Goal: Navigation & Orientation: Understand site structure

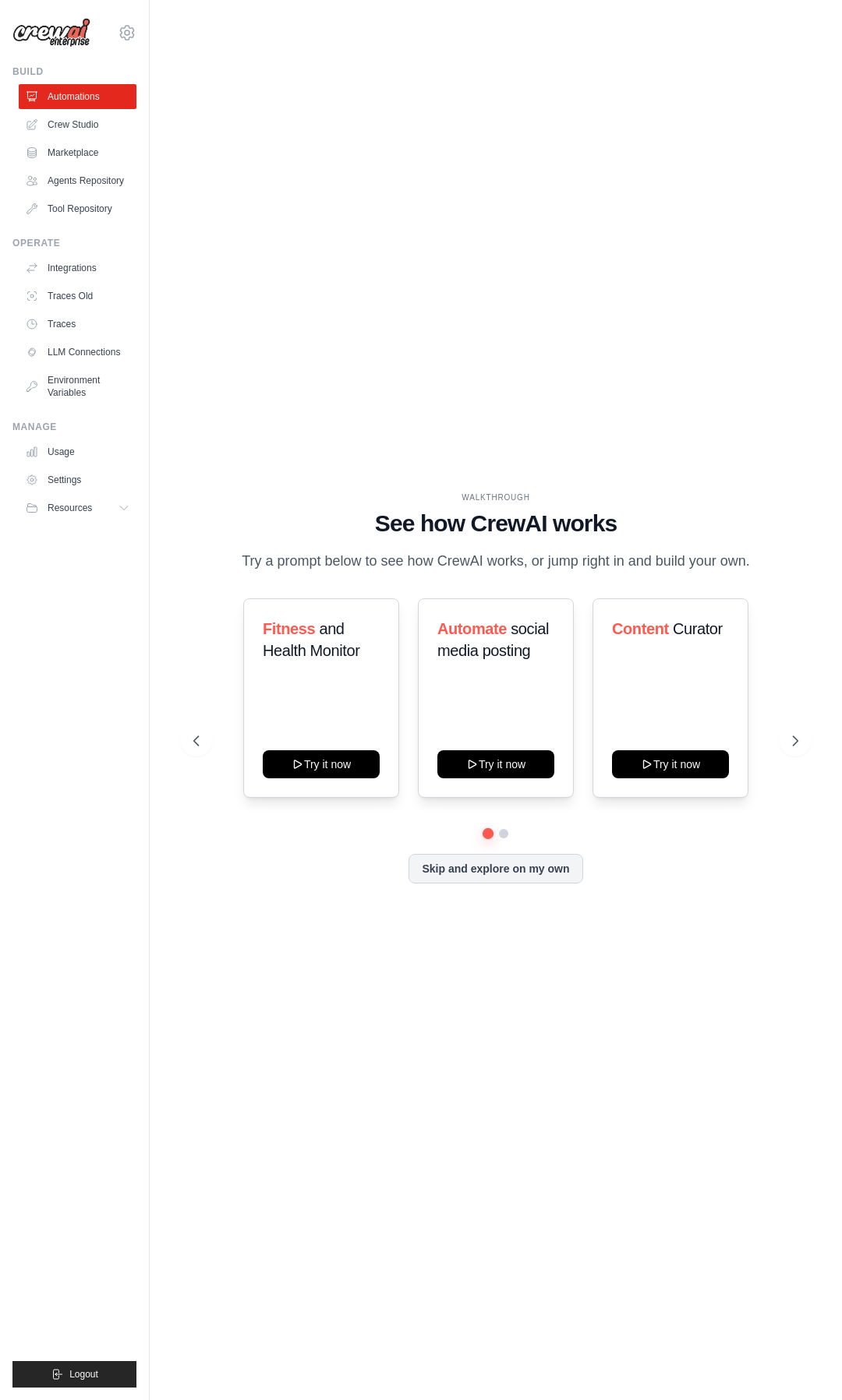
click at [382, 567] on p "Try a prompt below to see how CrewAI works, or jump right in and build your own." at bounding box center [496, 561] width 523 height 22
click at [92, 138] on ul "Automations Crew Studio Marketplace Agents Repository Tool Repository" at bounding box center [77, 153] width 117 height 137
click at [92, 129] on link "Crew Studio" at bounding box center [79, 125] width 117 height 25
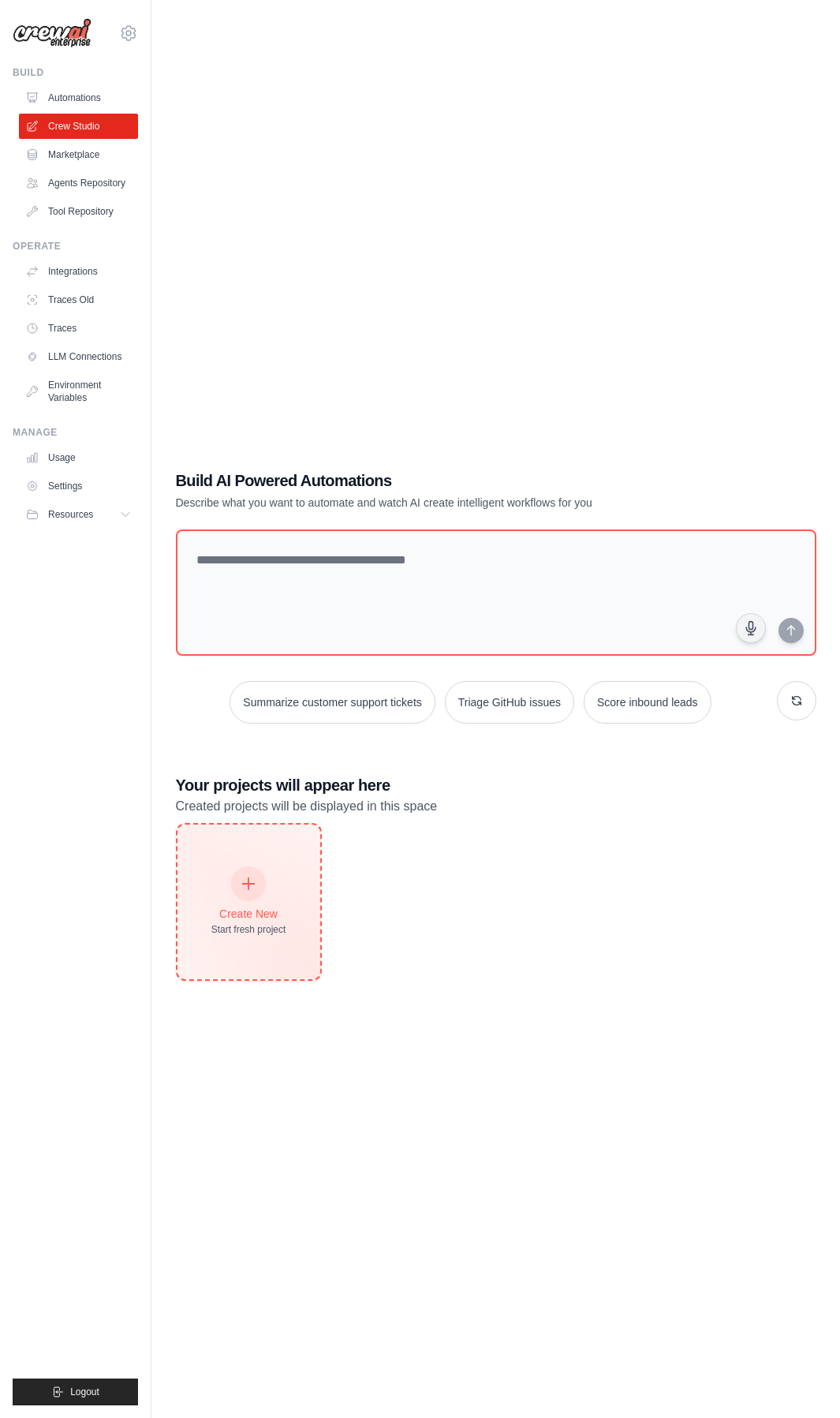
click at [285, 934] on div "Create New Start fresh project" at bounding box center [249, 902] width 142 height 155
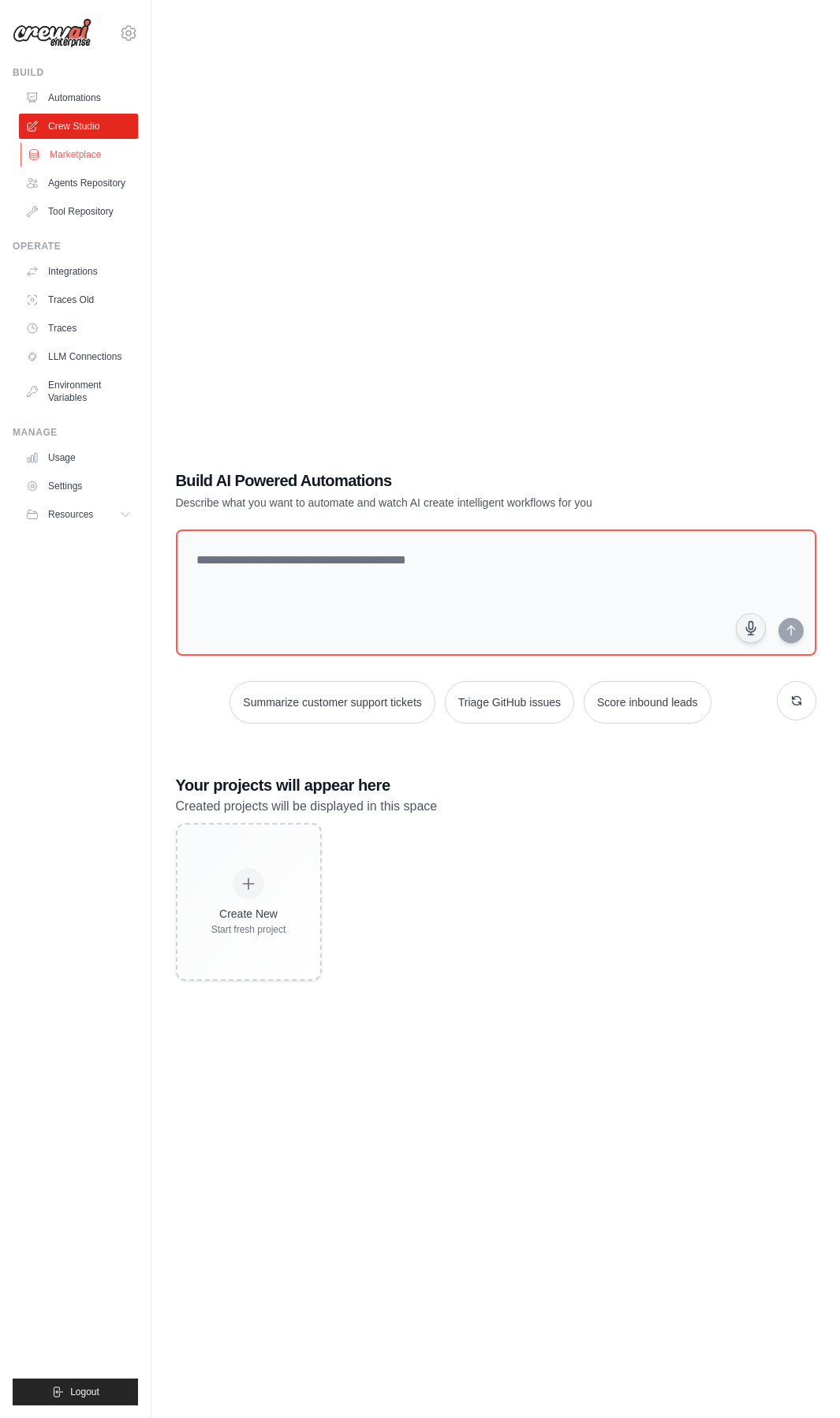
click at [88, 155] on link "Marketplace" at bounding box center [80, 155] width 119 height 25
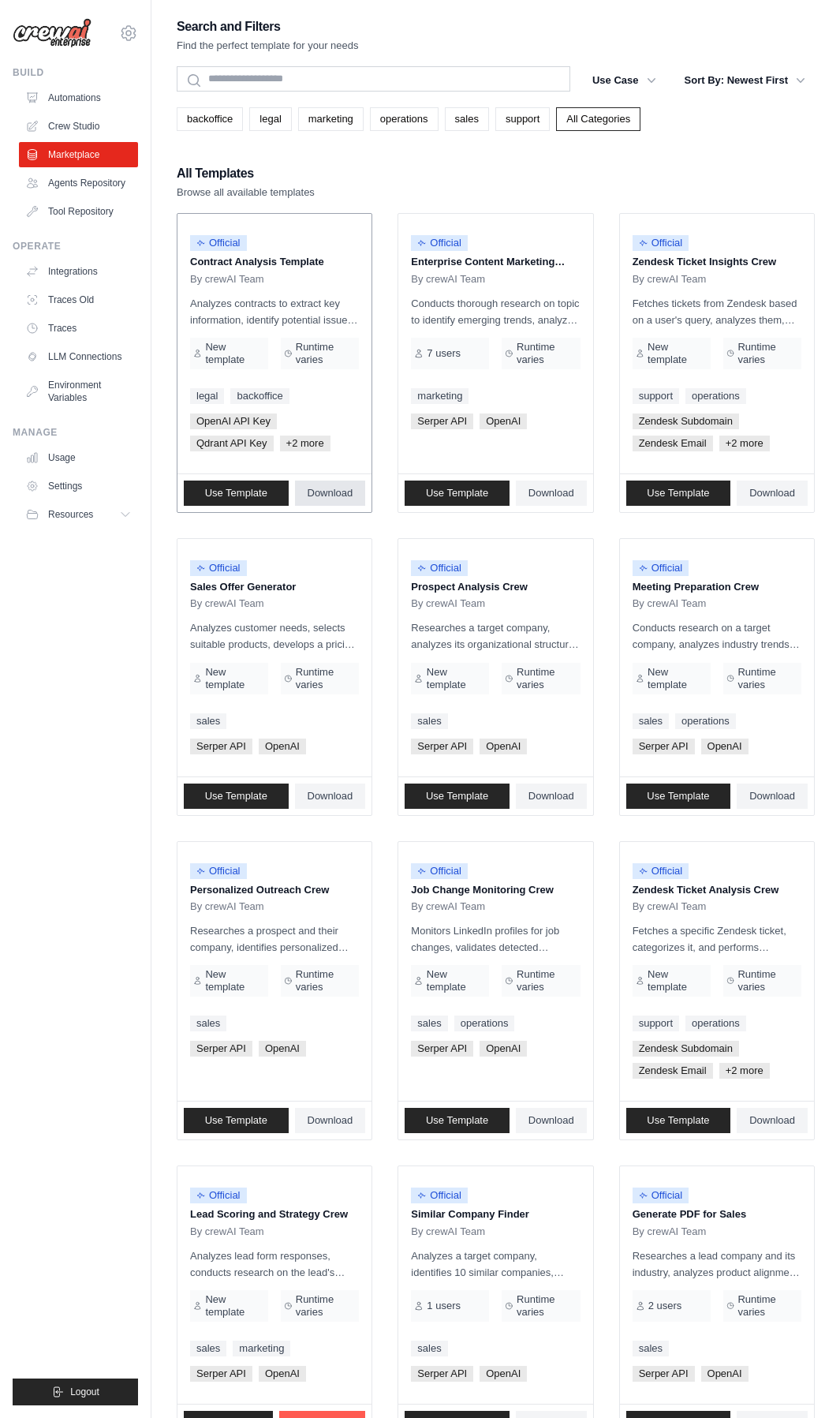
click at [347, 485] on link "Download" at bounding box center [330, 493] width 71 height 25
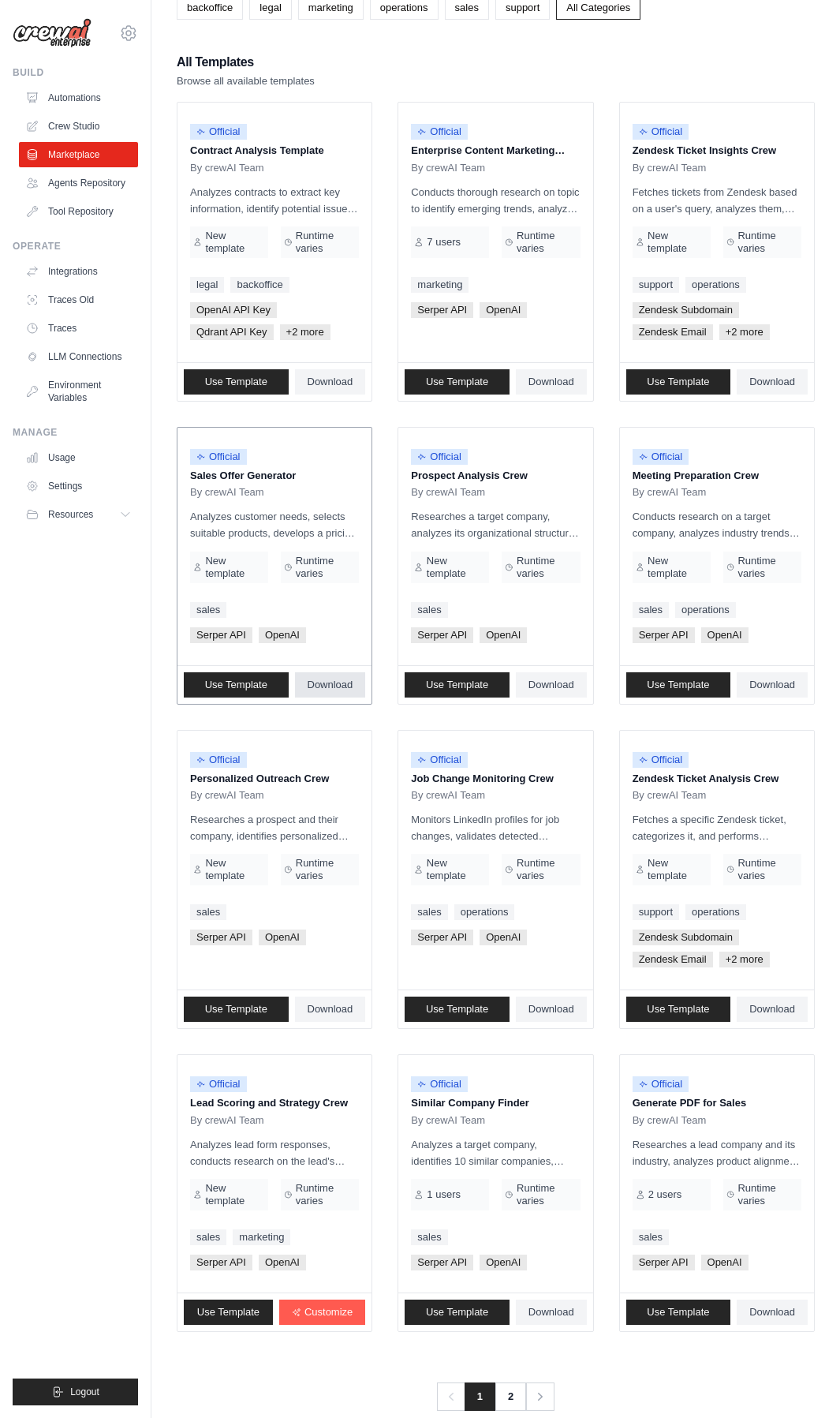
scroll to position [139, 0]
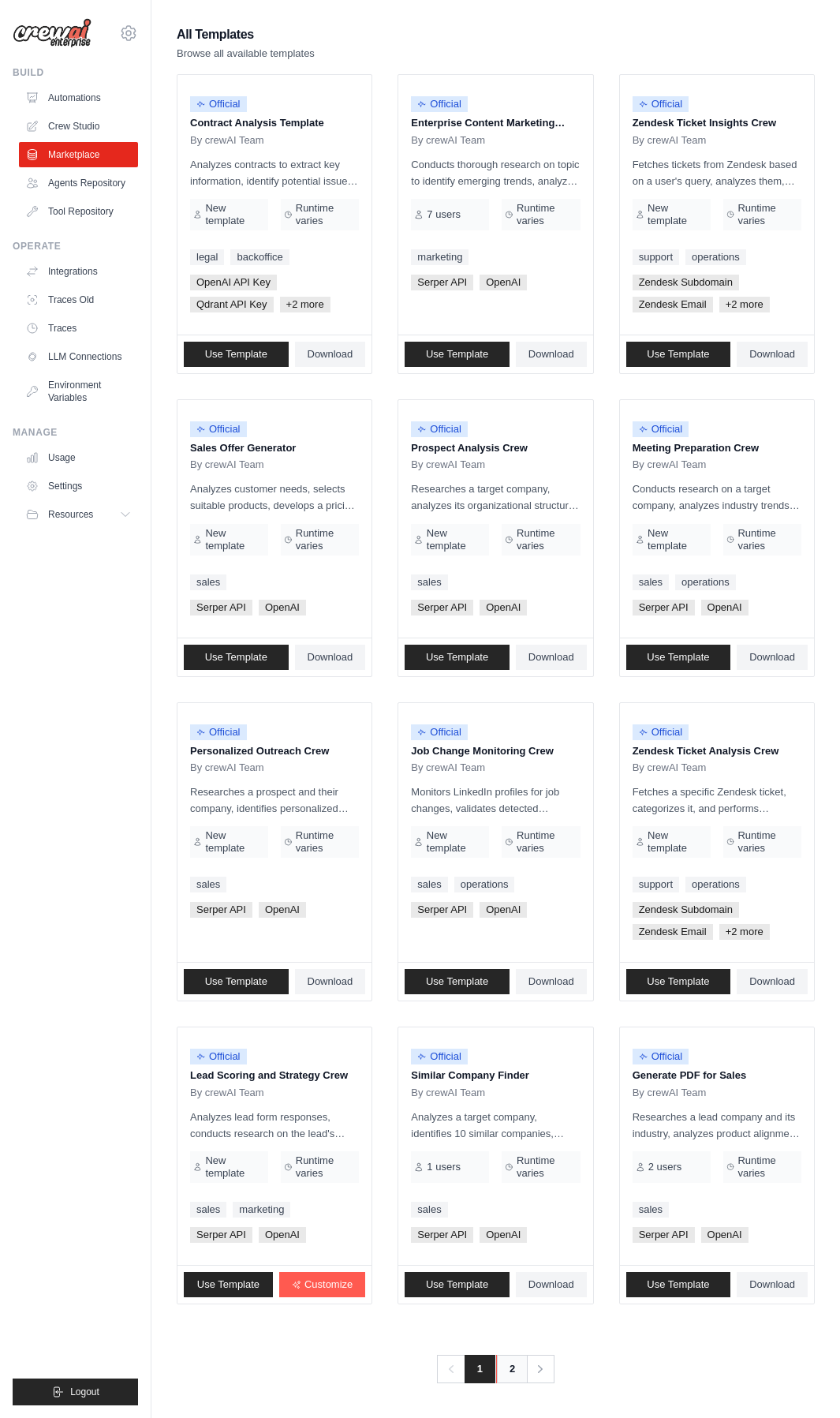
click at [503, 1378] on link "2" at bounding box center [512, 1369] width 32 height 29
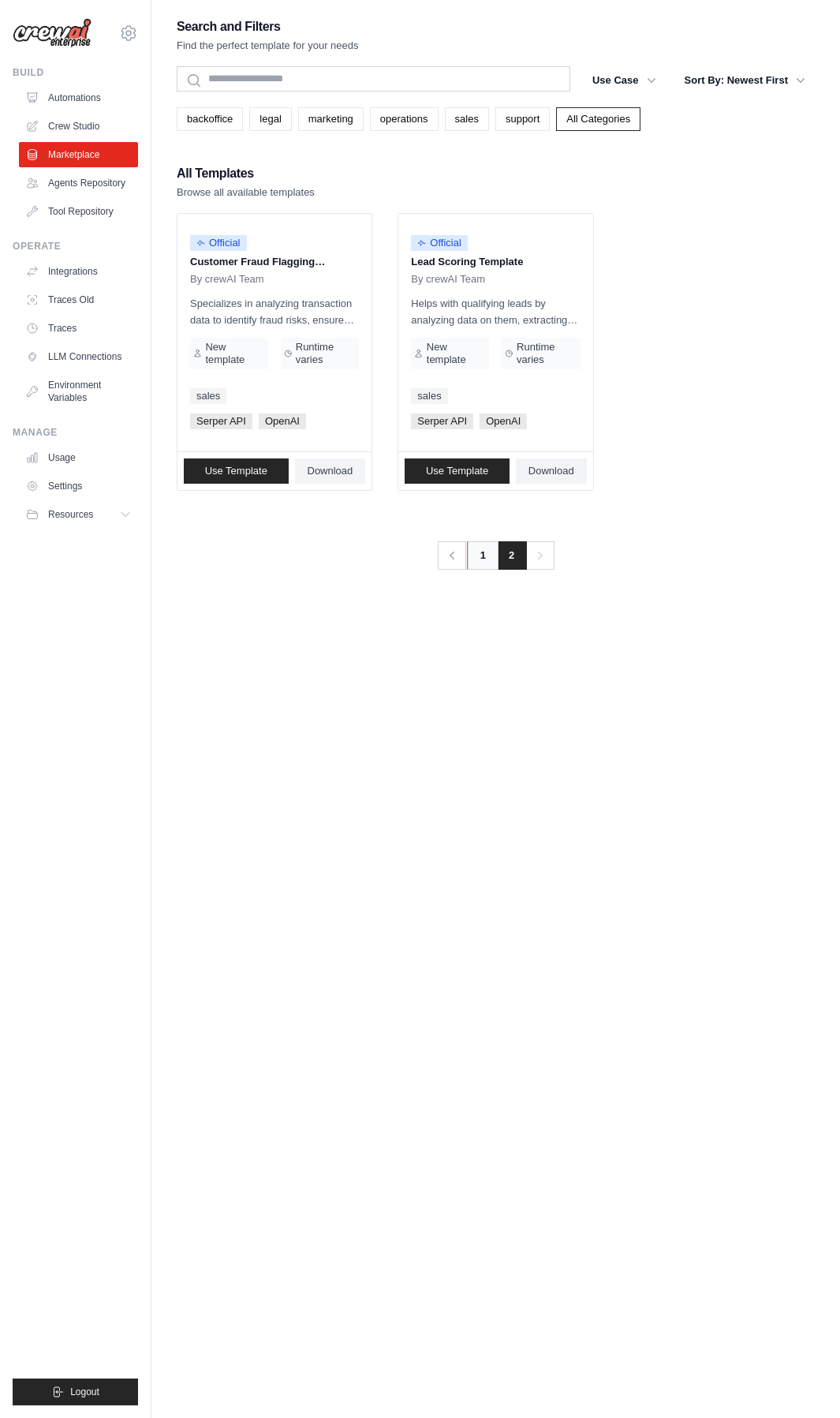
click at [490, 556] on link "1" at bounding box center [482, 556] width 32 height 29
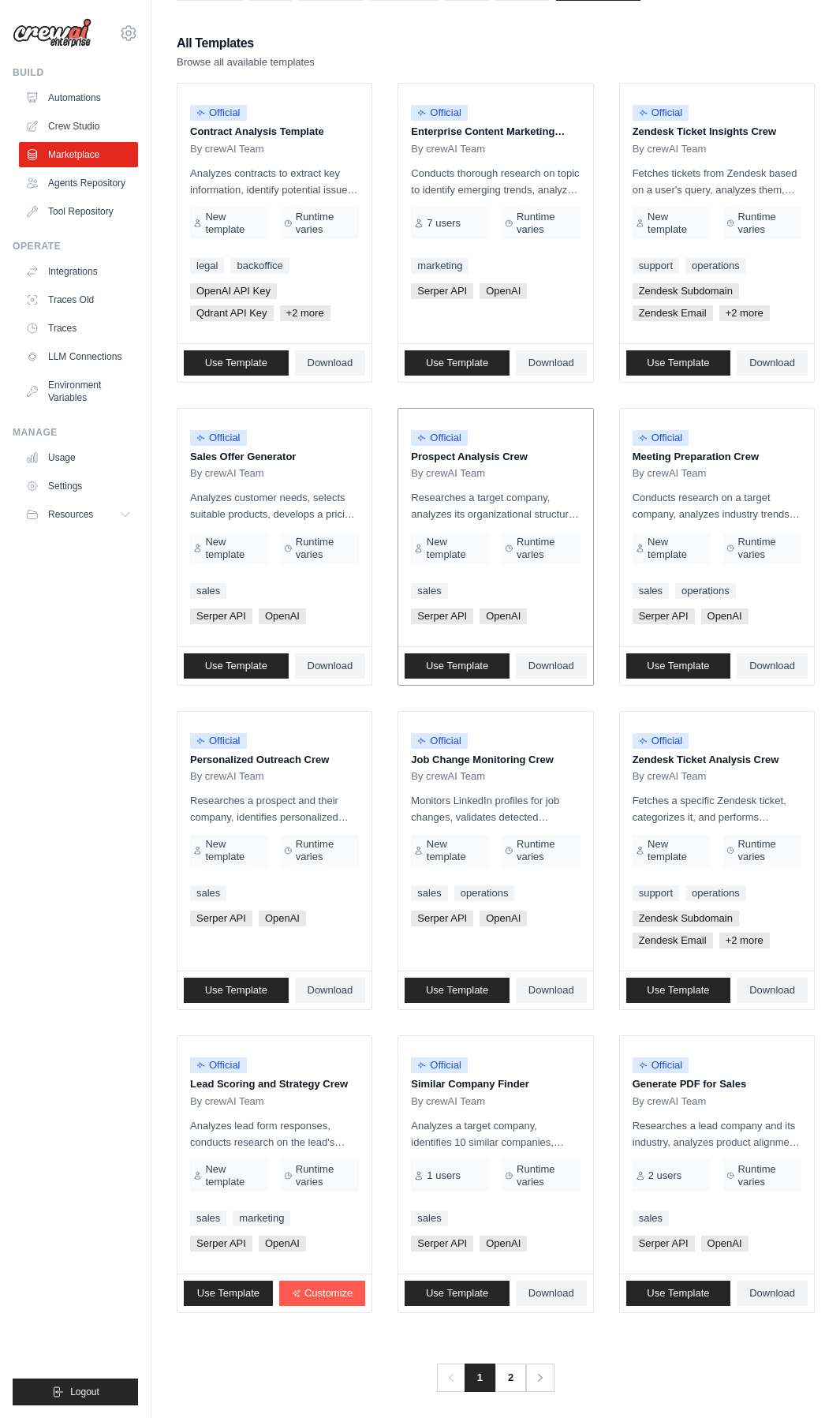
scroll to position [139, 0]
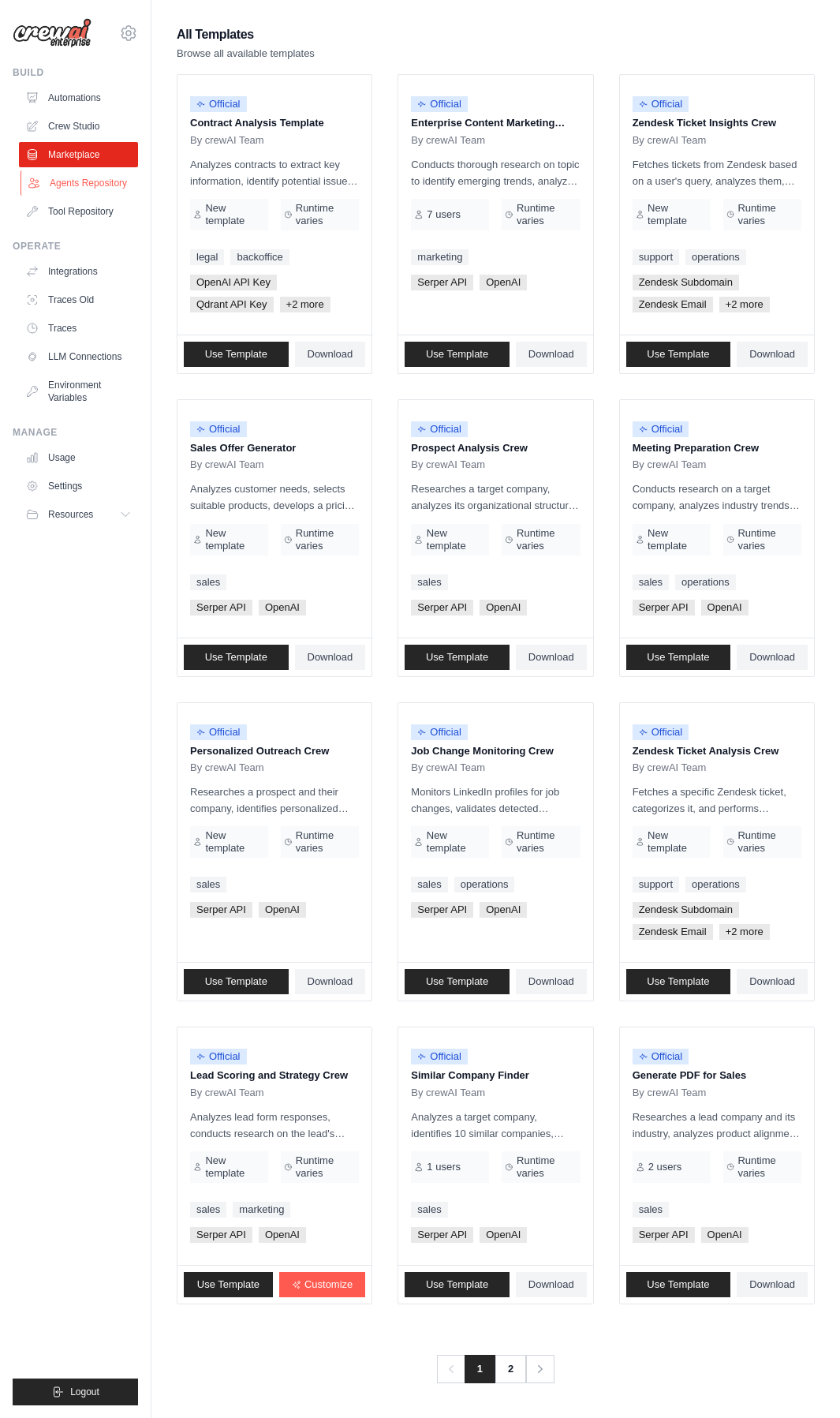
click at [78, 181] on link "Agents Repository" at bounding box center [80, 183] width 119 height 25
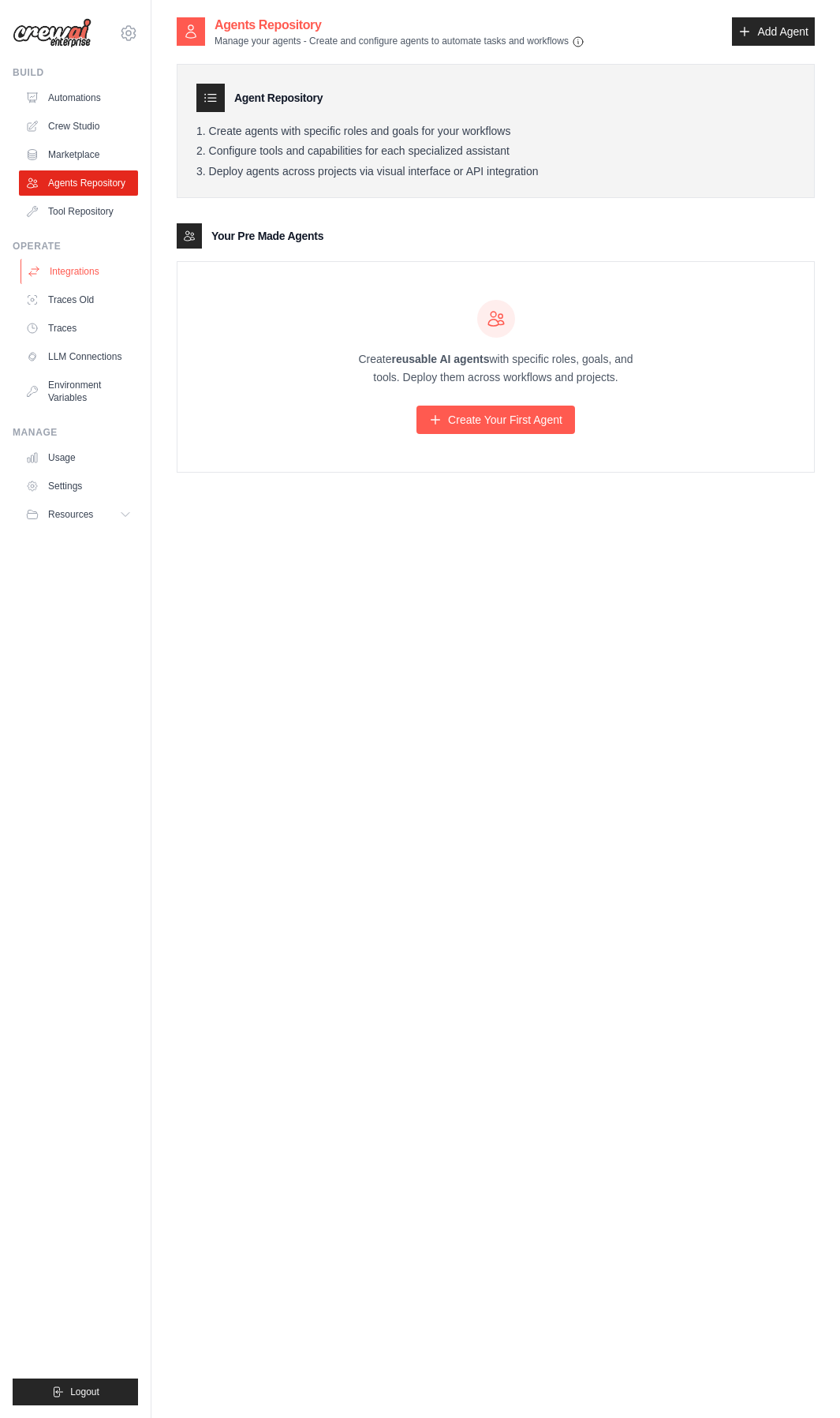
click at [75, 261] on link "Integrations" at bounding box center [80, 271] width 119 height 25
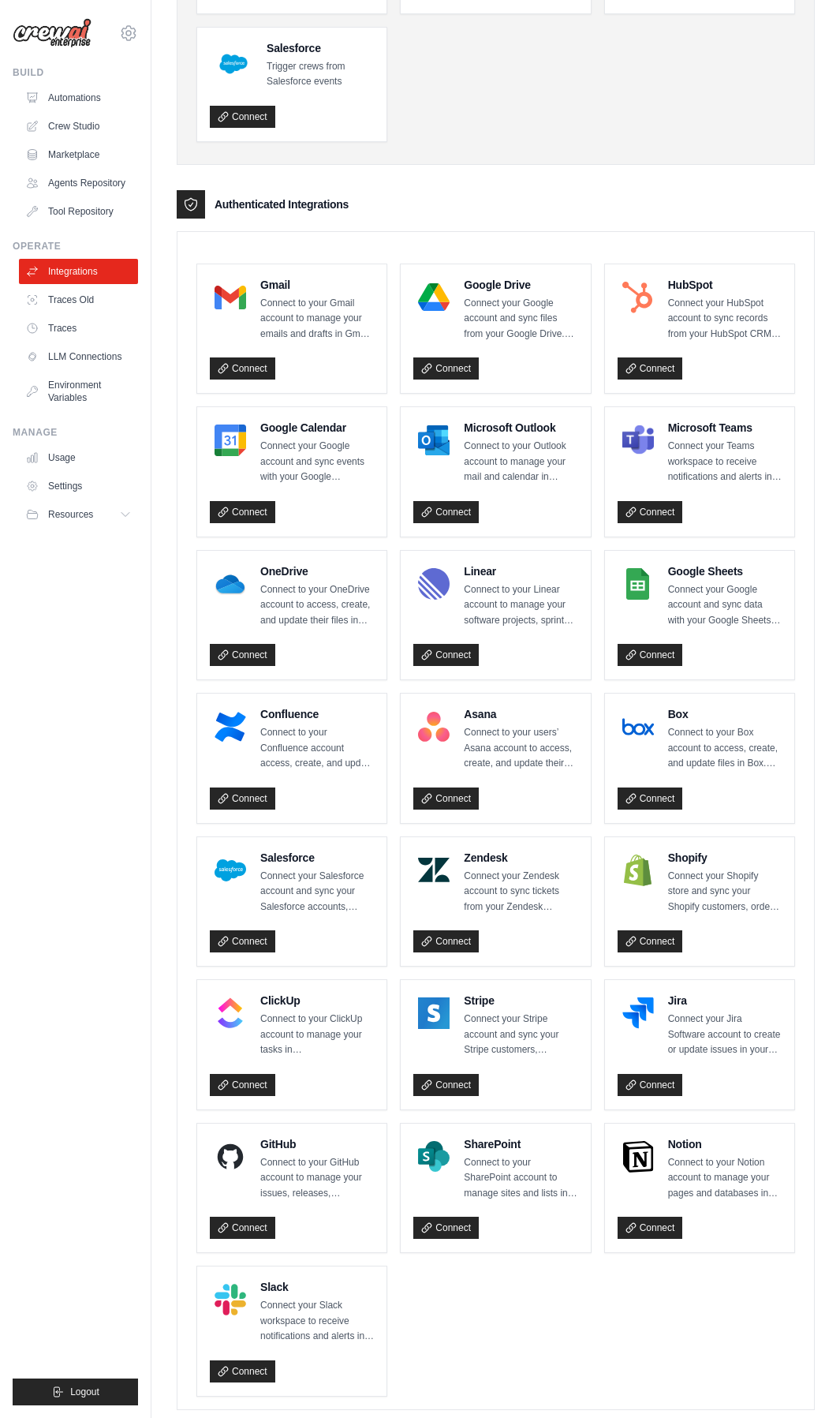
scroll to position [274, 0]
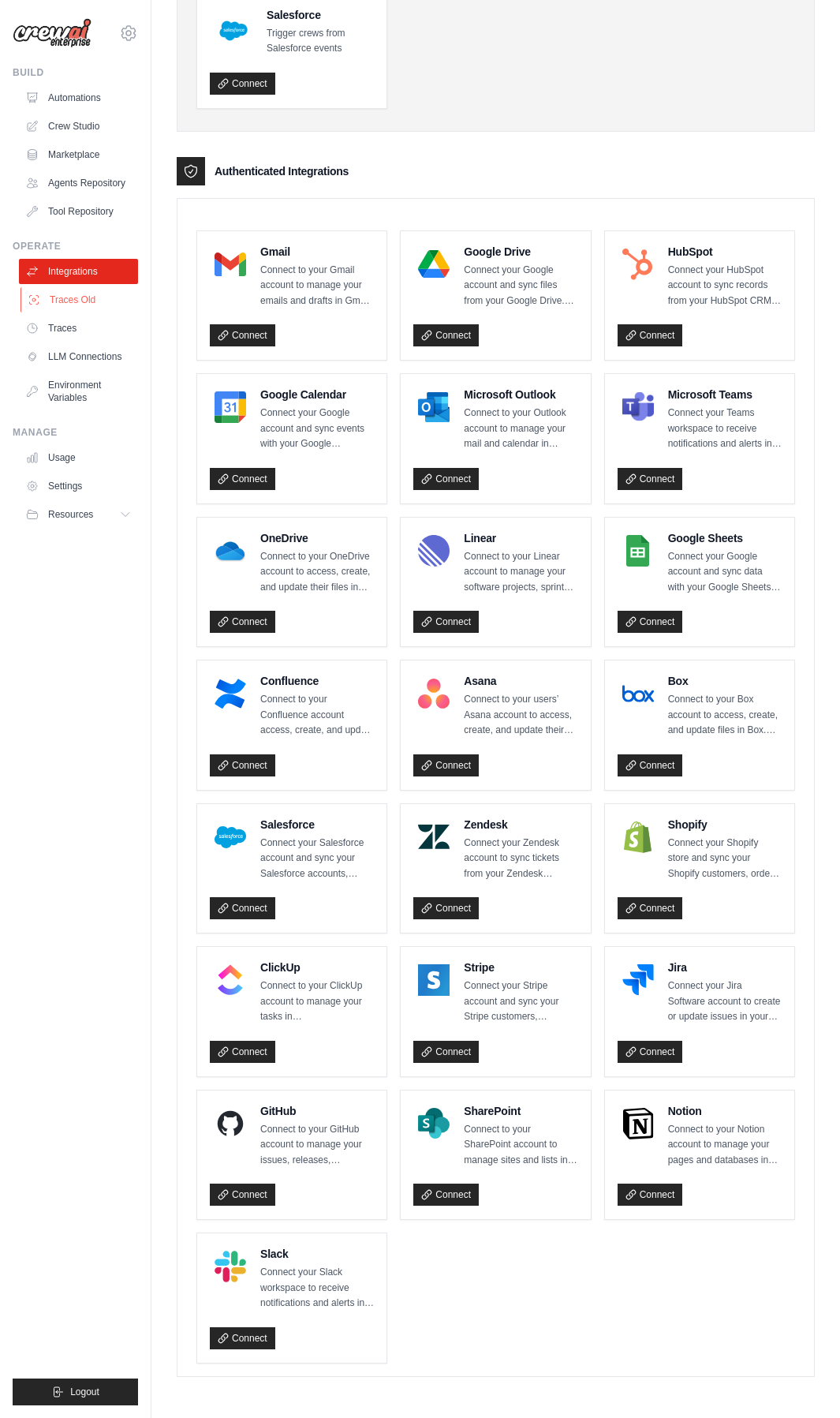
click at [86, 297] on link "Traces Old" at bounding box center [80, 300] width 119 height 25
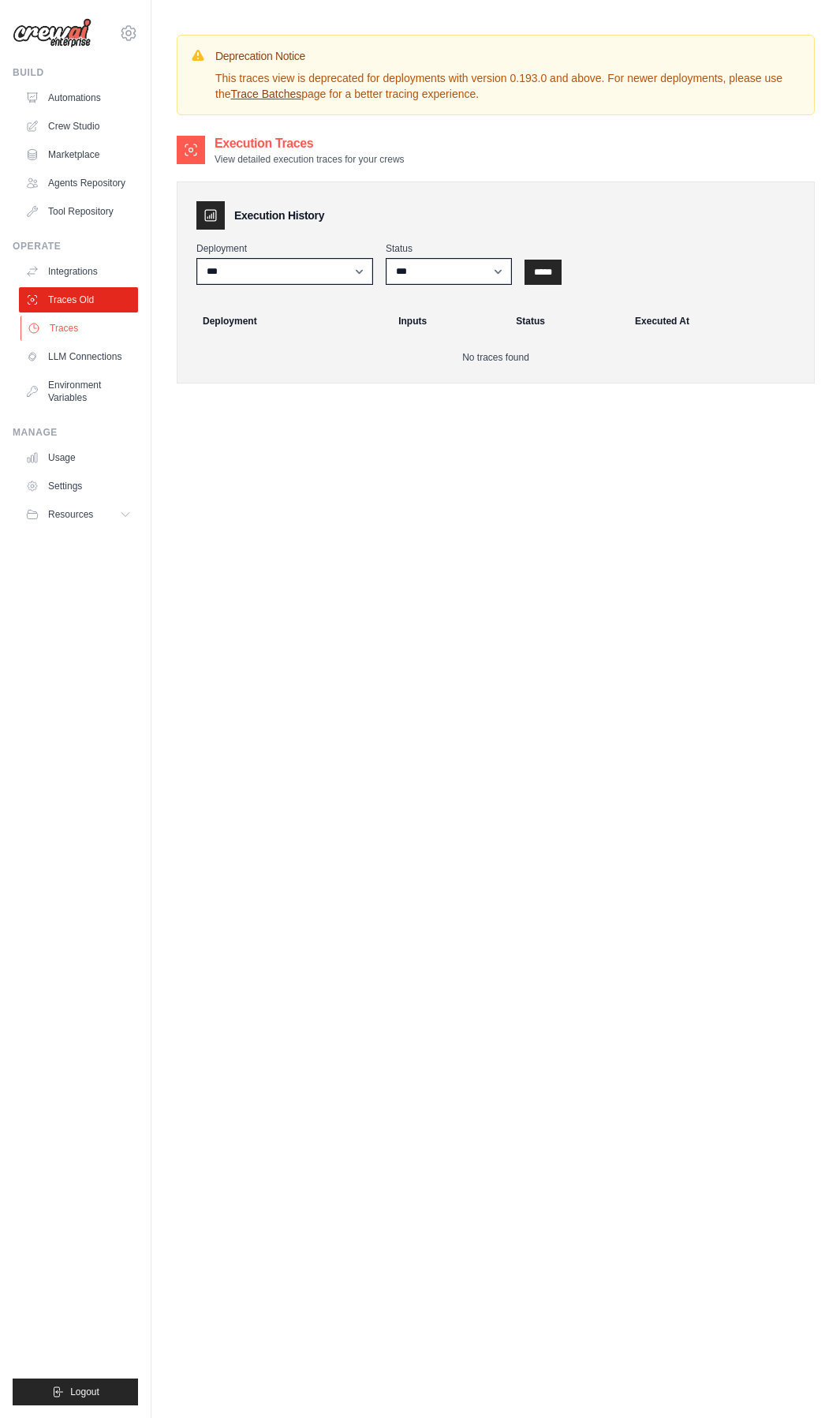
click at [78, 331] on link "Traces" at bounding box center [80, 328] width 119 height 25
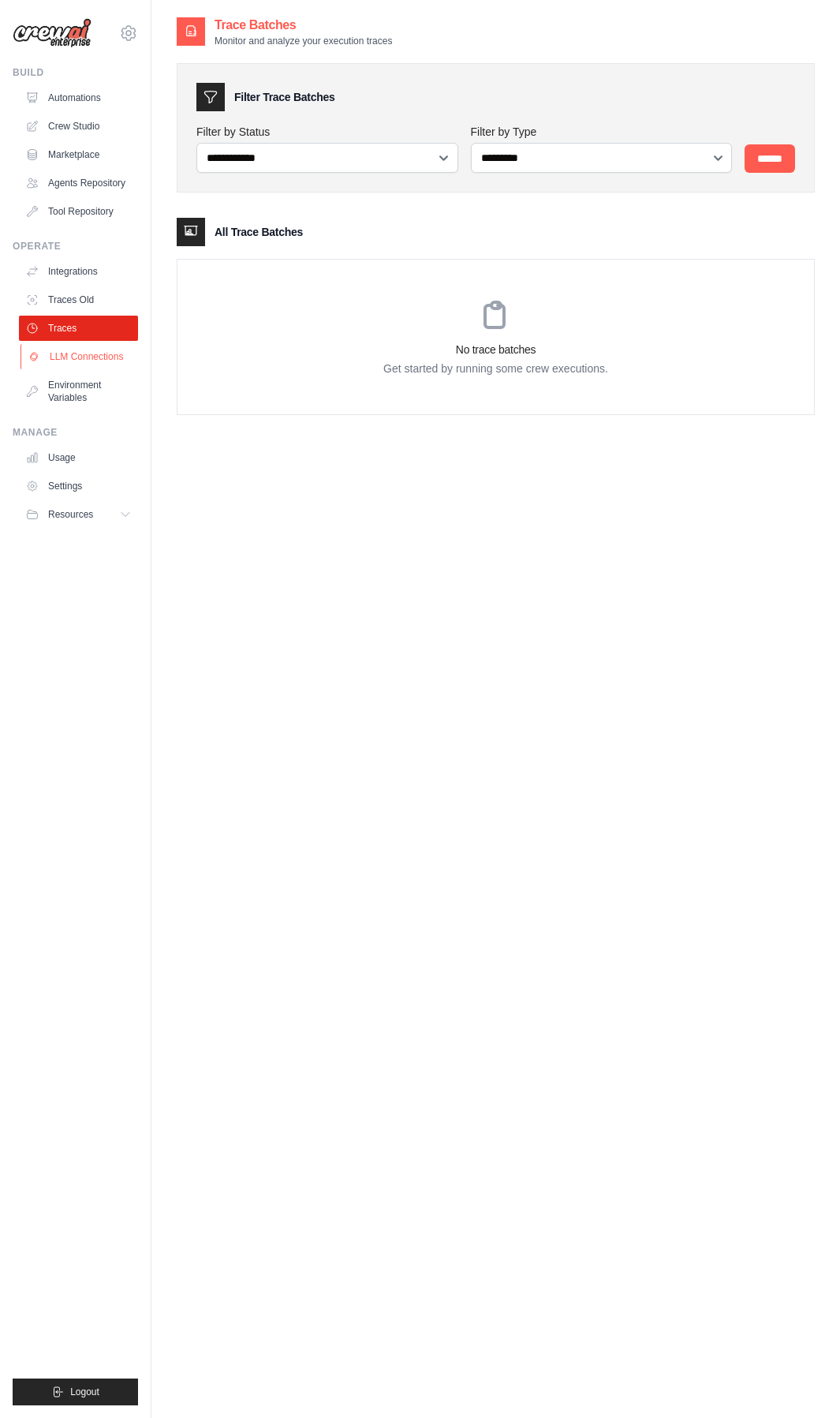
click at [79, 354] on link "LLM Connections" at bounding box center [80, 357] width 119 height 25
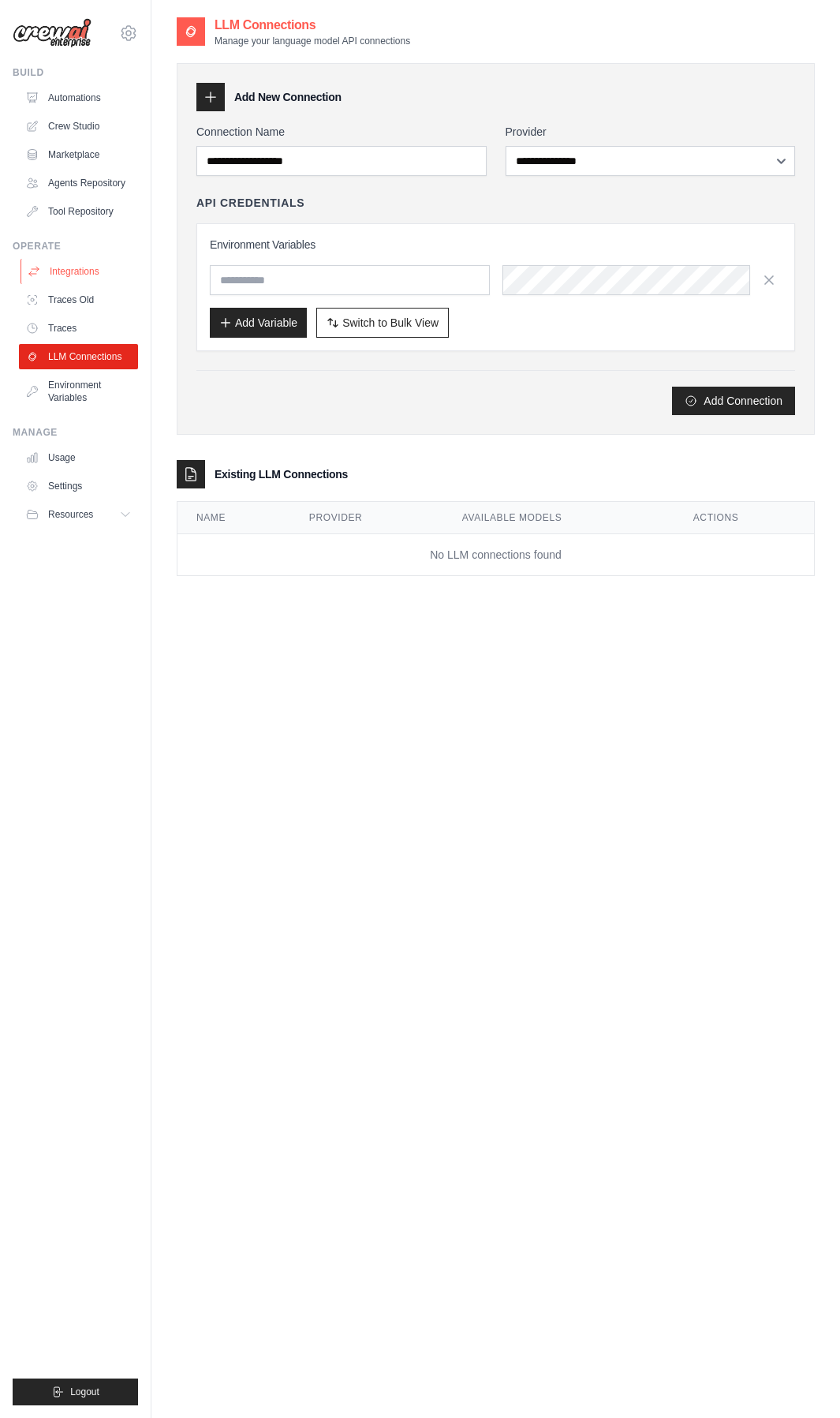
click at [94, 274] on link "Integrations" at bounding box center [80, 271] width 119 height 25
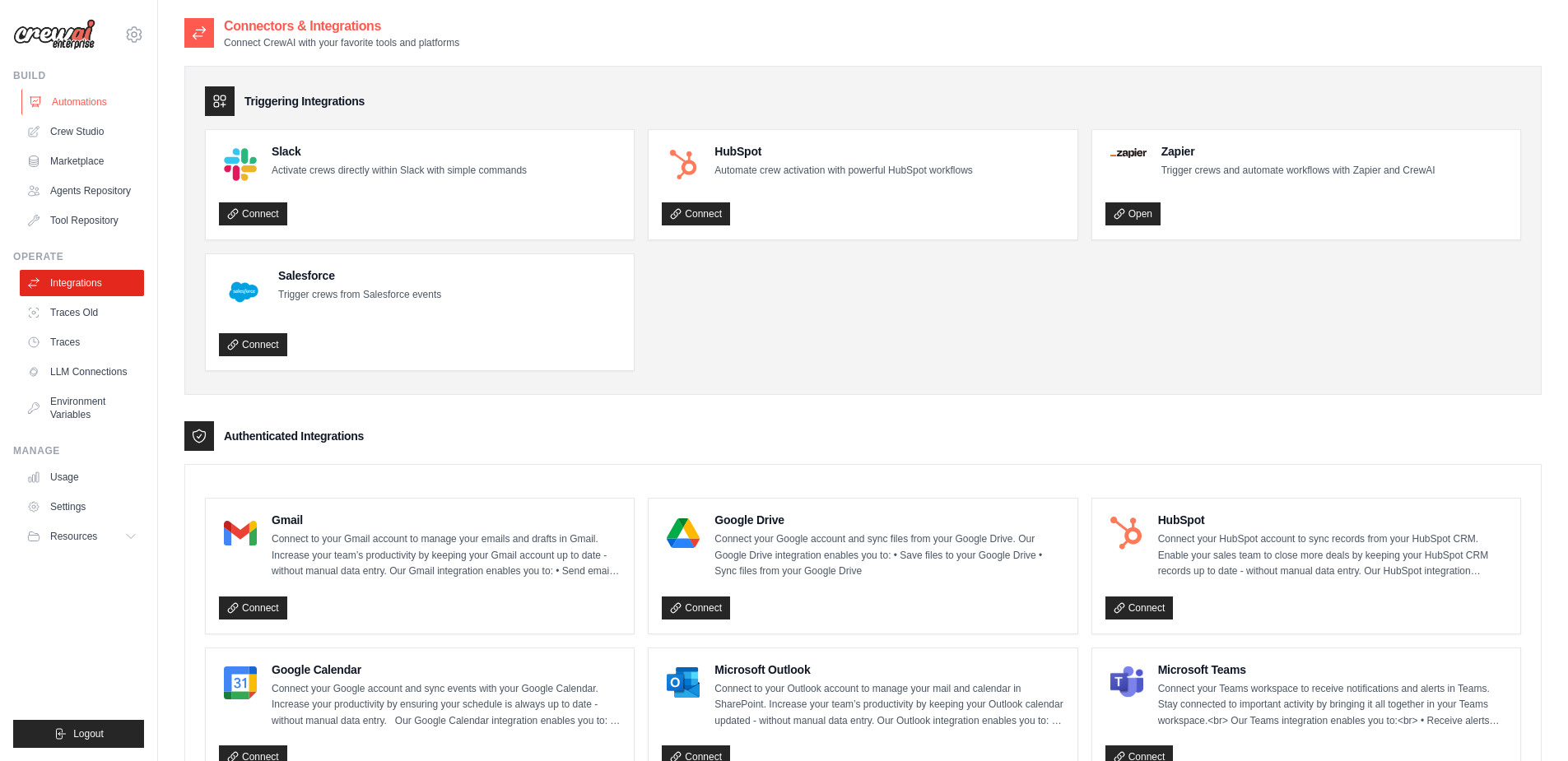
click at [77, 109] on link "Automations" at bounding box center [84, 102] width 124 height 26
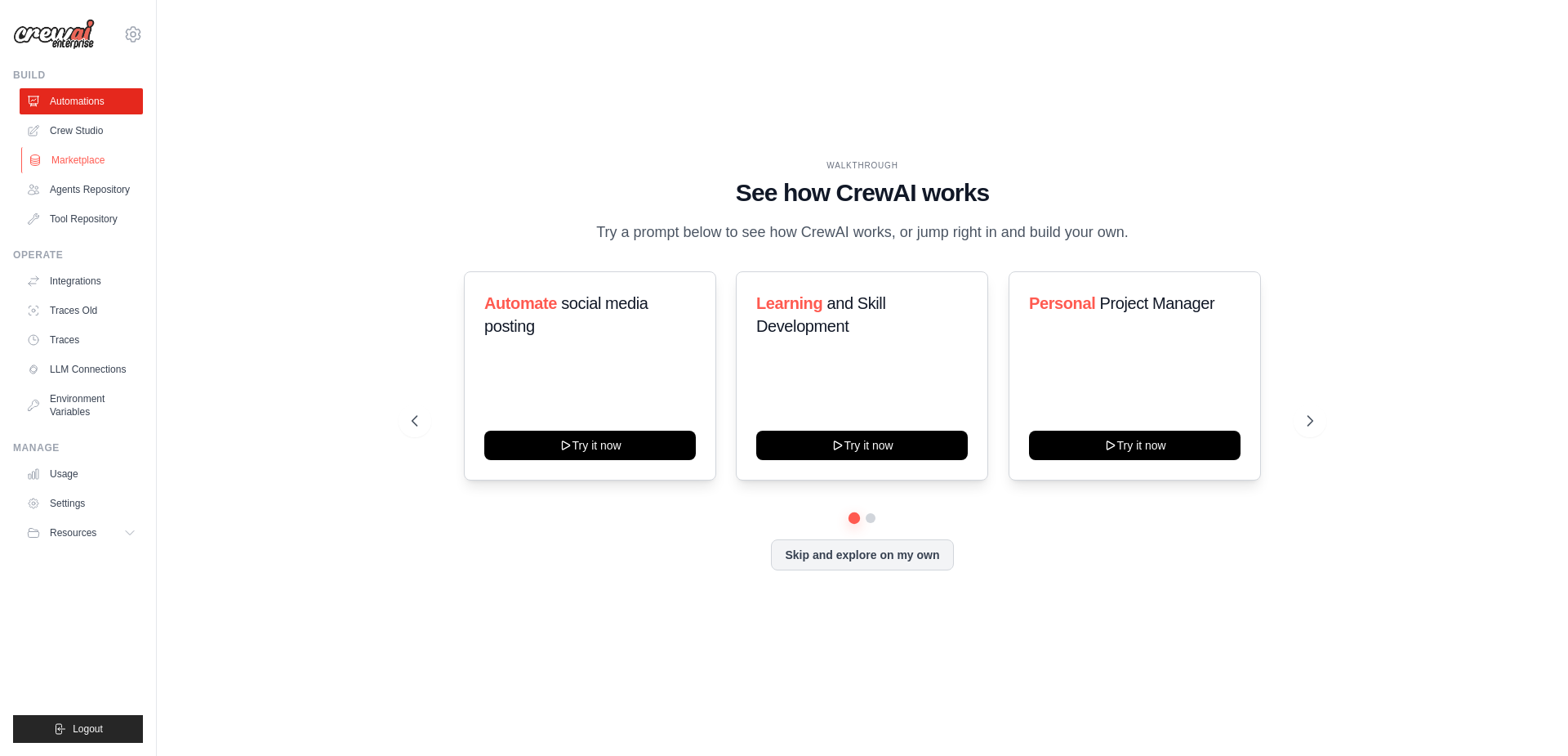
click at [92, 159] on link "Marketplace" at bounding box center [83, 161] width 123 height 26
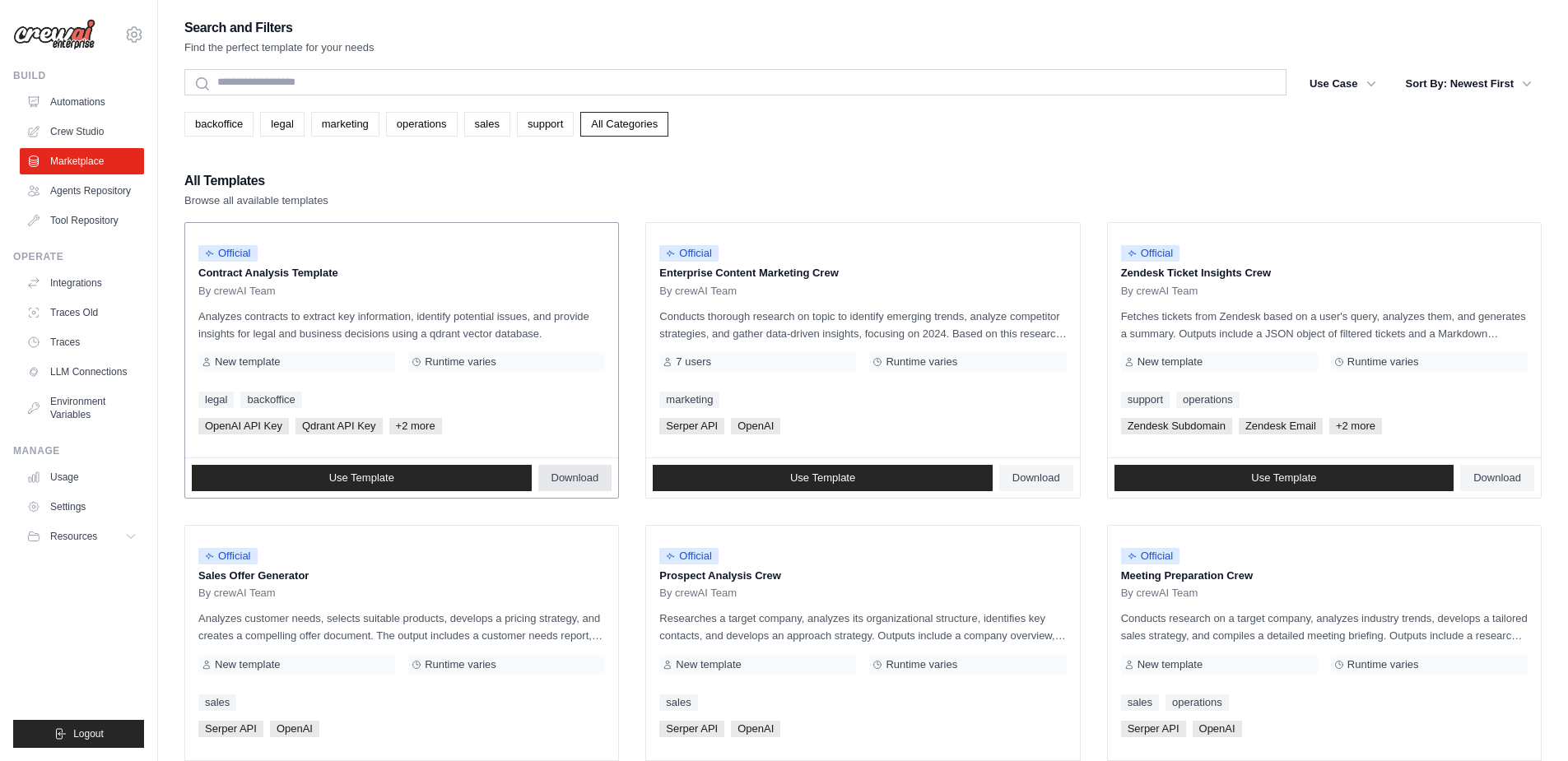
click at [592, 486] on link "Download" at bounding box center [575, 478] width 74 height 26
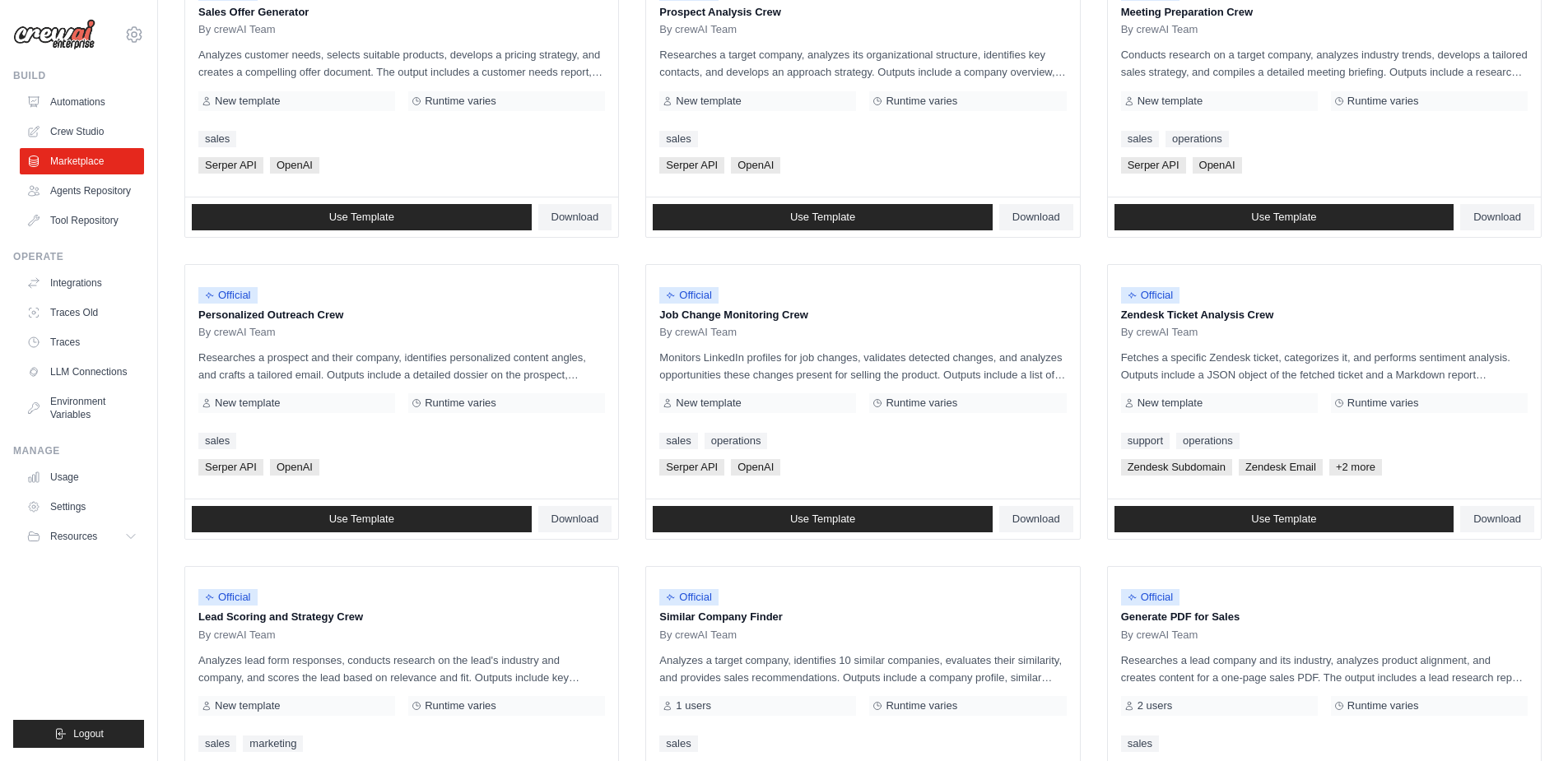
scroll to position [691, 0]
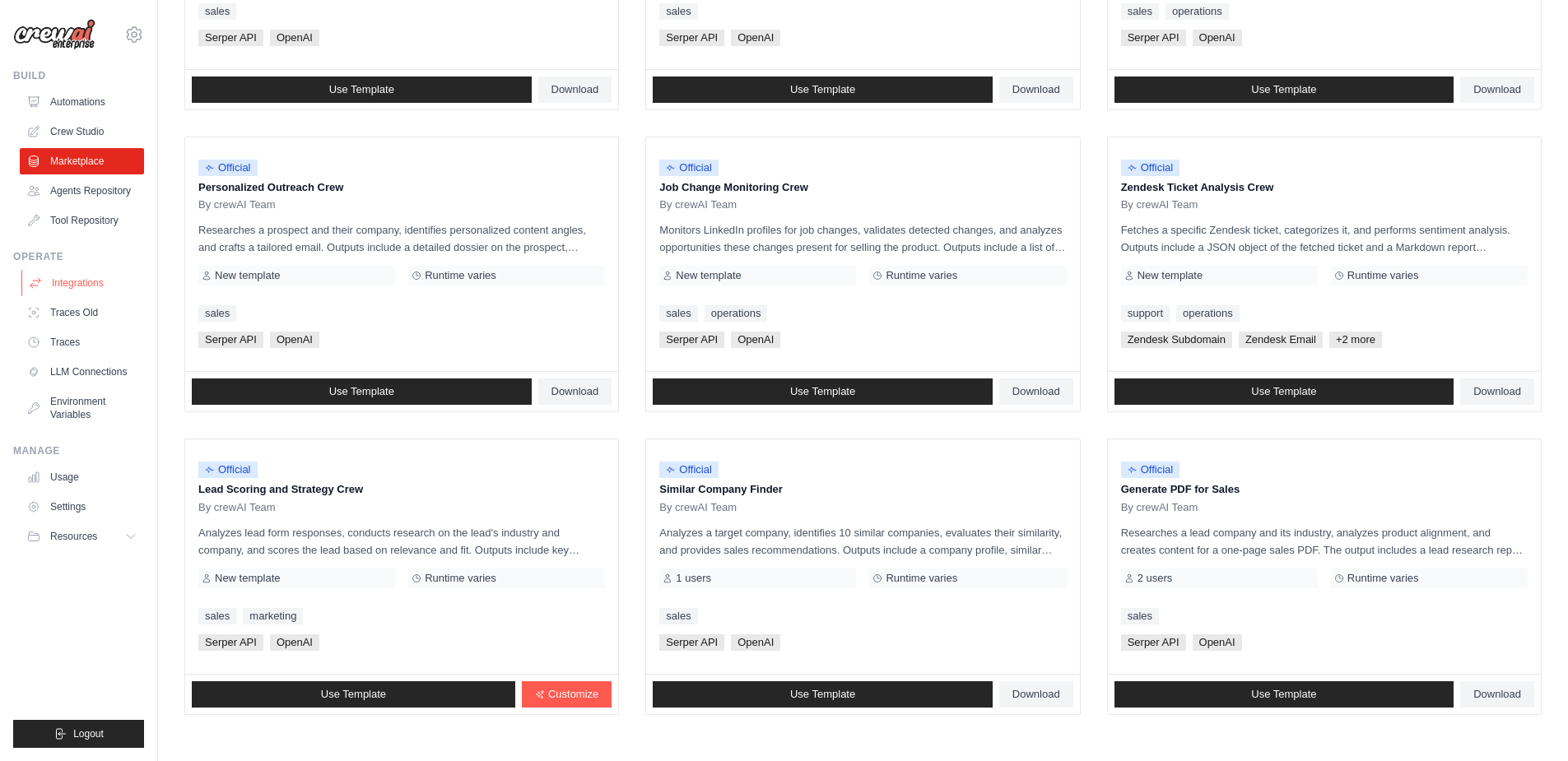
click at [88, 282] on link "Integrations" at bounding box center [84, 283] width 124 height 26
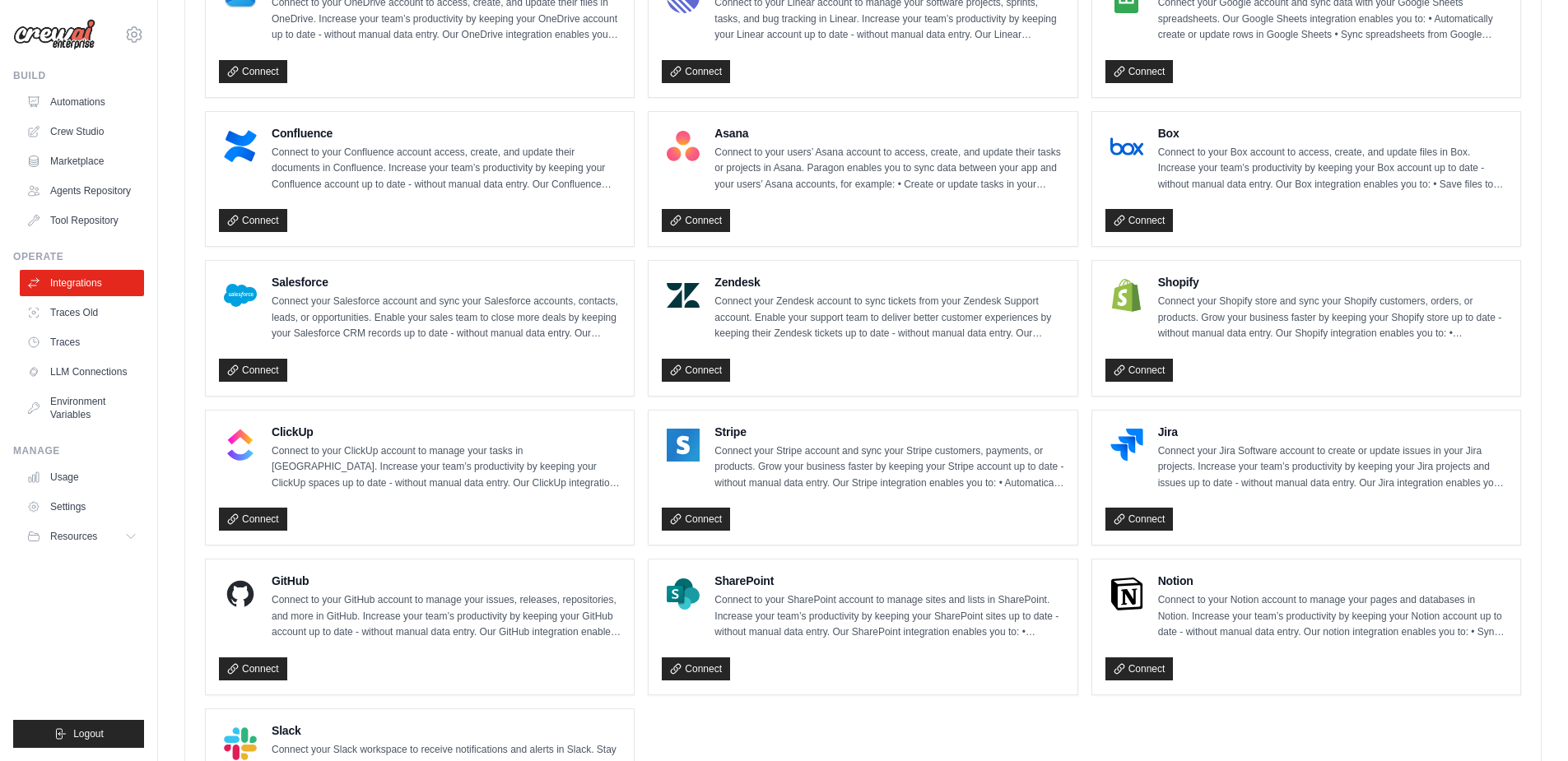
scroll to position [889, 0]
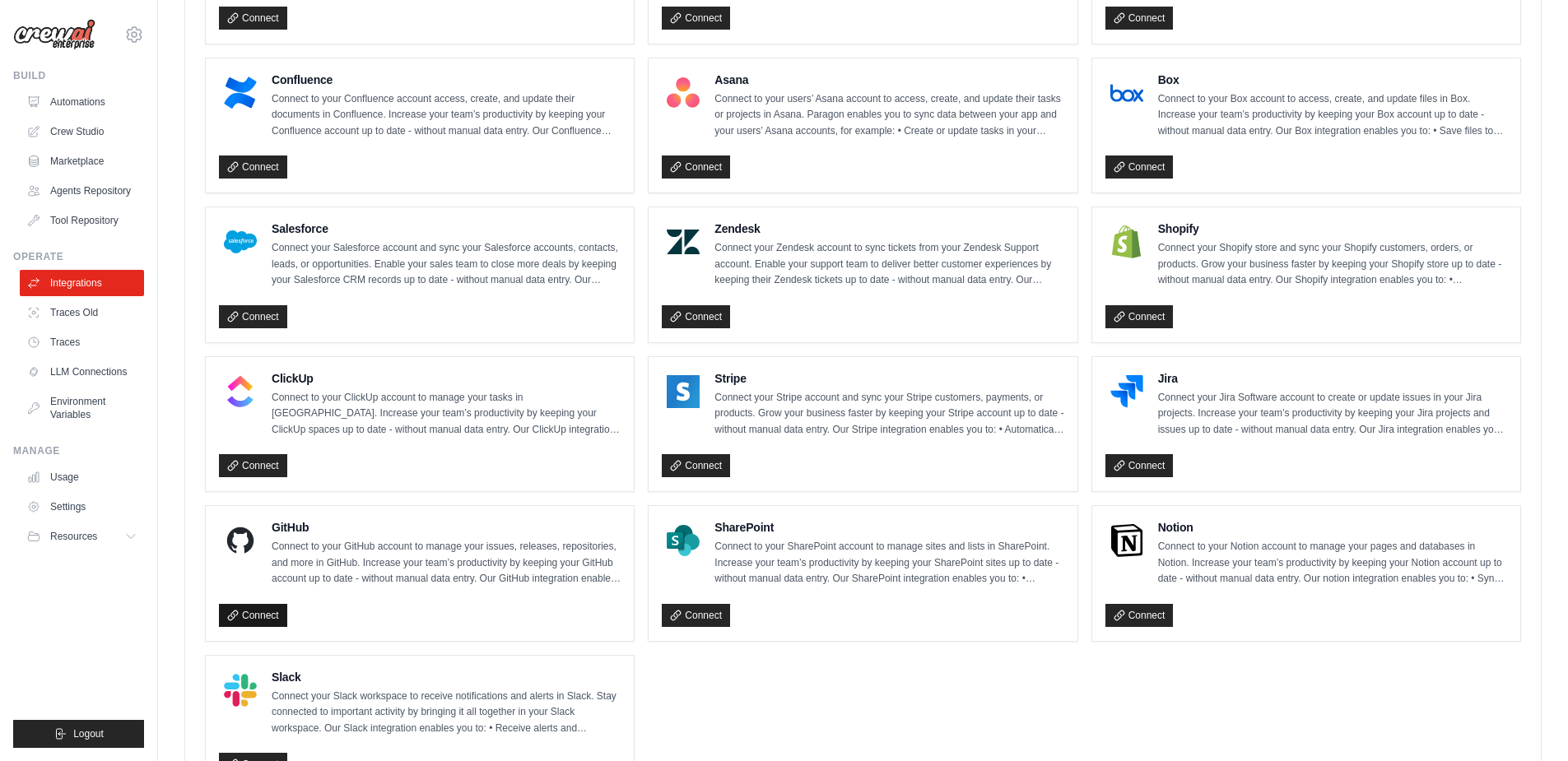
click at [274, 616] on link "Connect" at bounding box center [253, 615] width 69 height 23
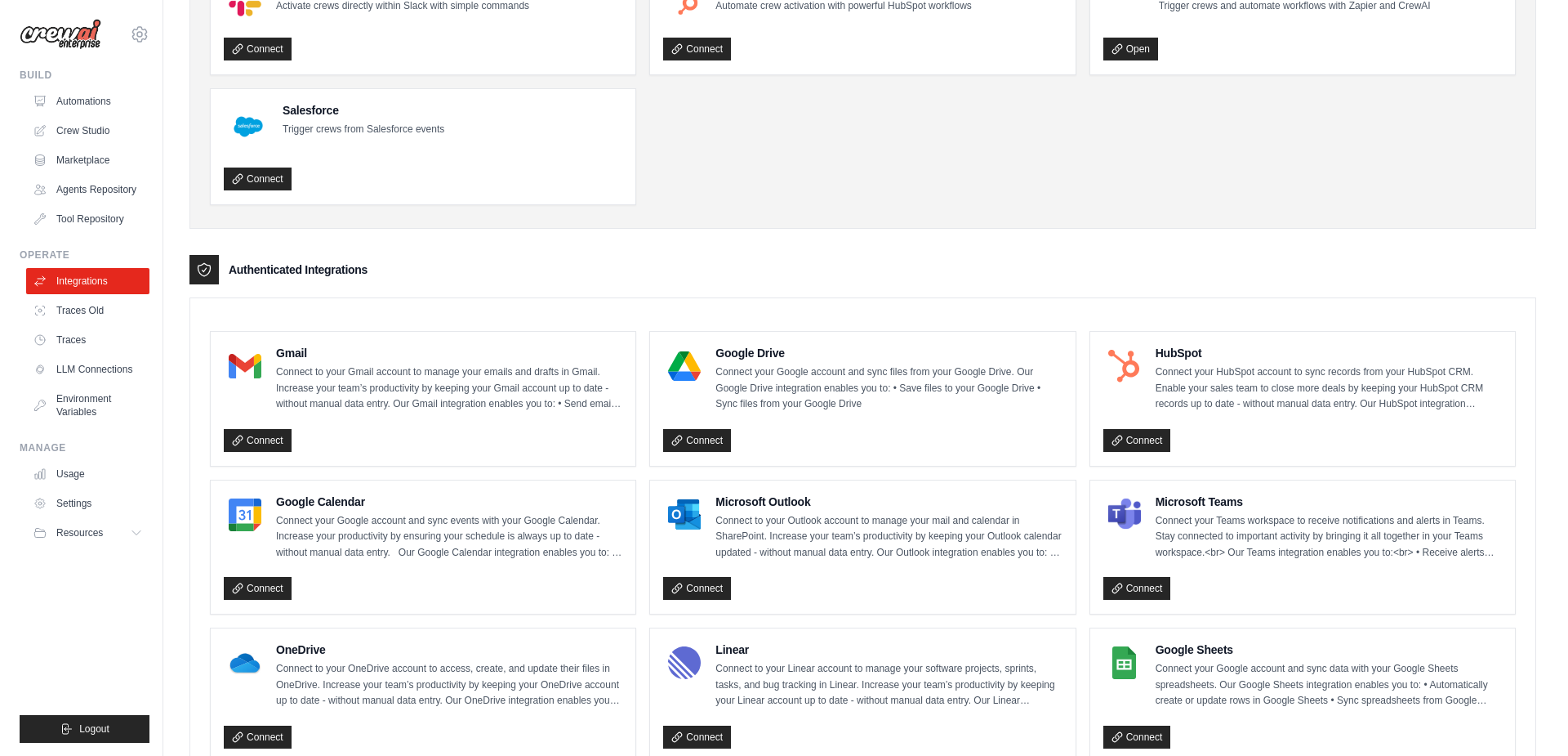
scroll to position [0, 0]
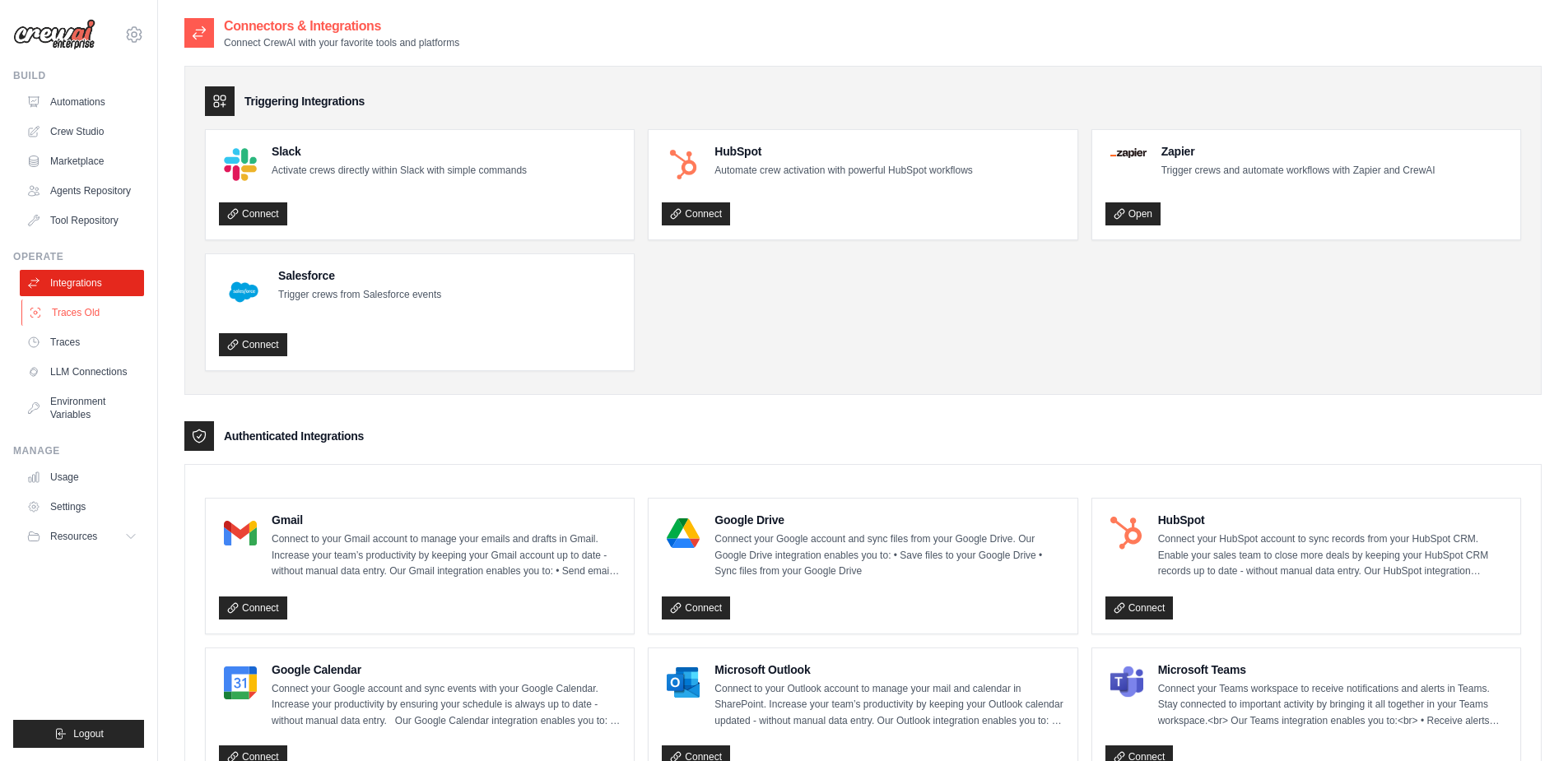
click at [73, 314] on link "Traces Old" at bounding box center [84, 313] width 124 height 26
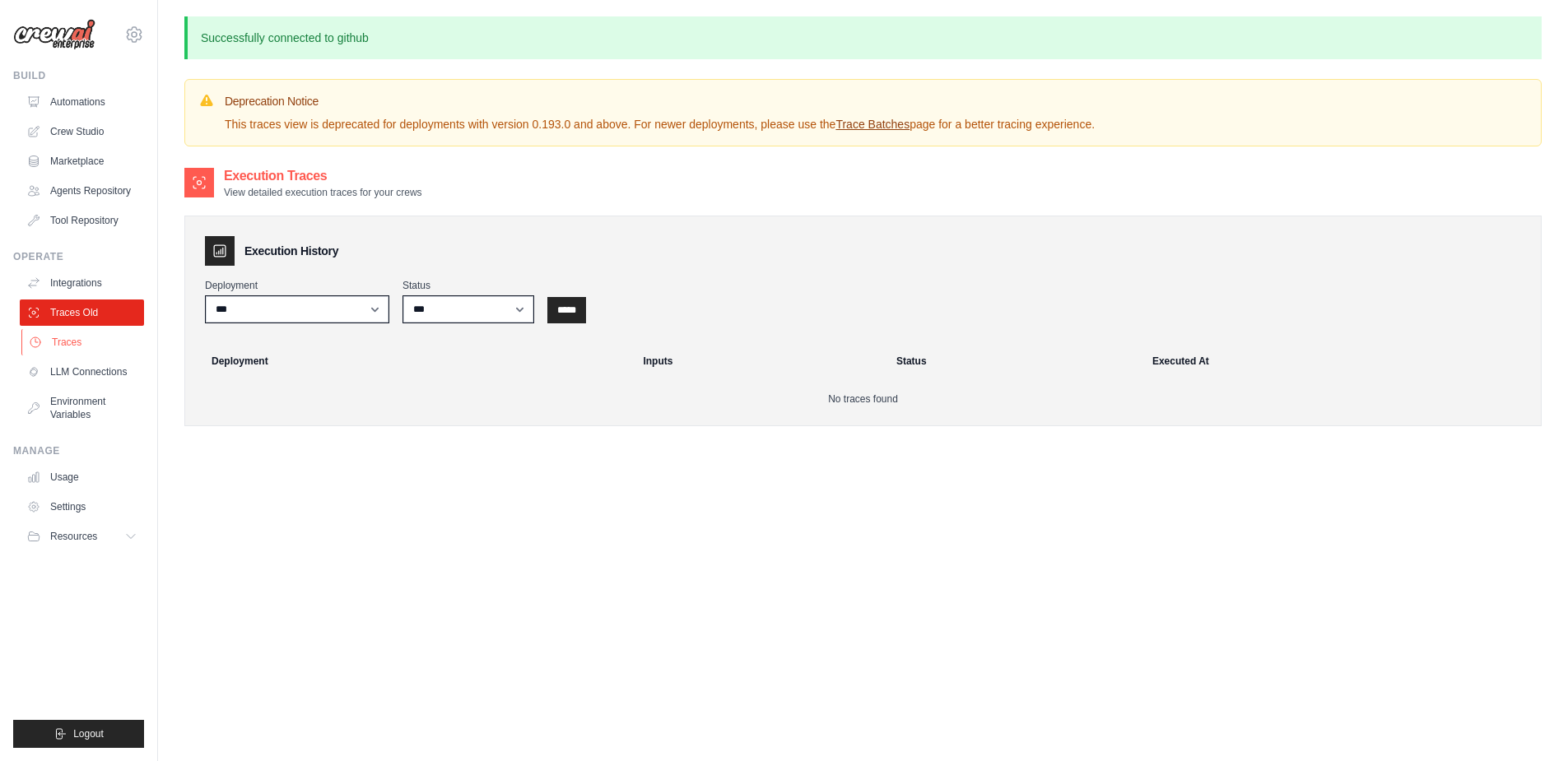
click at [72, 347] on link "Traces" at bounding box center [84, 342] width 124 height 26
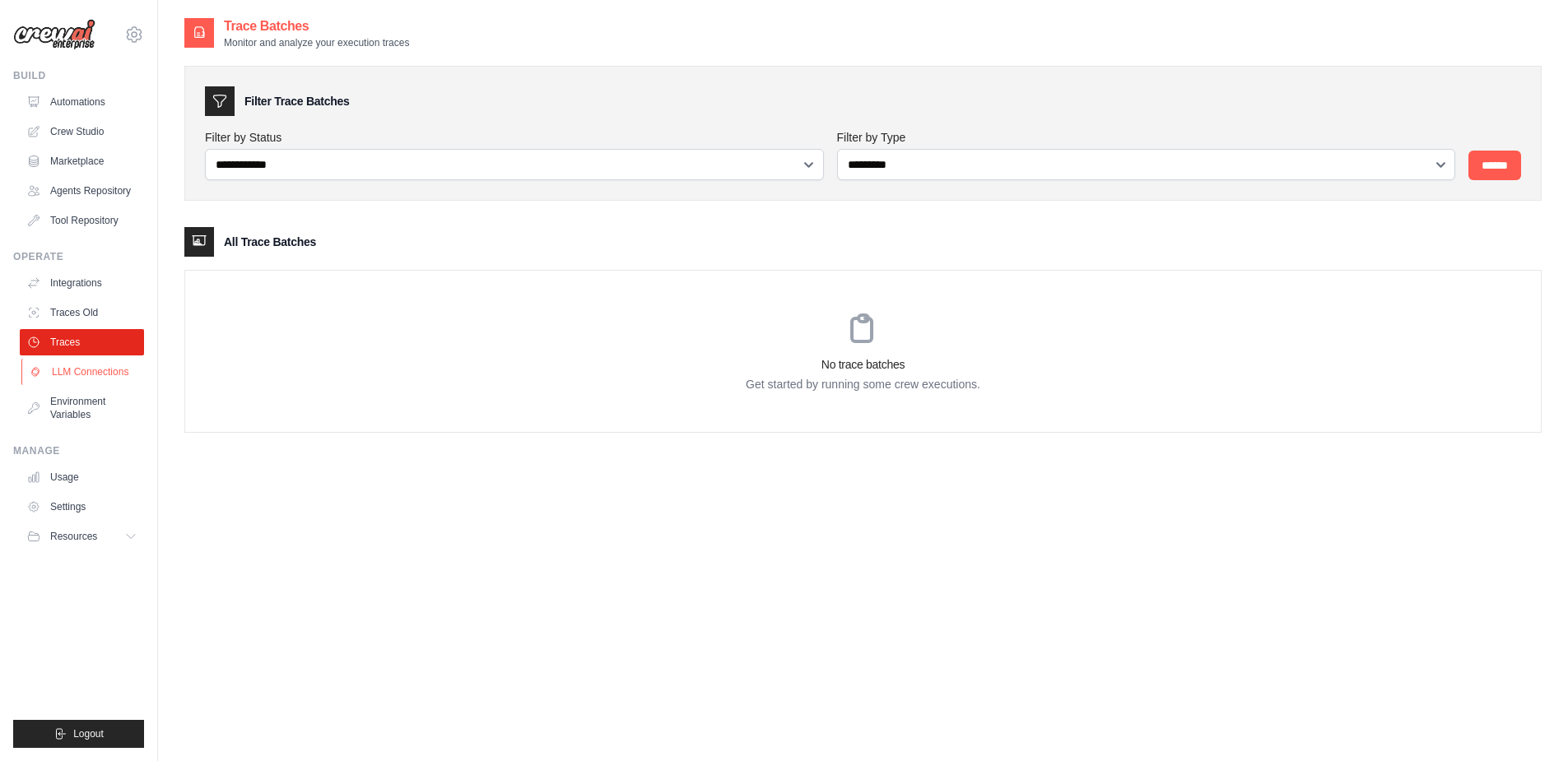
click at [75, 376] on link "LLM Connections" at bounding box center [84, 372] width 124 height 26
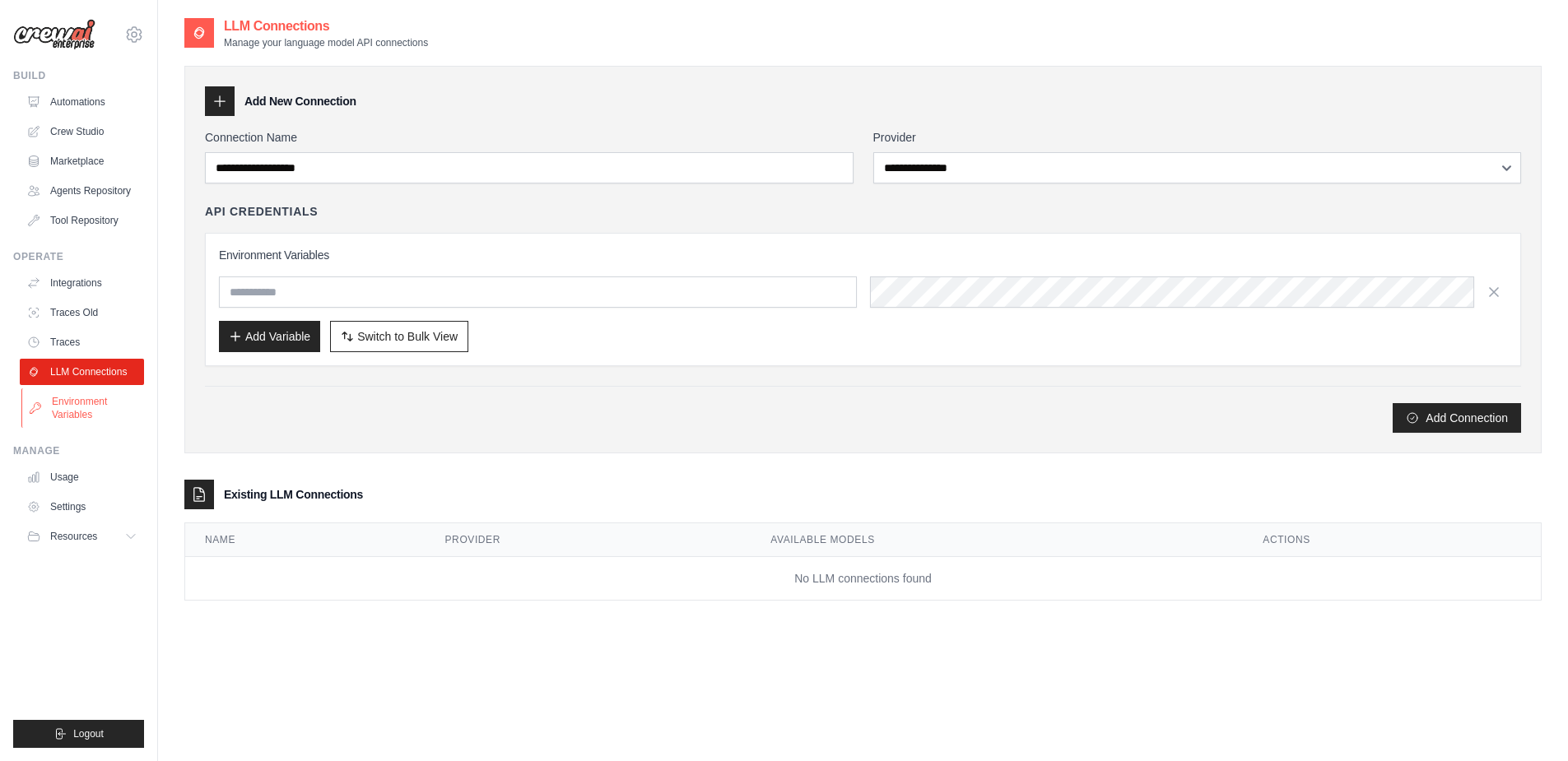
click at [71, 412] on link "Environment Variables" at bounding box center [84, 408] width 124 height 39
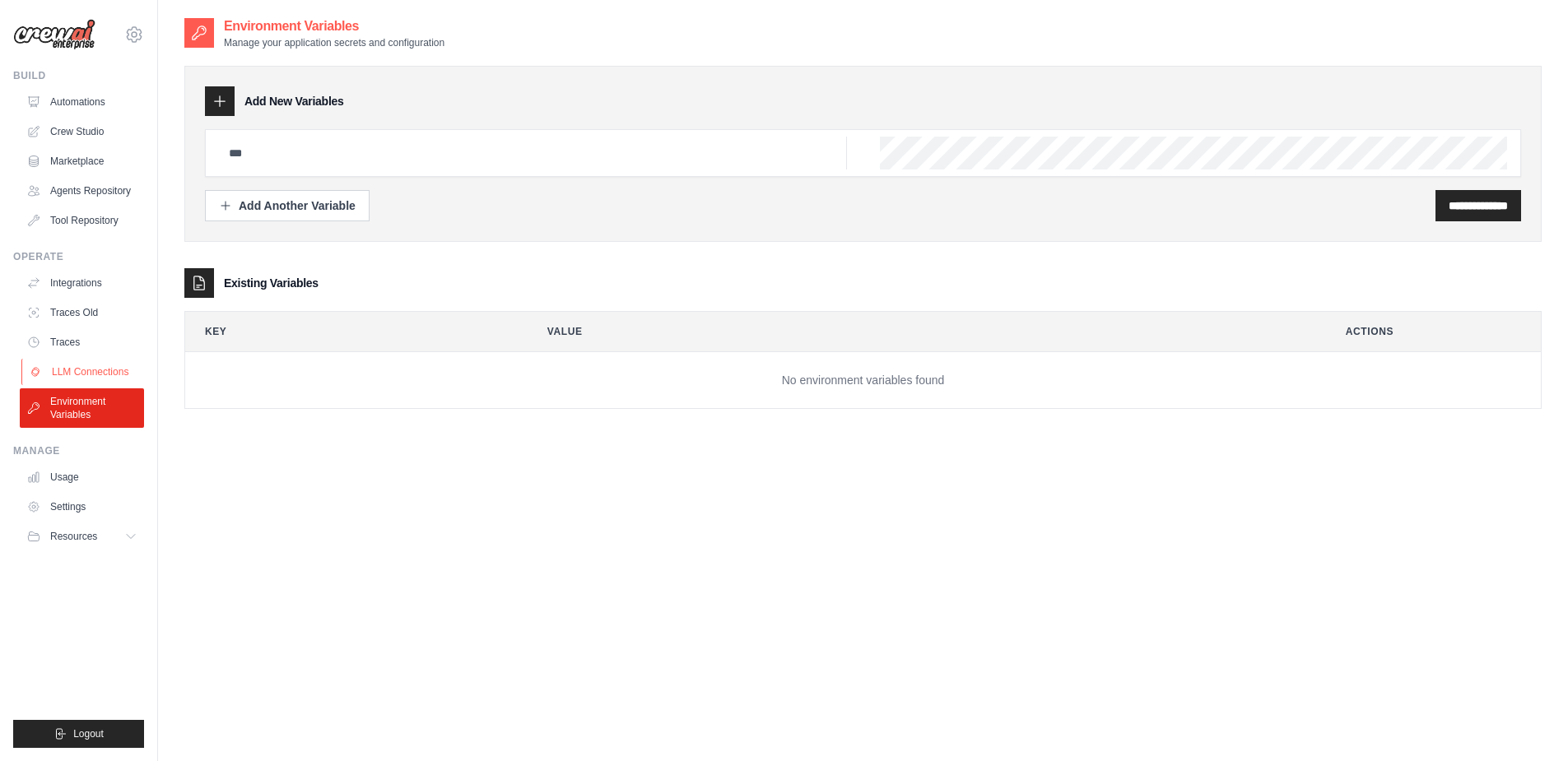
click at [76, 373] on link "LLM Connections" at bounding box center [84, 372] width 124 height 26
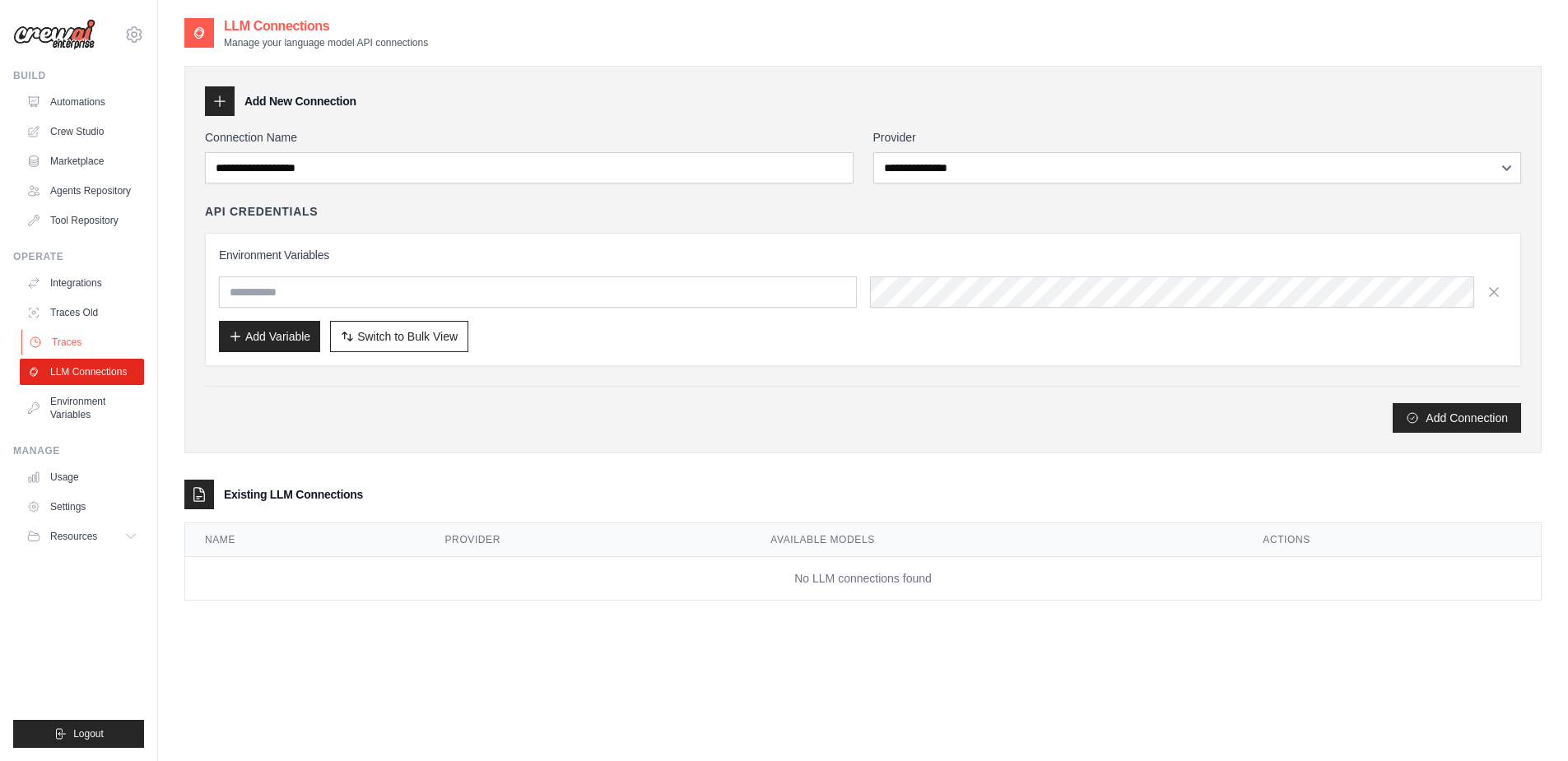
click at [78, 340] on link "Traces" at bounding box center [84, 342] width 124 height 26
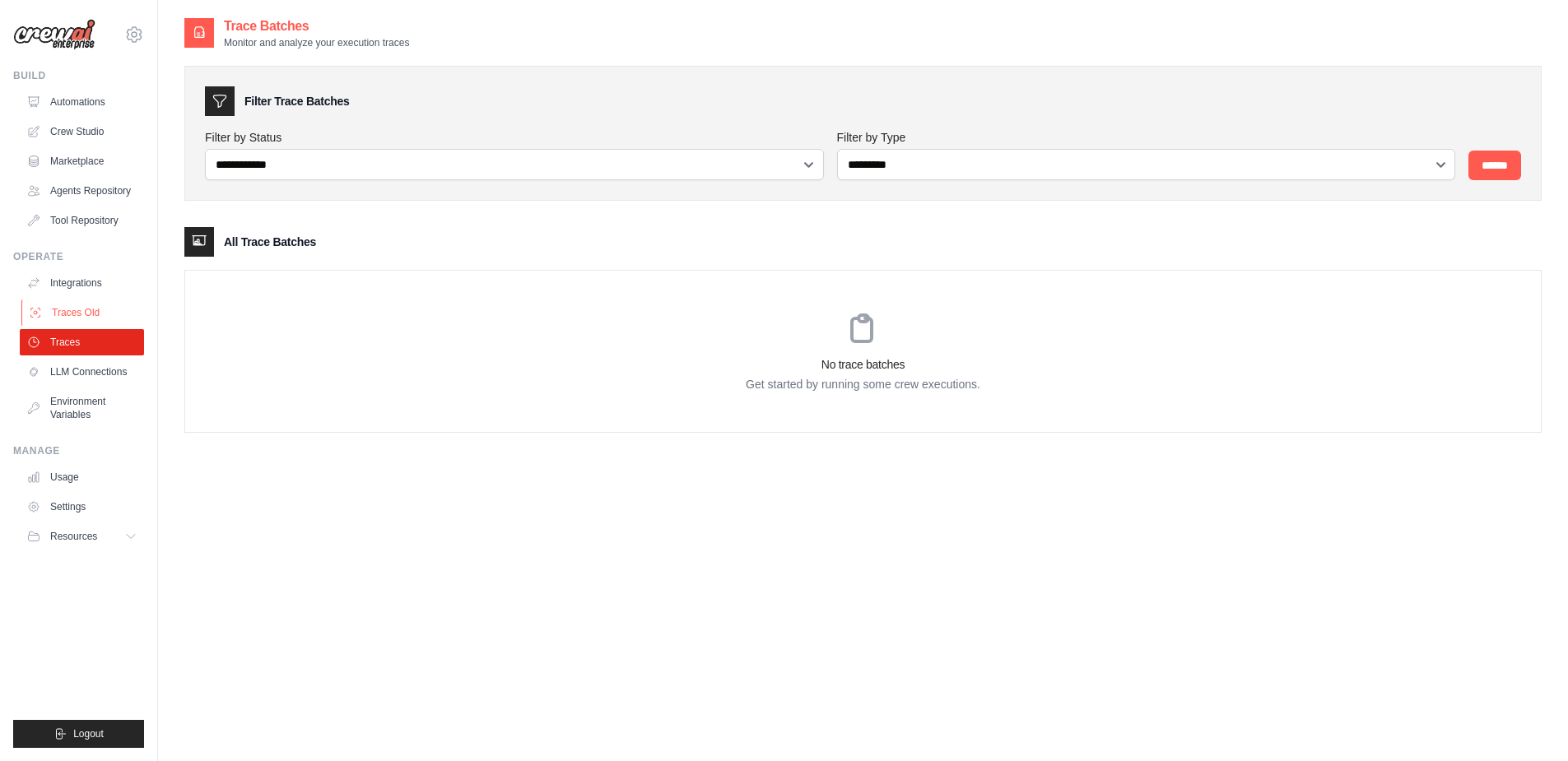
click at [81, 319] on link "Traces Old" at bounding box center [84, 313] width 124 height 26
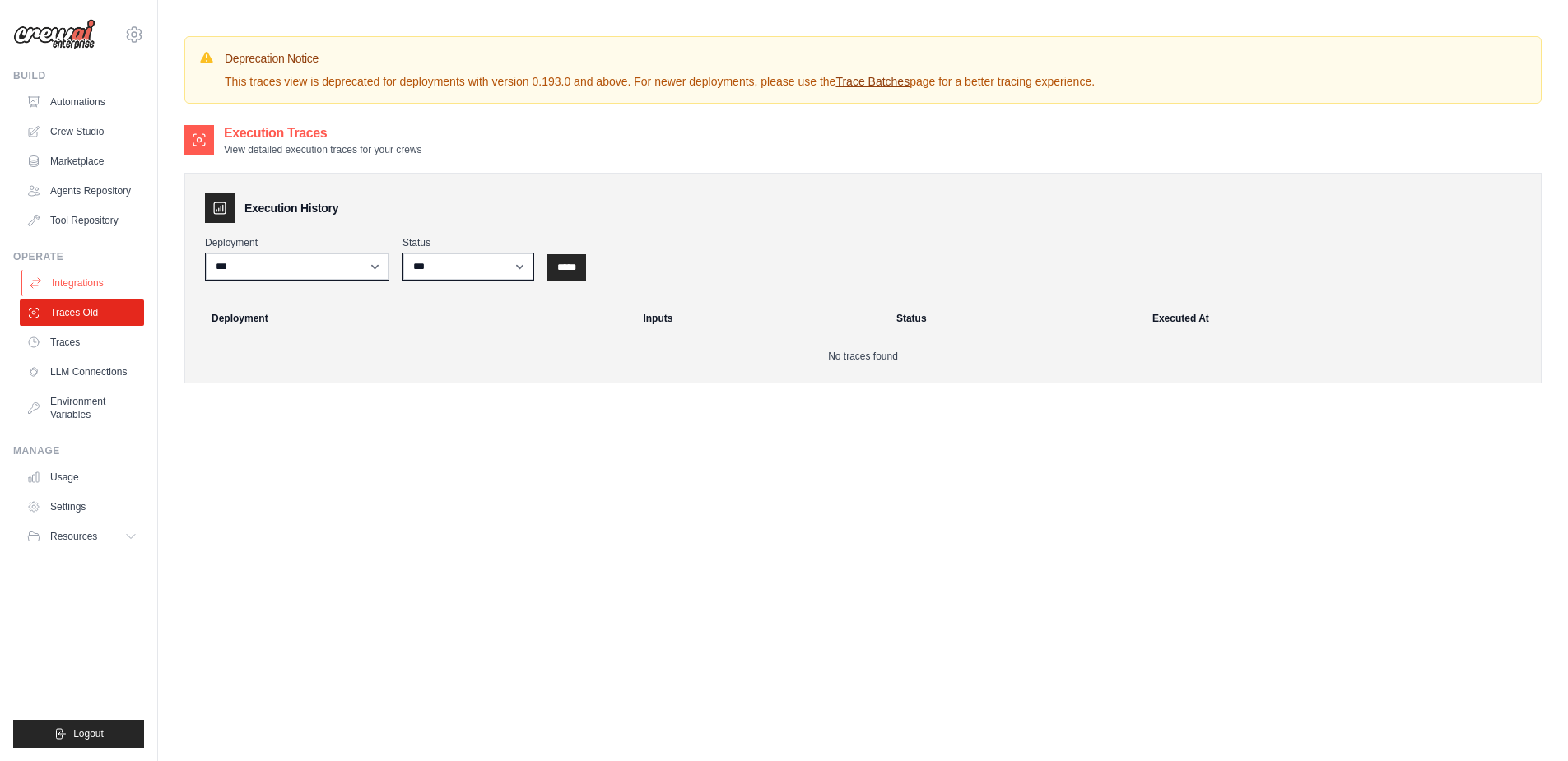
click at [90, 287] on link "Integrations" at bounding box center [84, 283] width 124 height 26
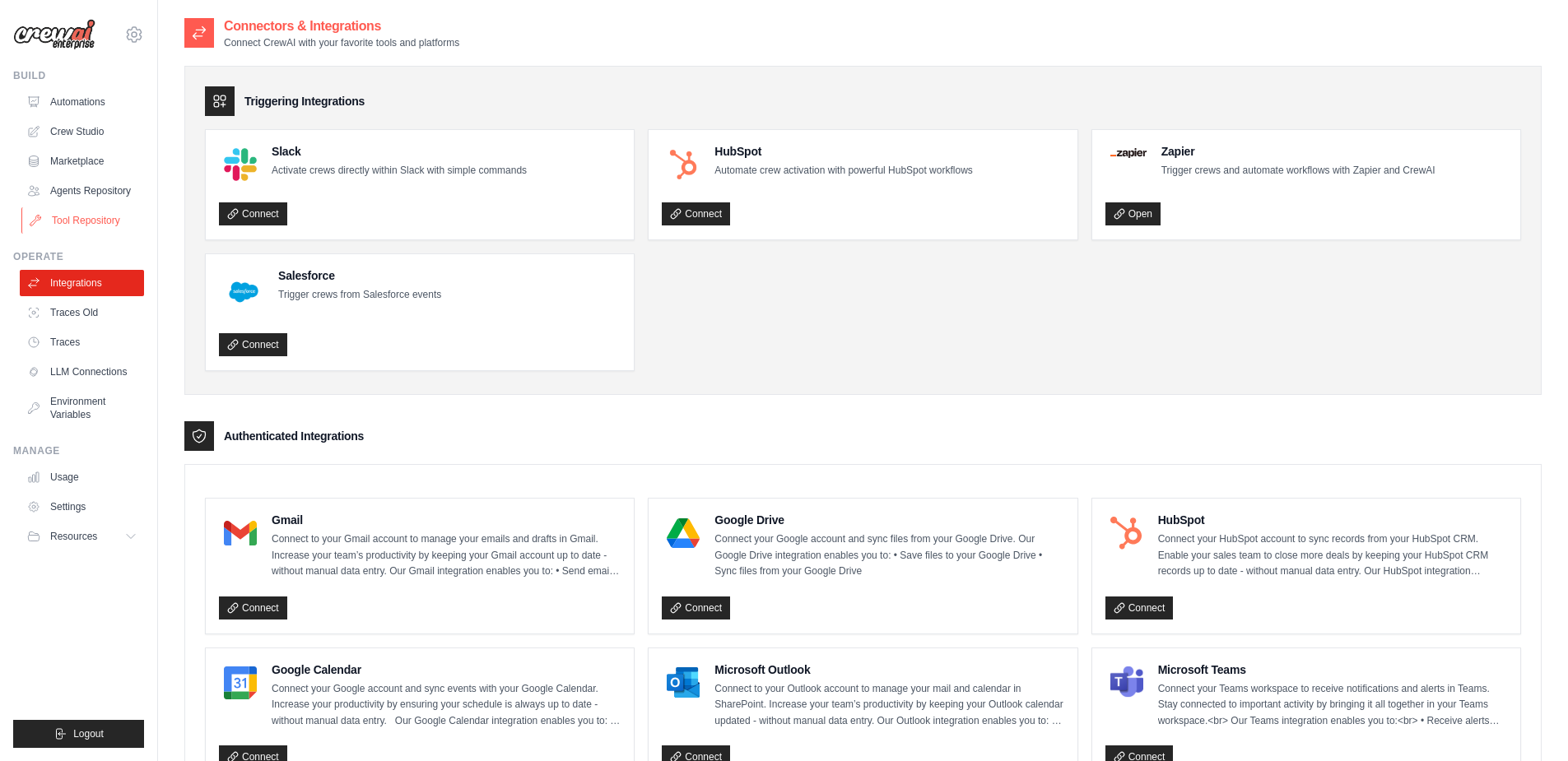
click at [97, 225] on link "Tool Repository" at bounding box center [84, 221] width 124 height 26
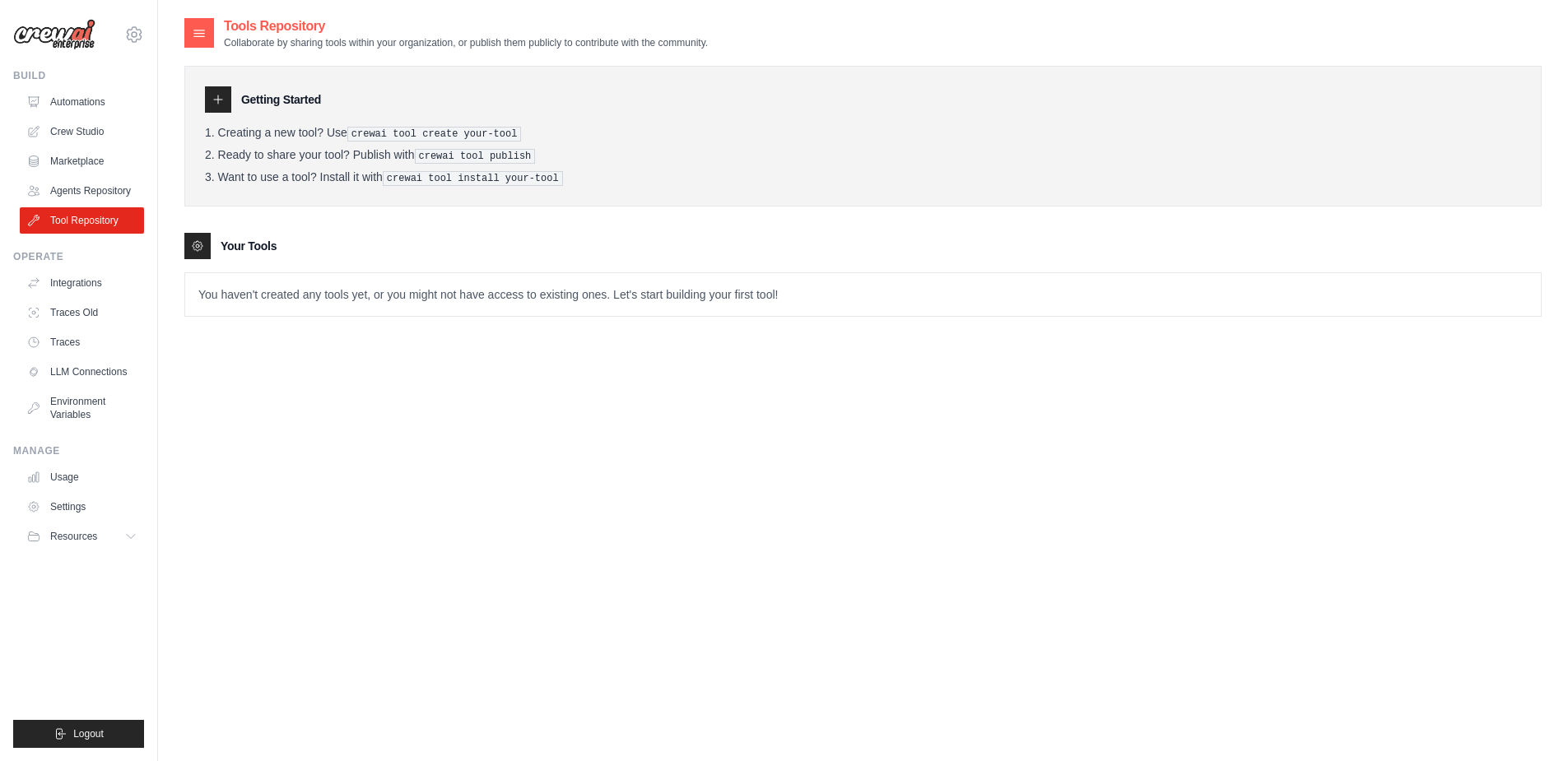
click at [476, 357] on div "Tools Repository Collaborate by sharing tools within your organization, or publ…" at bounding box center [863, 397] width 1357 height 761
click at [96, 107] on link "Automations" at bounding box center [84, 102] width 124 height 26
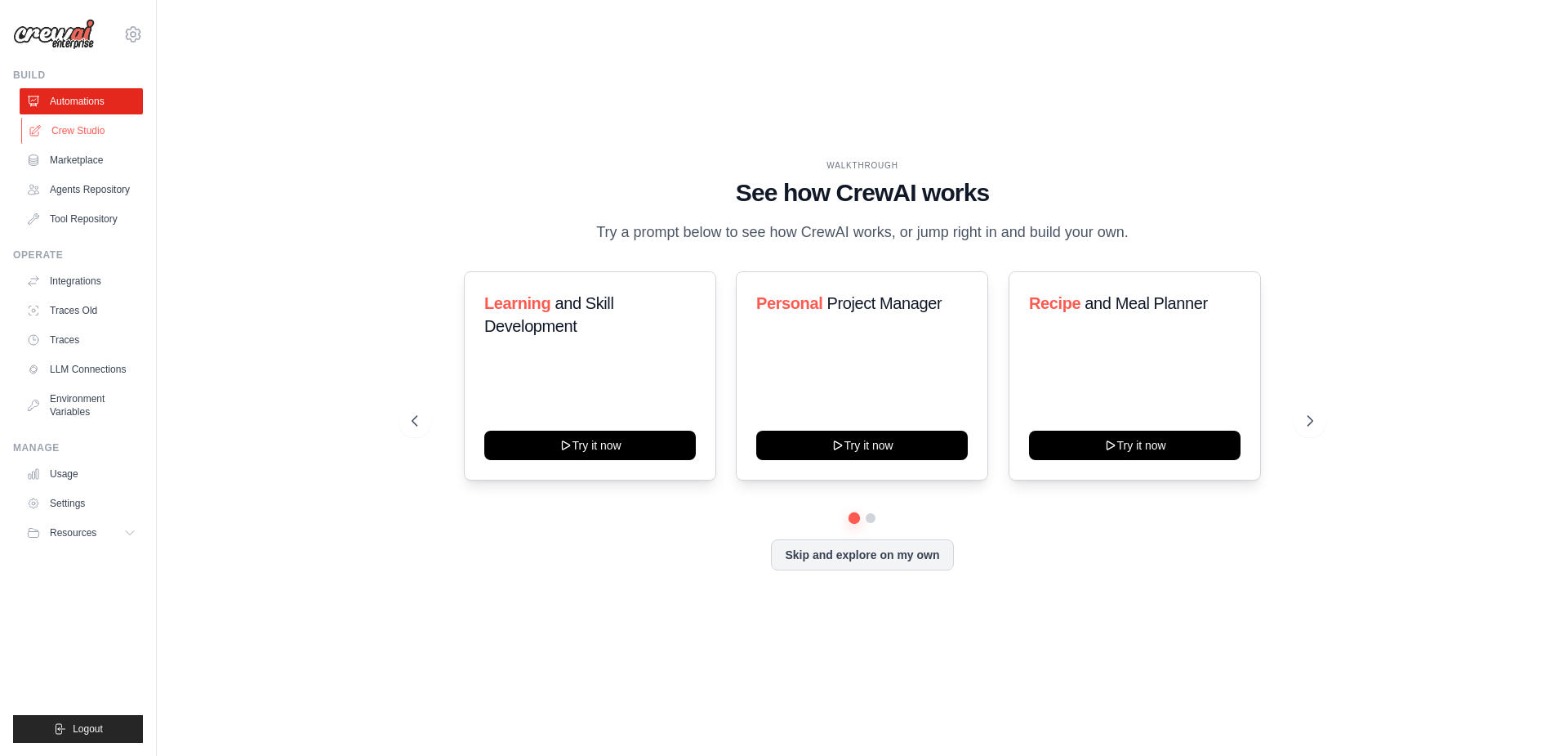
click at [78, 134] on link "Crew Studio" at bounding box center [83, 131] width 123 height 26
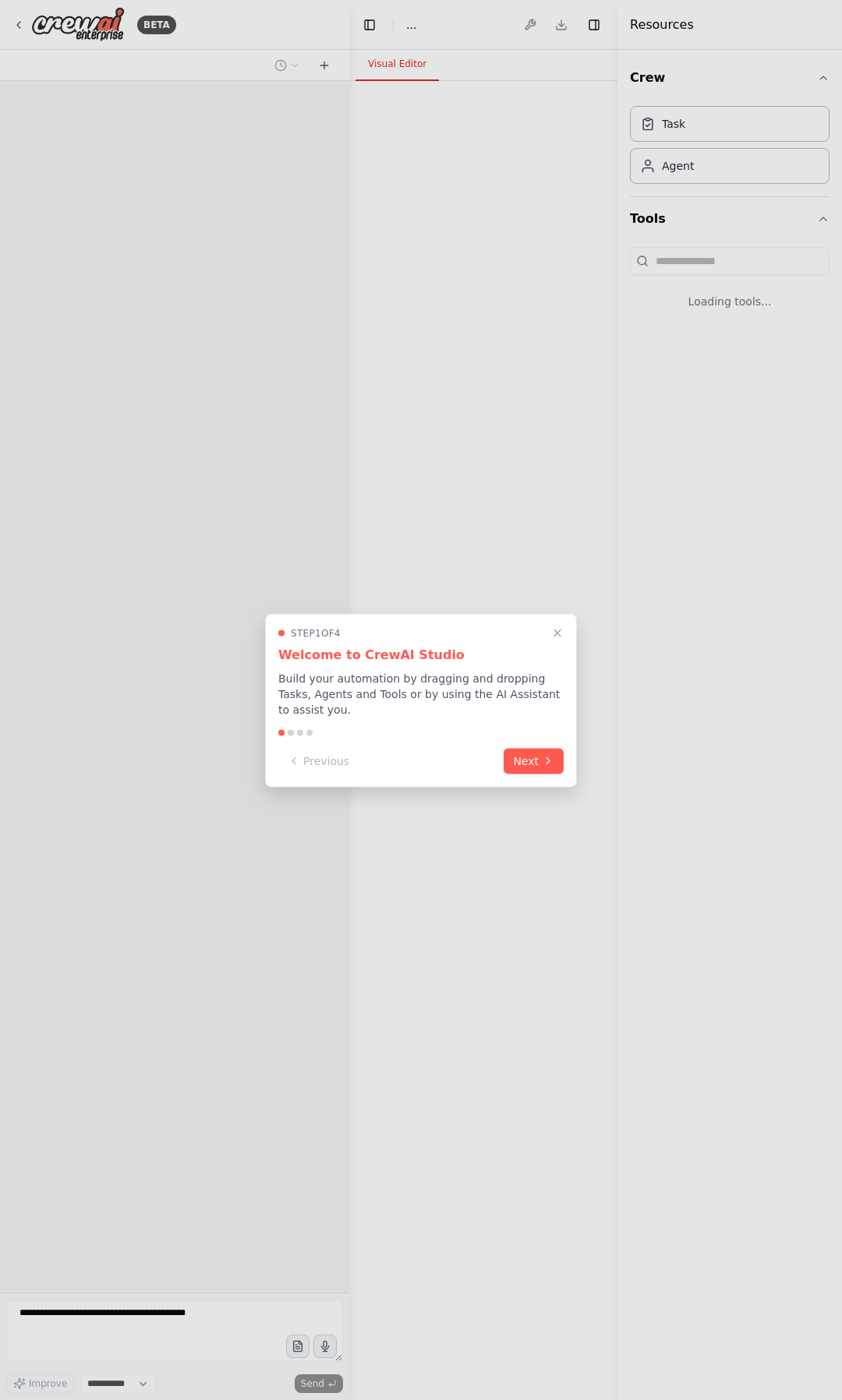
select select "****"
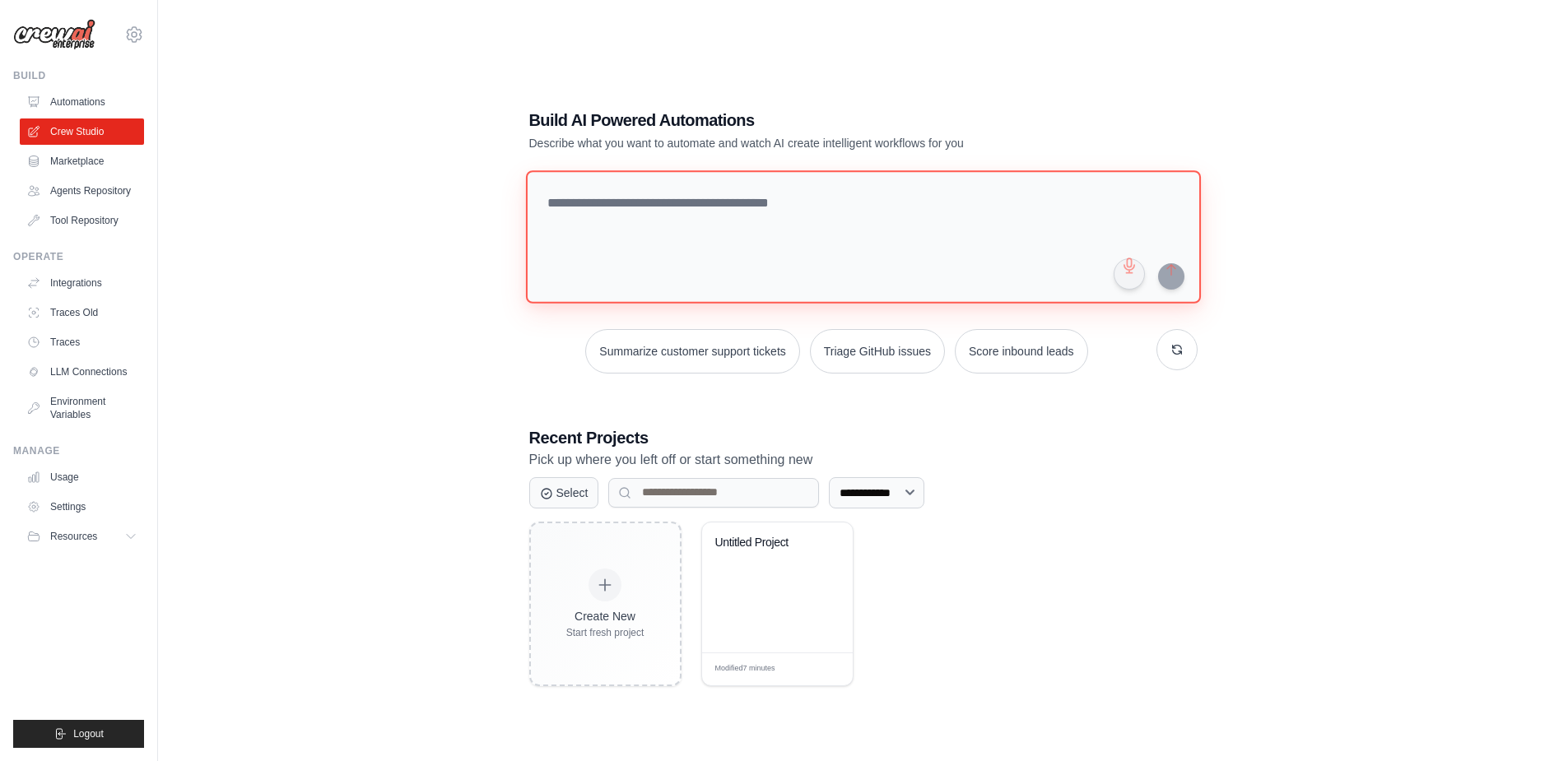
click at [550, 208] on textarea at bounding box center [863, 237] width 675 height 133
click at [94, 378] on link "LLM Connections" at bounding box center [84, 372] width 124 height 26
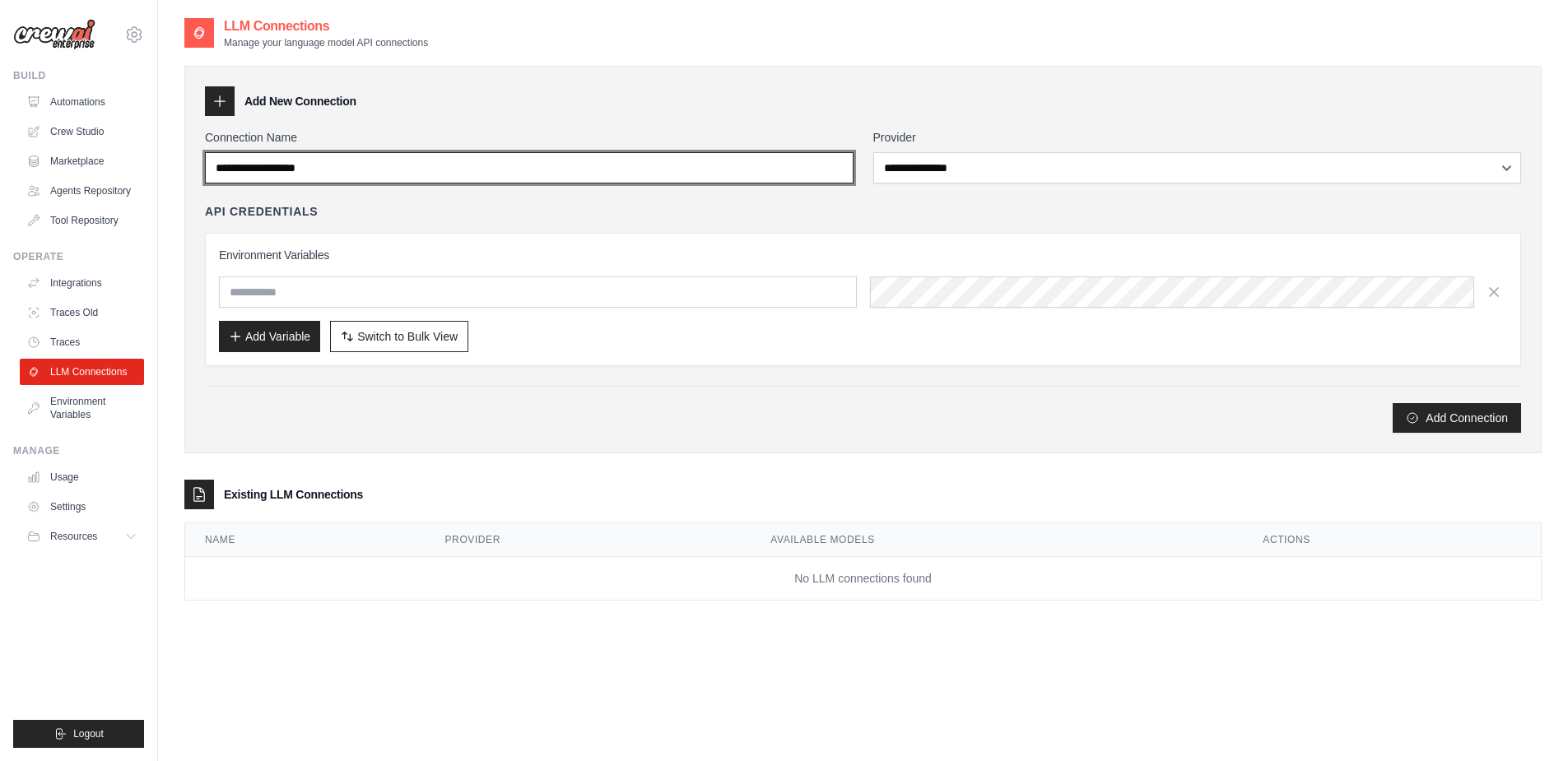
click at [561, 168] on input "Connection Name" at bounding box center [529, 167] width 649 height 31
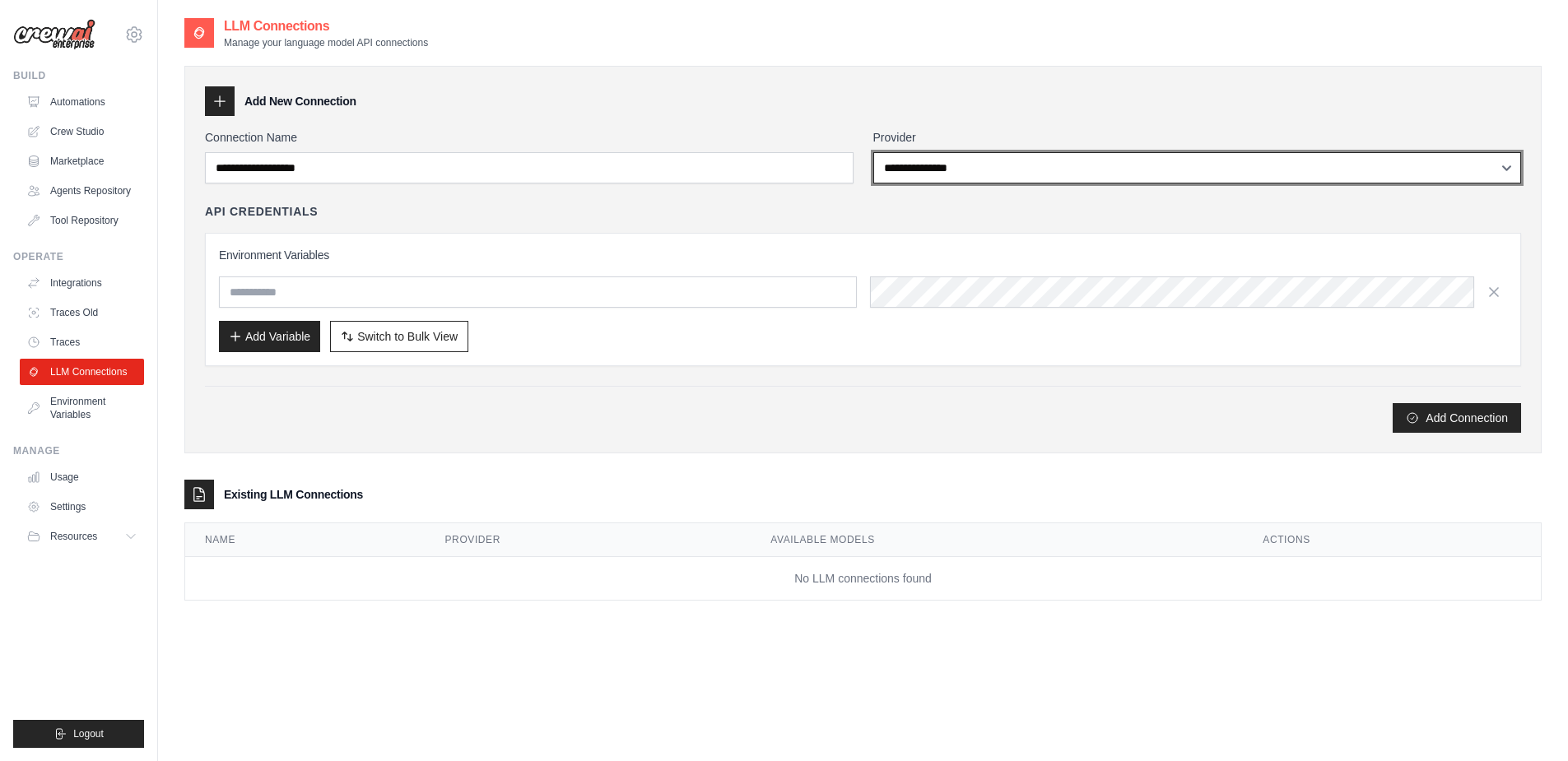
select select "*********"
click at [873, 152] on select "**********" at bounding box center [1198, 167] width 649 height 31
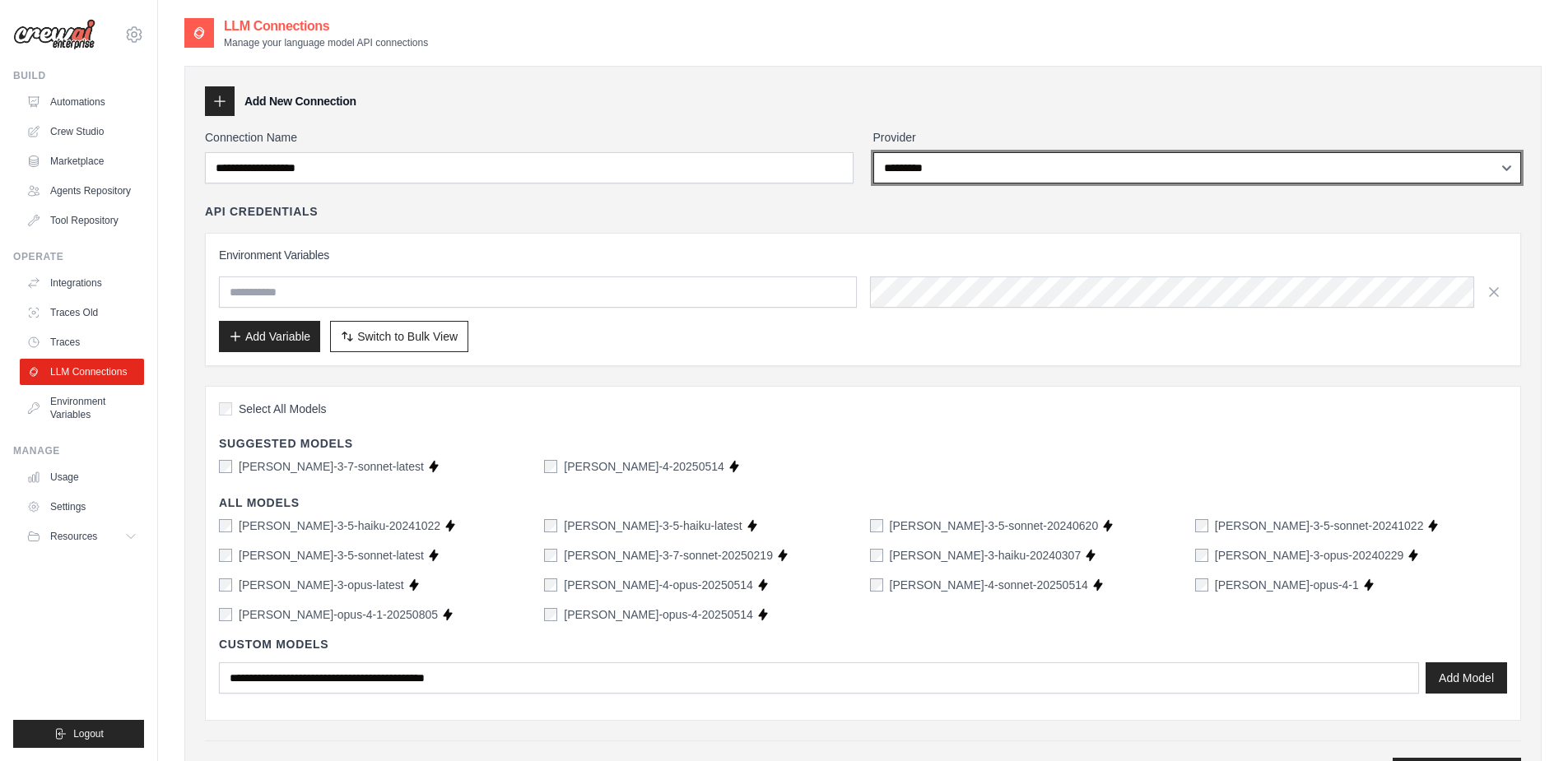
select select
click at [873, 152] on select "**********" at bounding box center [1198, 167] width 649 height 31
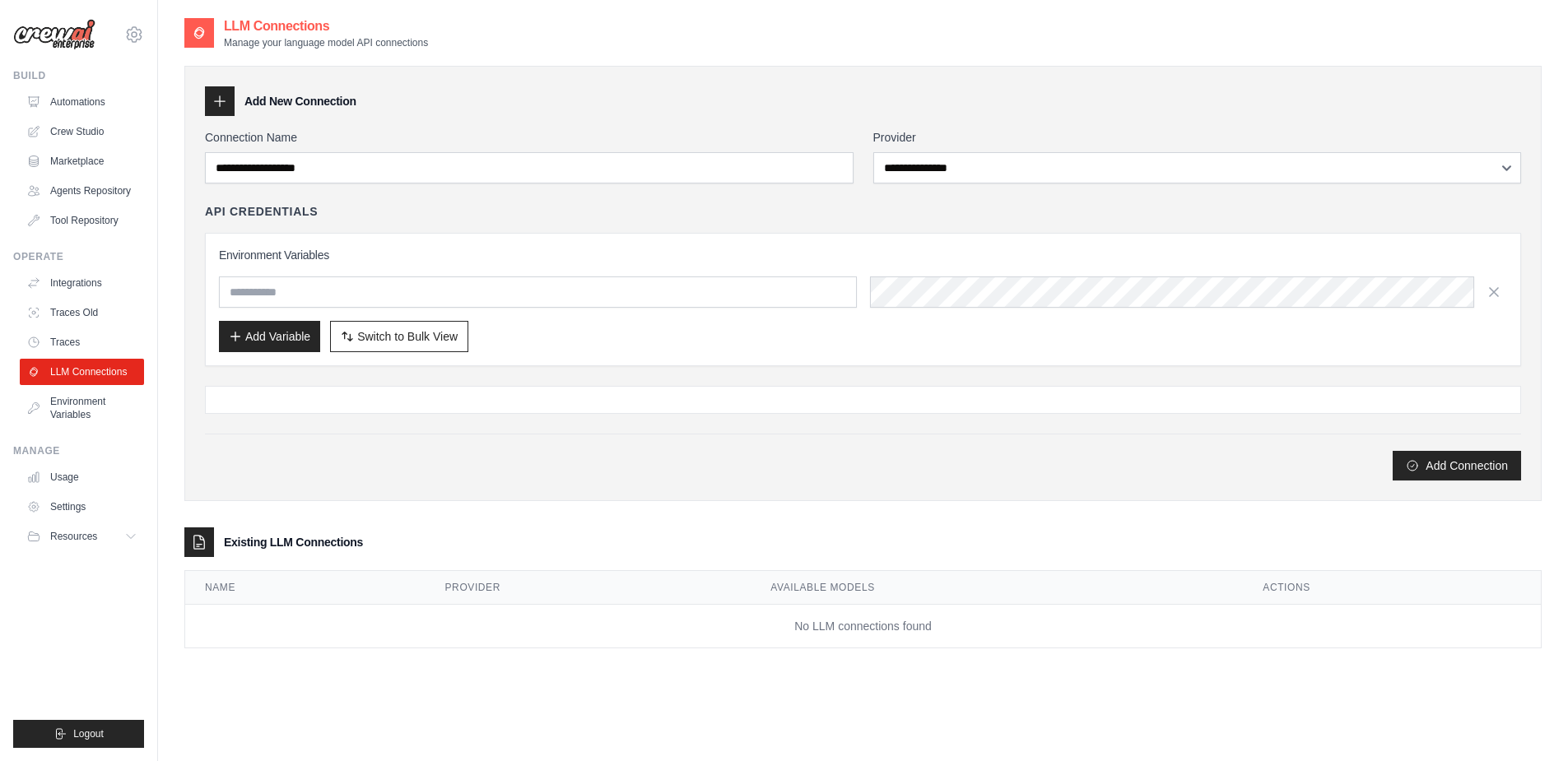
click at [467, 109] on div "Add New Connection" at bounding box center [863, 101] width 1316 height 30
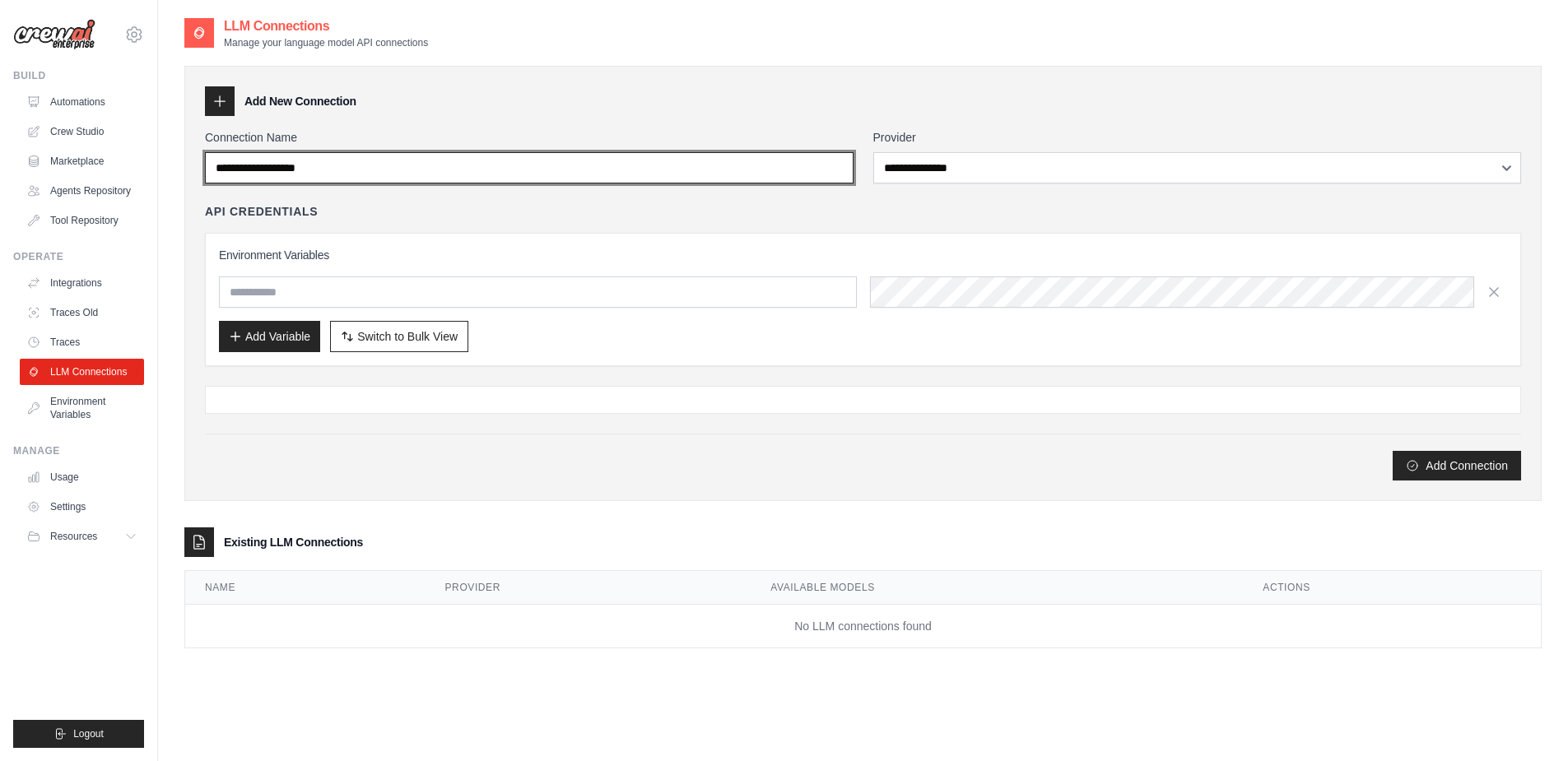
click at [373, 168] on input "Connection Name" at bounding box center [529, 167] width 649 height 31
click at [277, 167] on input "Connection Name" at bounding box center [529, 167] width 649 height 31
drag, startPoint x: 277, startPoint y: 167, endPoint x: 371, endPoint y: 172, distance: 94.1
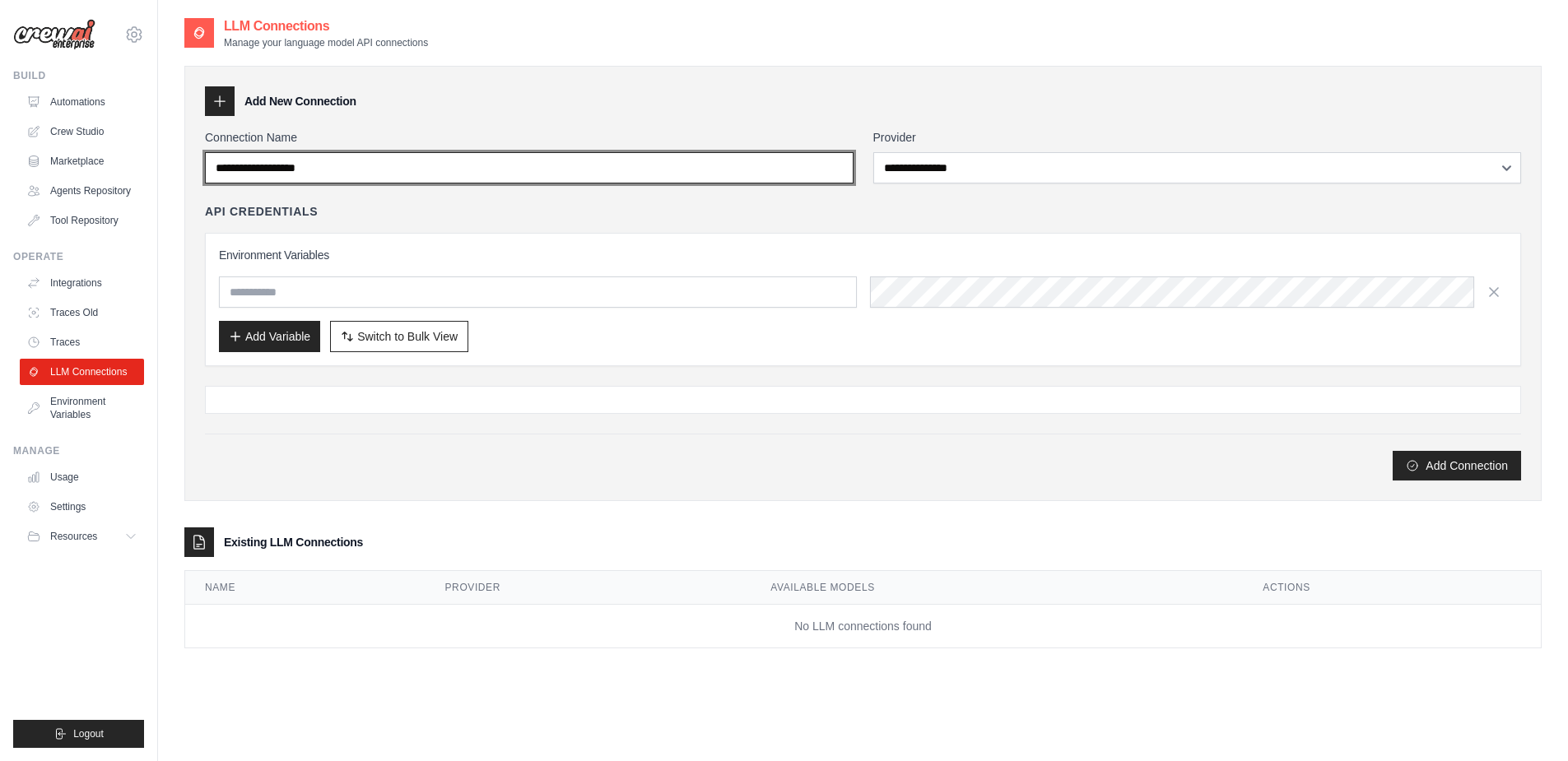
click at [371, 172] on input "Connection Name" at bounding box center [529, 167] width 649 height 31
click at [381, 168] on input "Connection Name" at bounding box center [529, 167] width 649 height 31
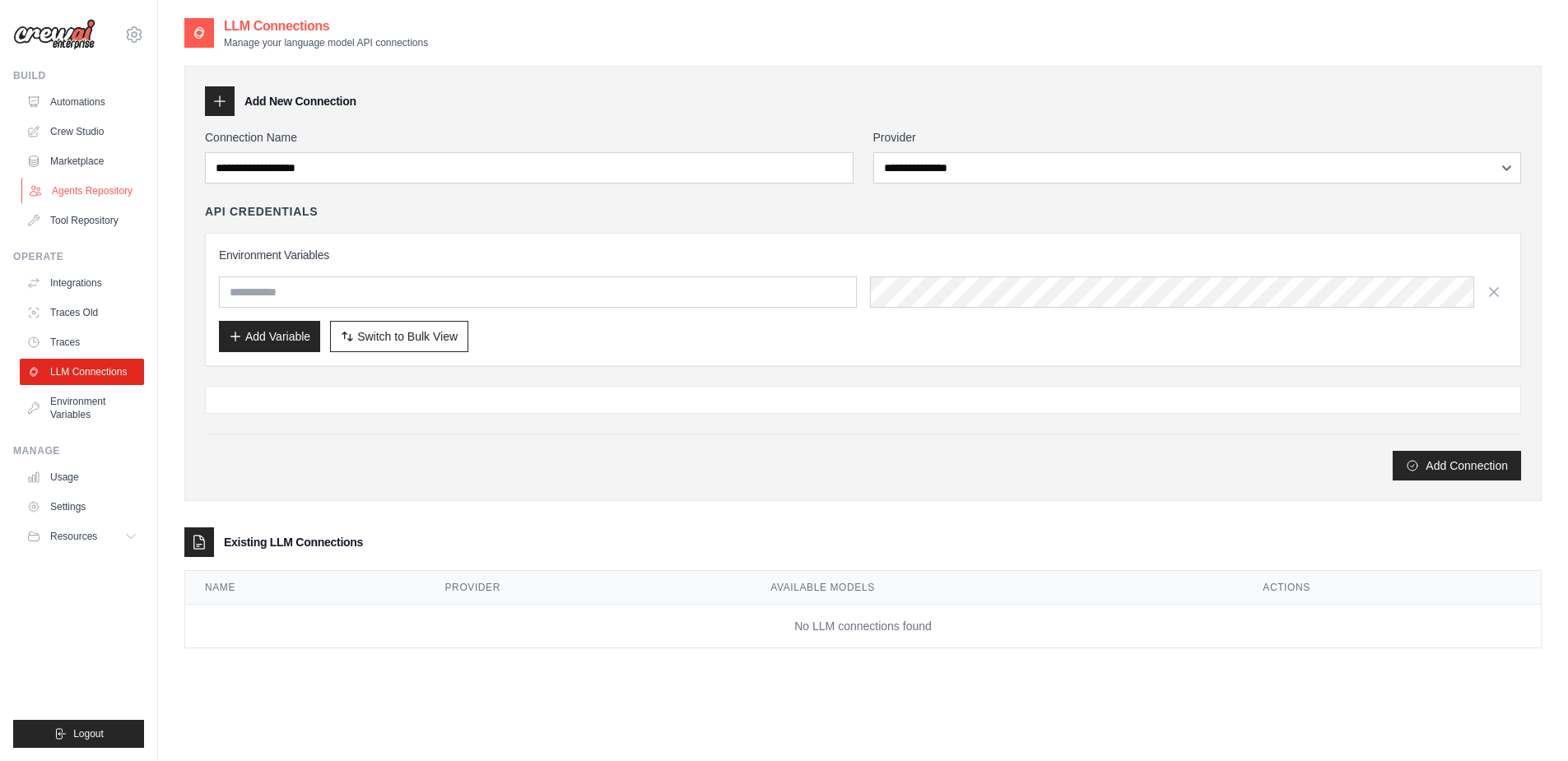
click at [102, 180] on link "Agents Repository" at bounding box center [84, 191] width 124 height 26
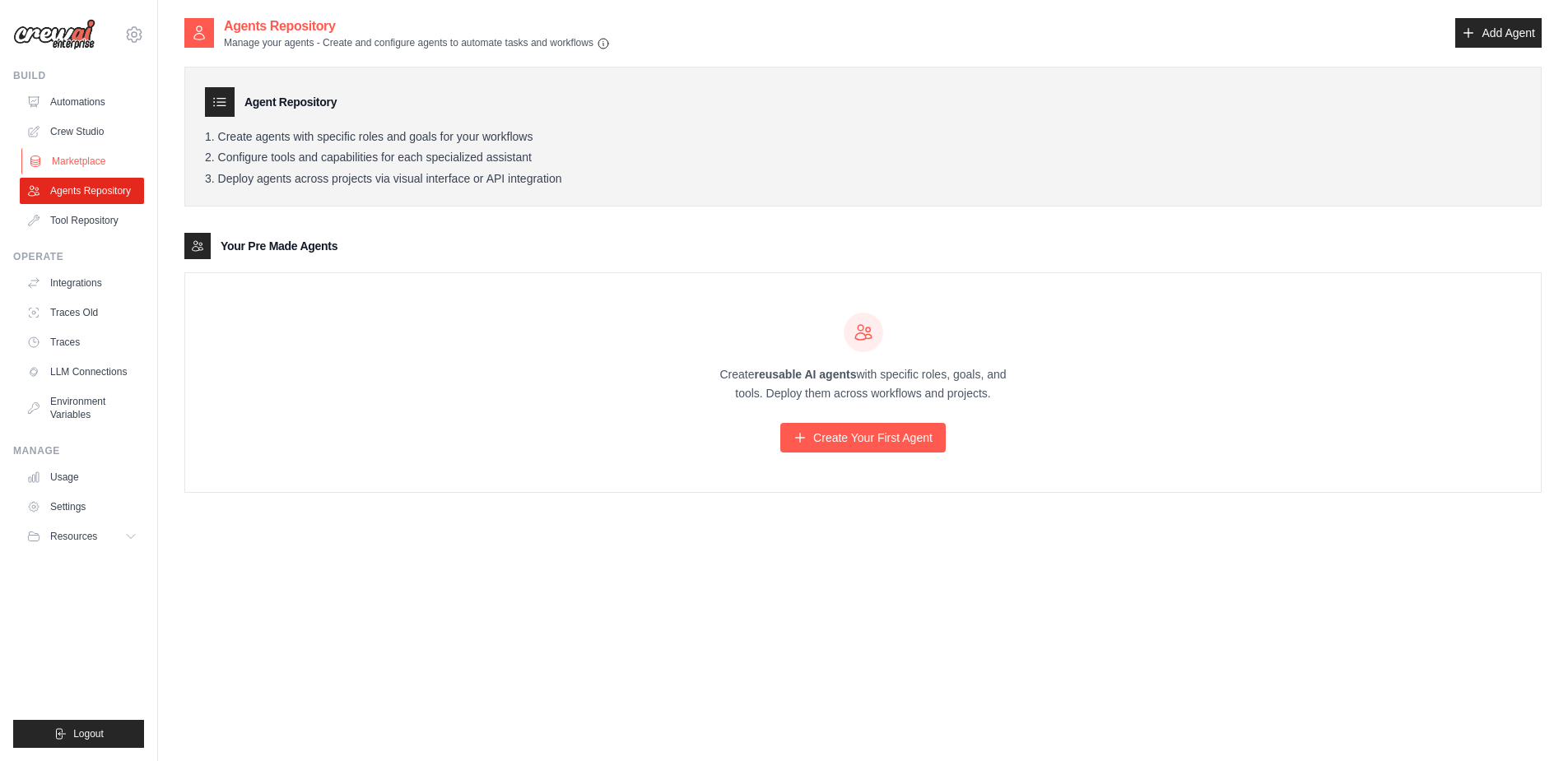
click at [94, 167] on link "Marketplace" at bounding box center [84, 162] width 124 height 26
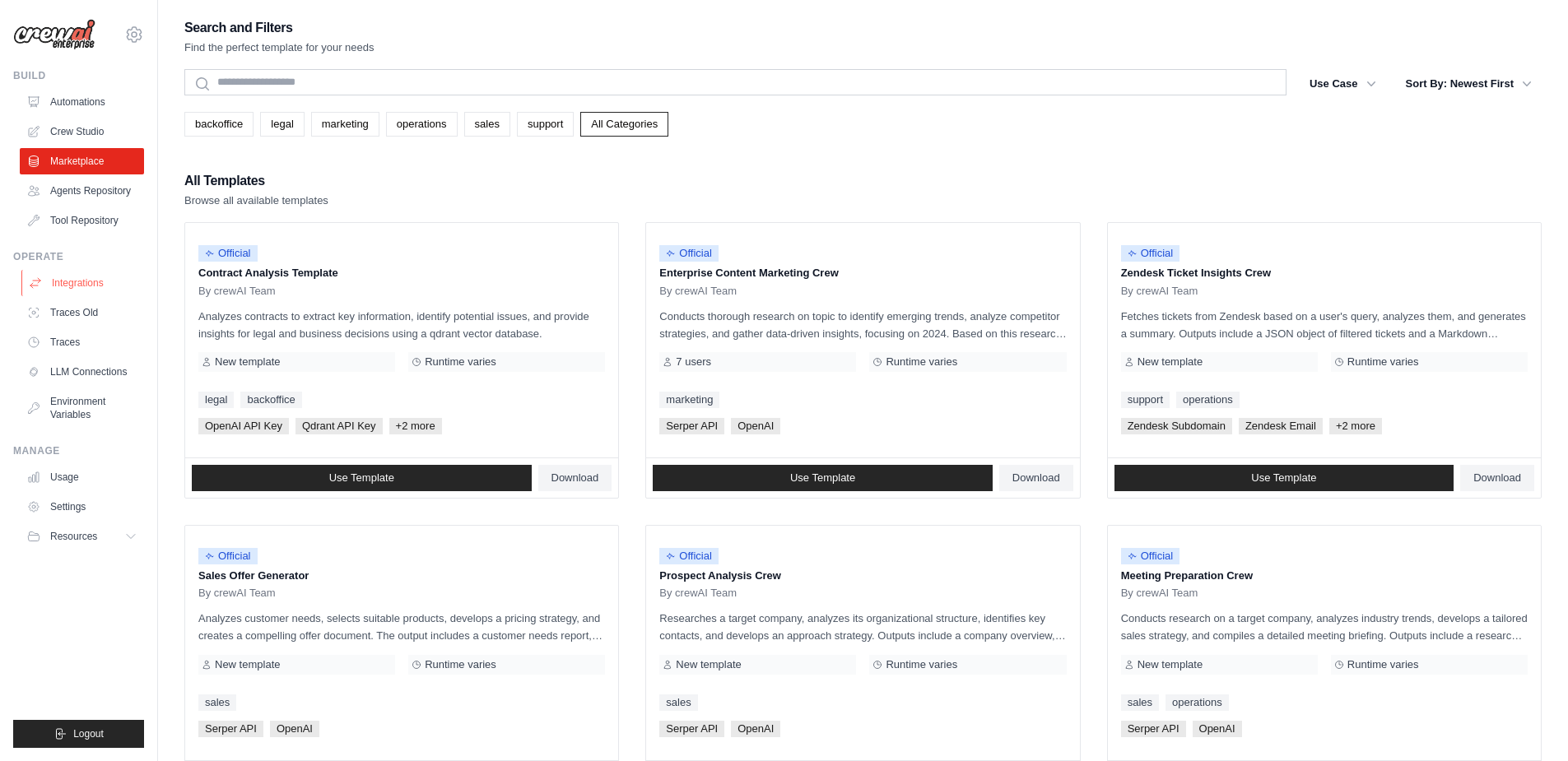
click at [83, 283] on link "Integrations" at bounding box center [84, 283] width 124 height 26
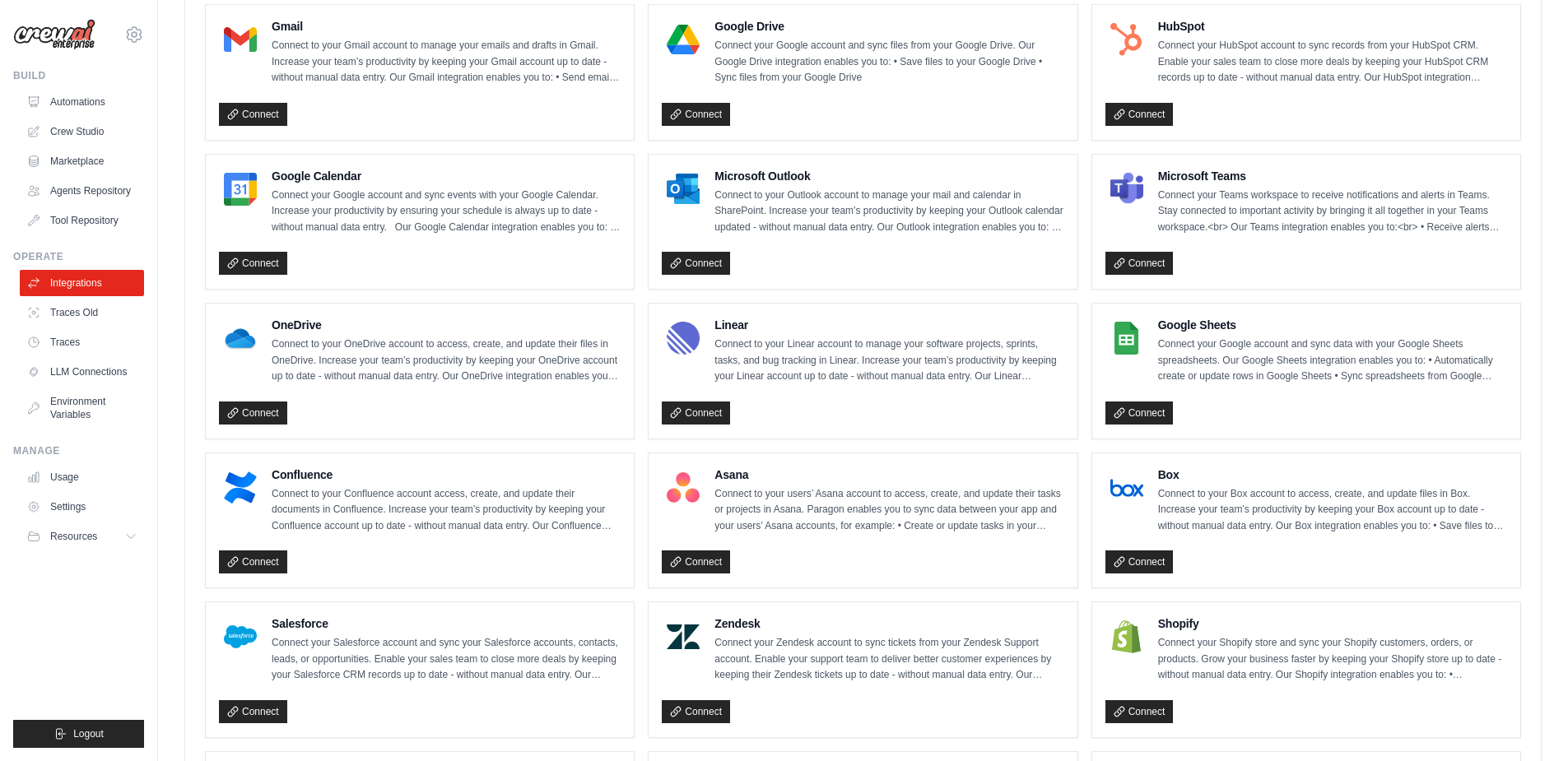
scroll to position [975, 0]
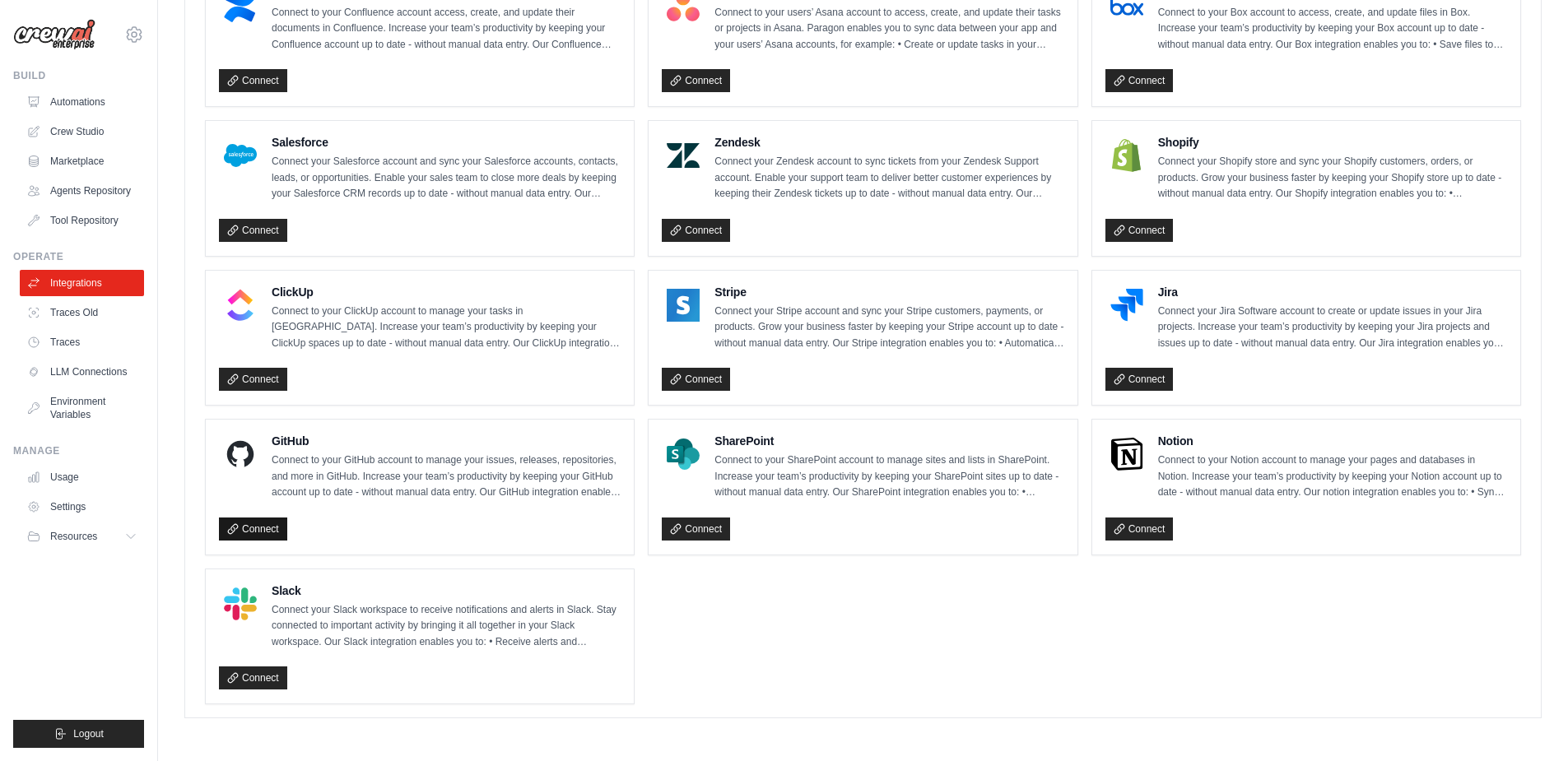
click at [272, 521] on link "Connect" at bounding box center [253, 529] width 69 height 23
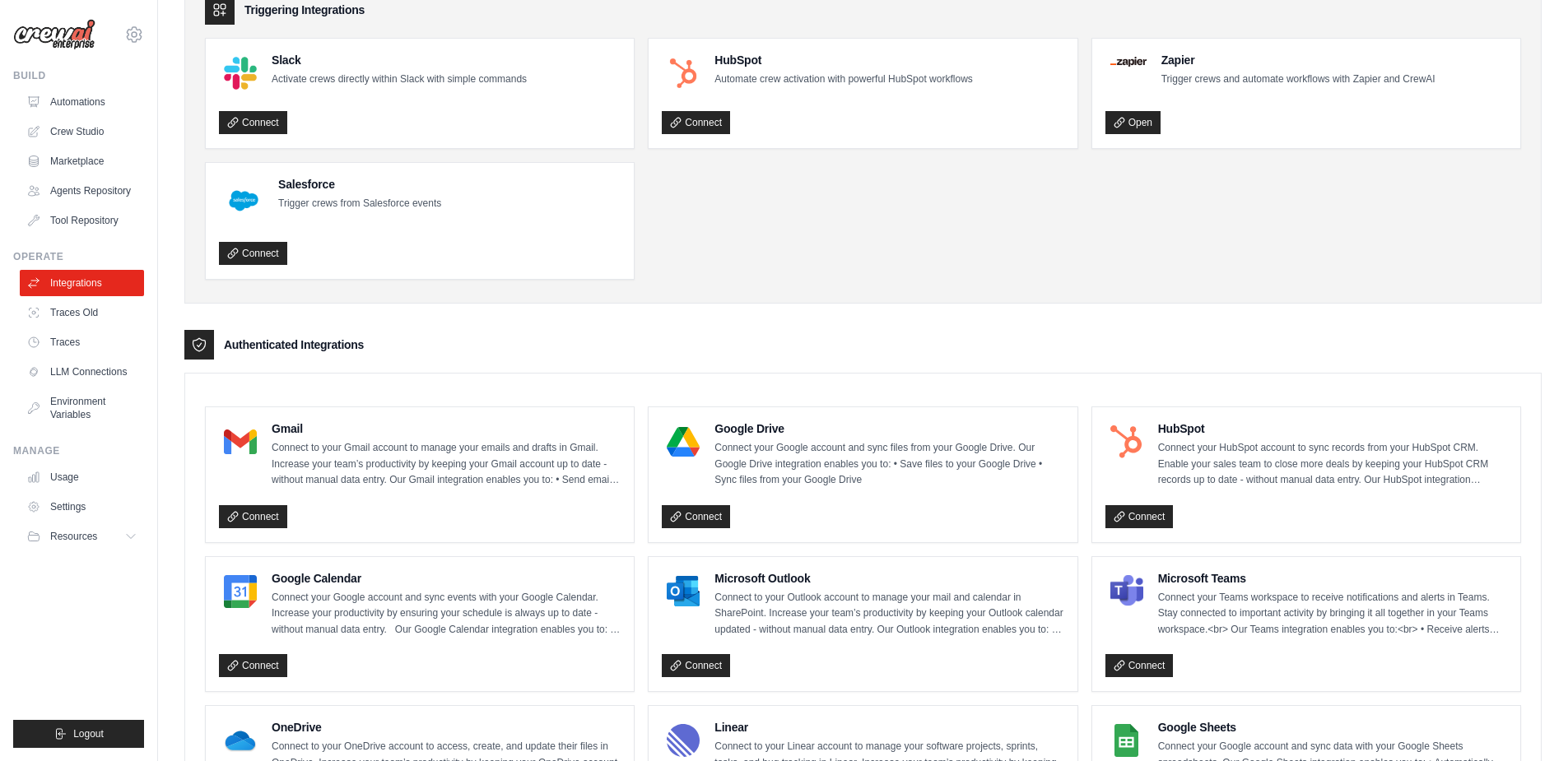
scroll to position [86, 0]
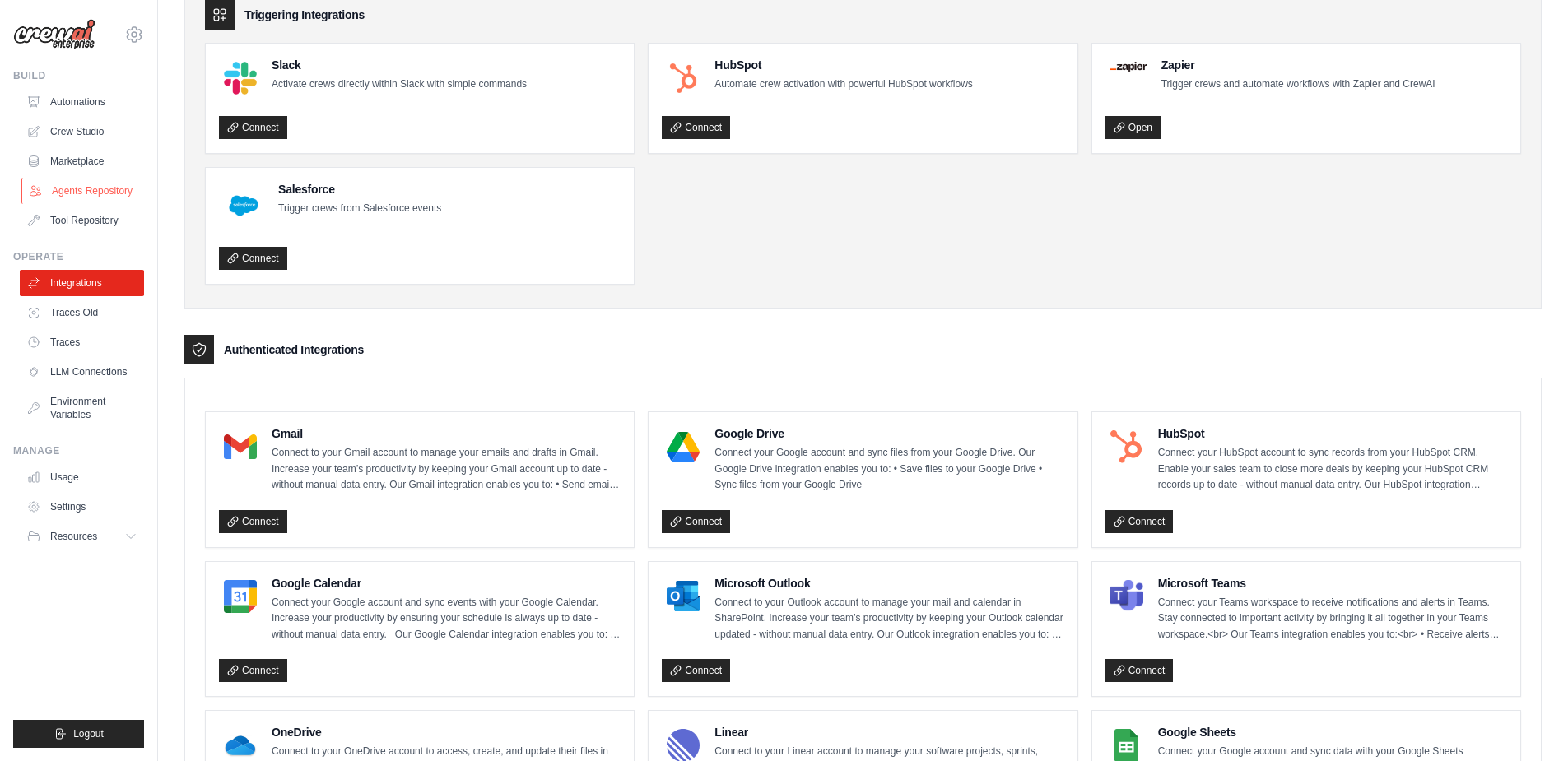
click at [93, 186] on link "Agents Repository" at bounding box center [84, 191] width 124 height 26
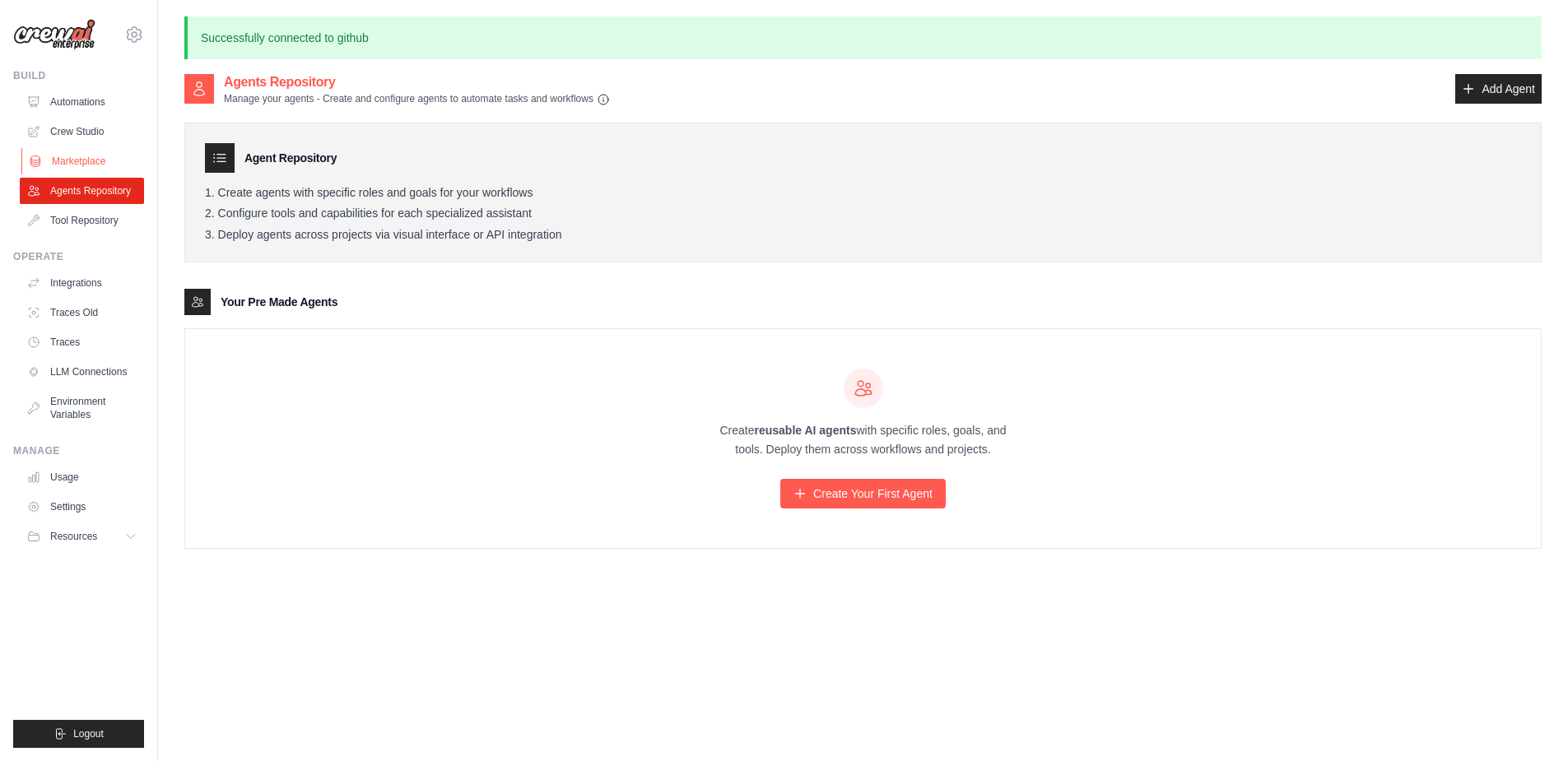
click at [86, 159] on link "Marketplace" at bounding box center [84, 162] width 124 height 26
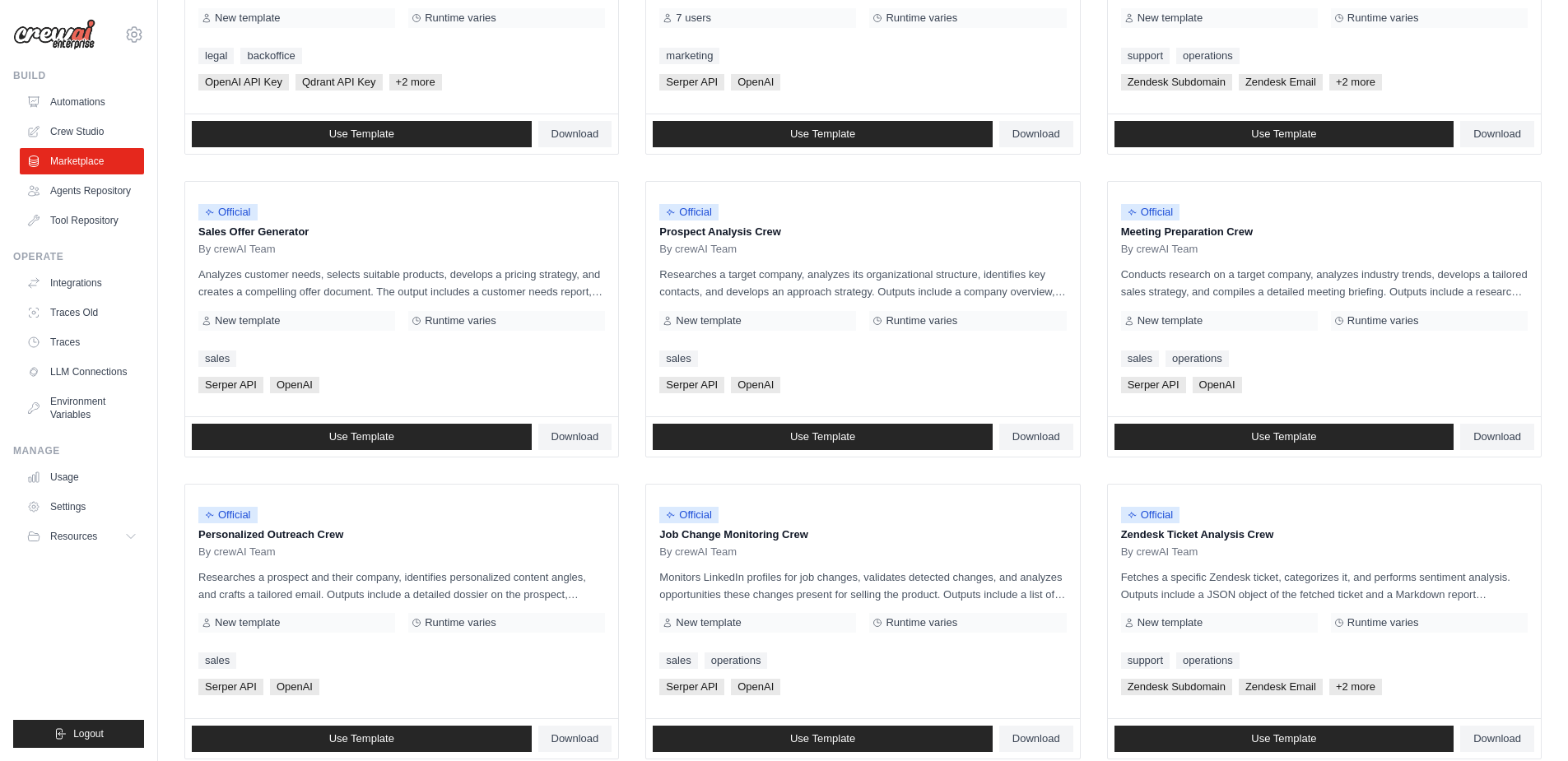
scroll to position [395, 0]
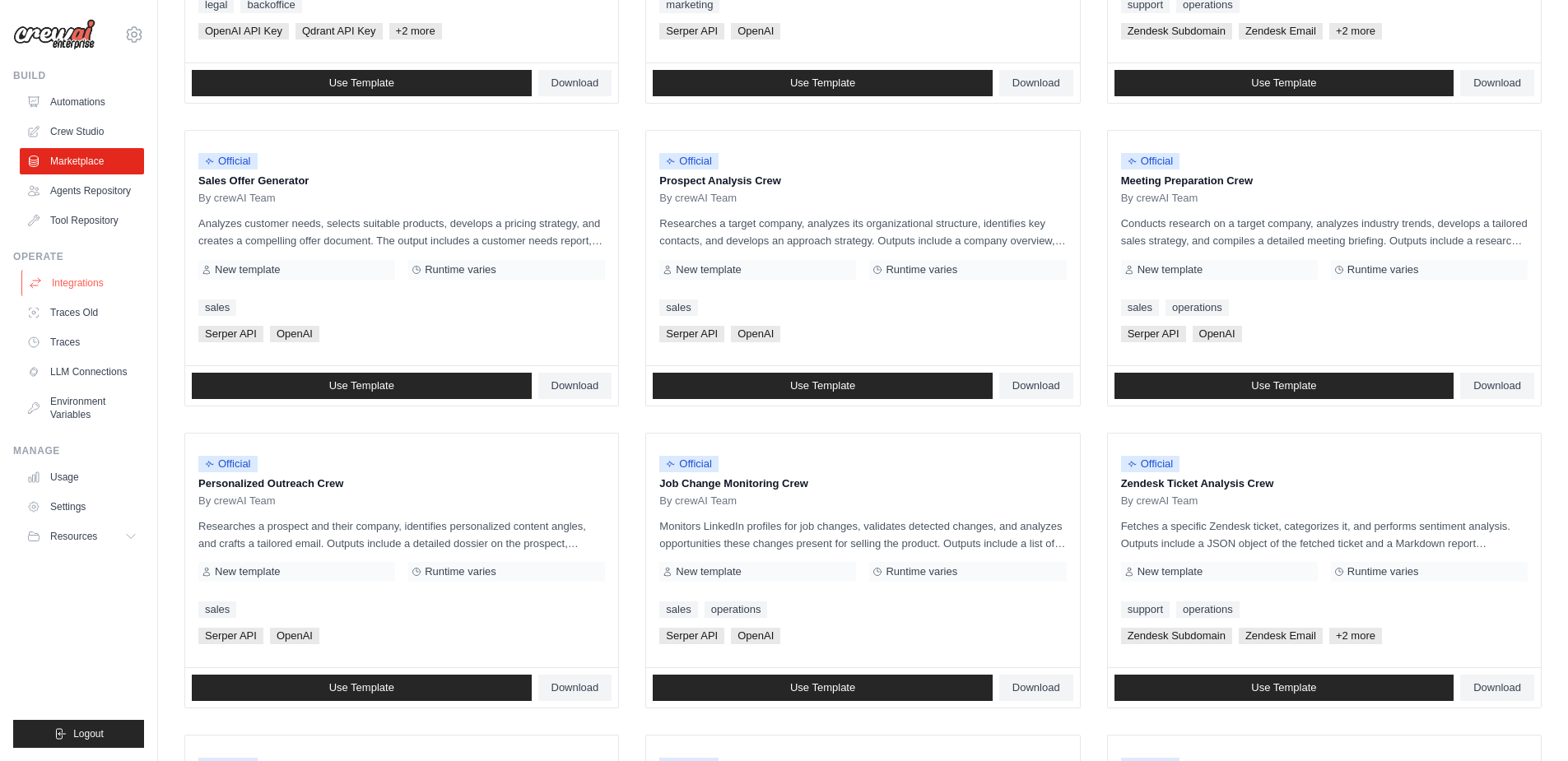
click at [89, 287] on link "Integrations" at bounding box center [84, 283] width 124 height 26
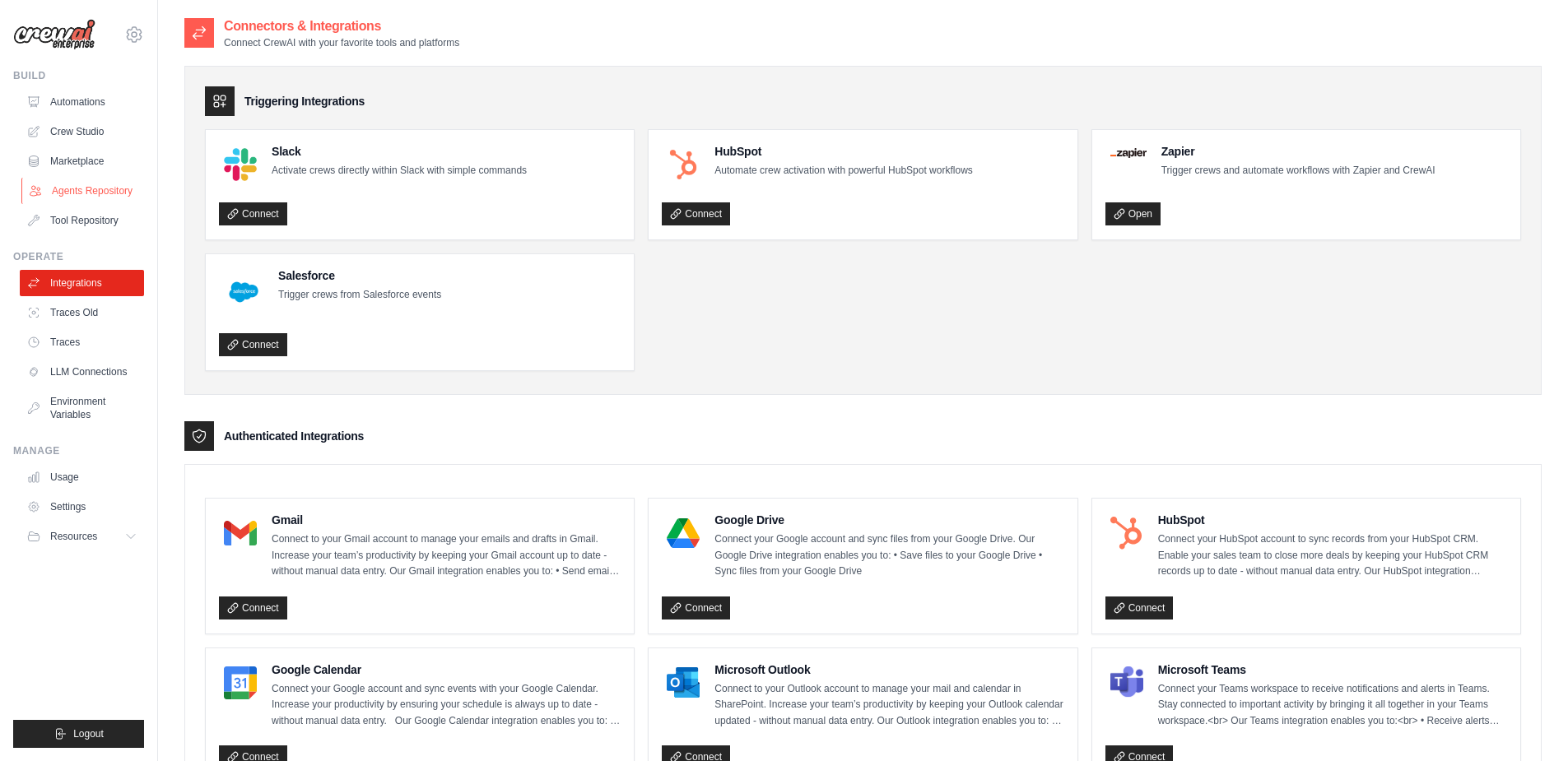
click at [94, 182] on link "Agents Repository" at bounding box center [84, 191] width 124 height 26
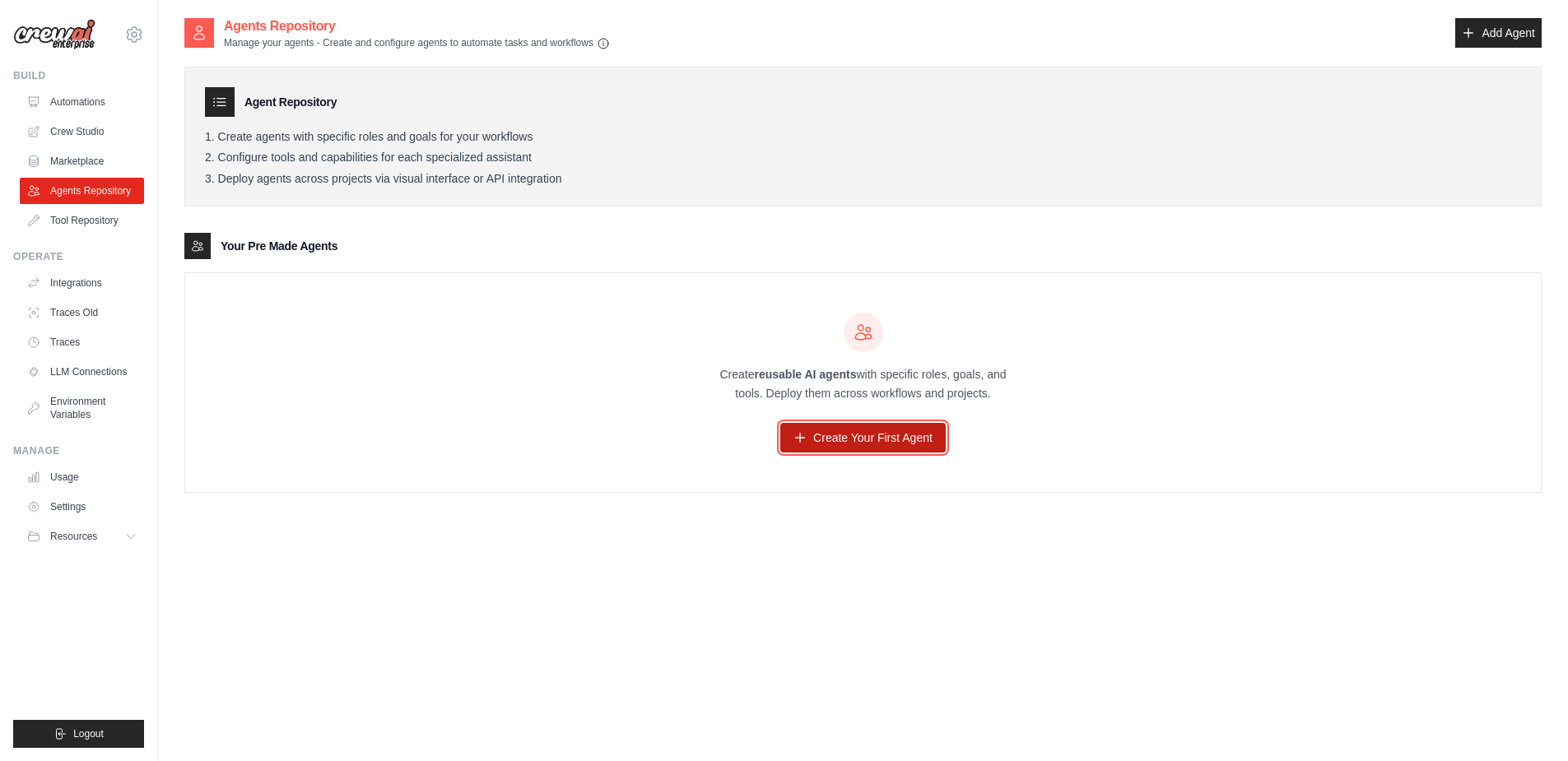
click at [912, 440] on link "Create Your First Agent" at bounding box center [863, 438] width 165 height 30
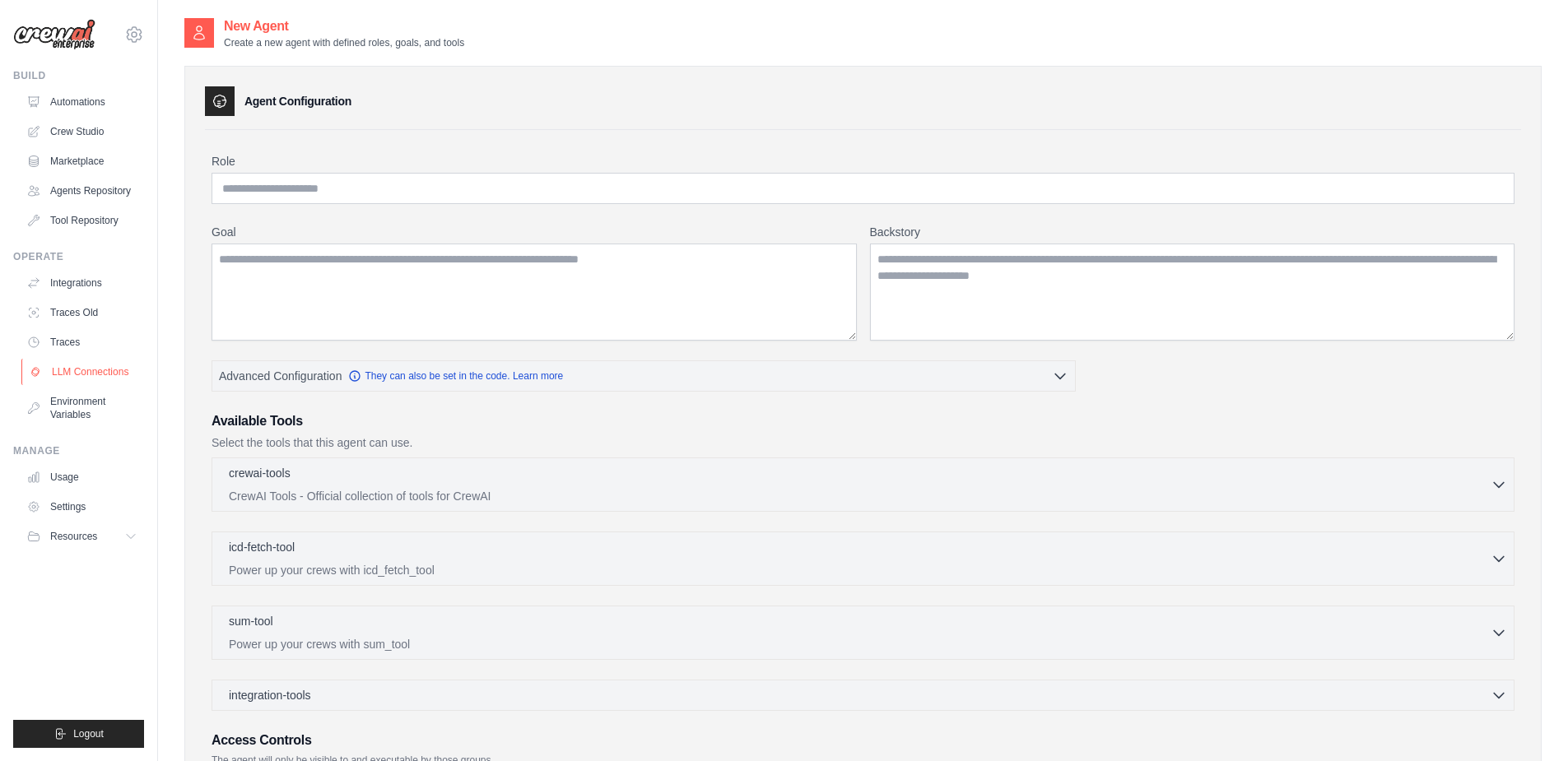
click at [92, 376] on link "LLM Connections" at bounding box center [84, 372] width 124 height 26
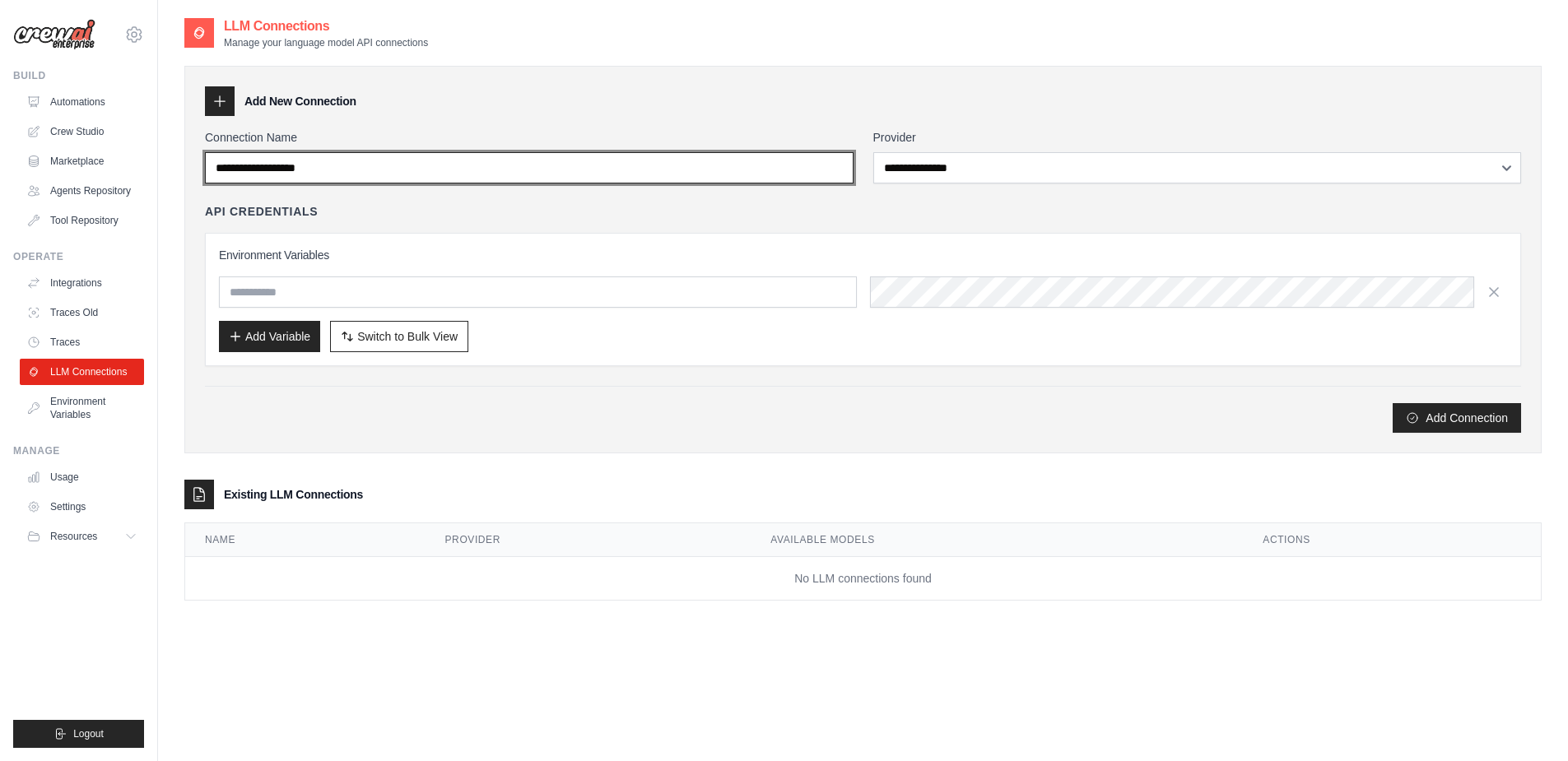
click at [549, 167] on input "Connection Name" at bounding box center [529, 167] width 649 height 31
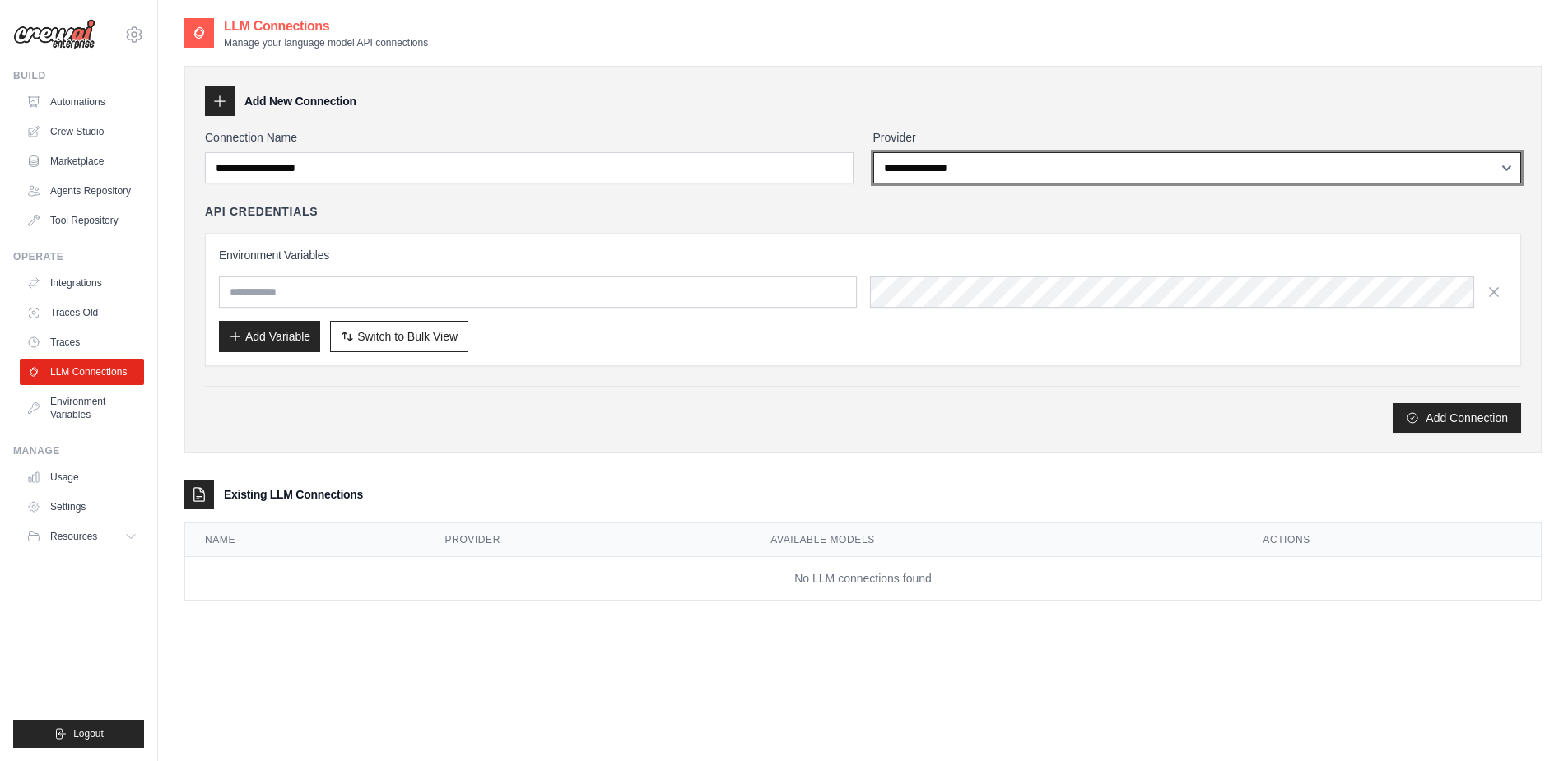
select select "******"
click at [873, 152] on select "**********" at bounding box center [1198, 167] width 649 height 31
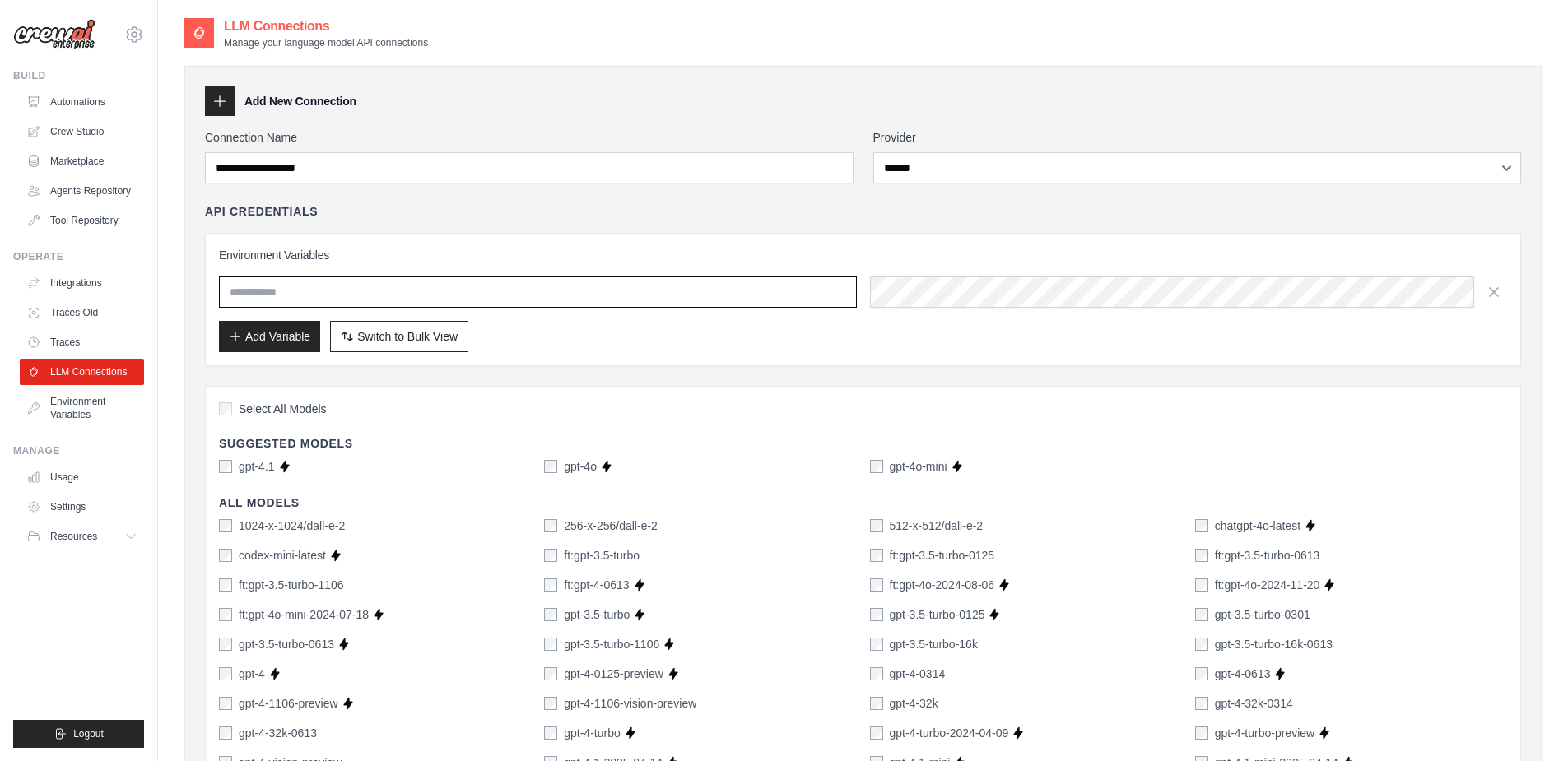
click at [423, 287] on input "text" at bounding box center [538, 291] width 638 height 31
click at [40, 412] on icon at bounding box center [36, 408] width 13 height 13
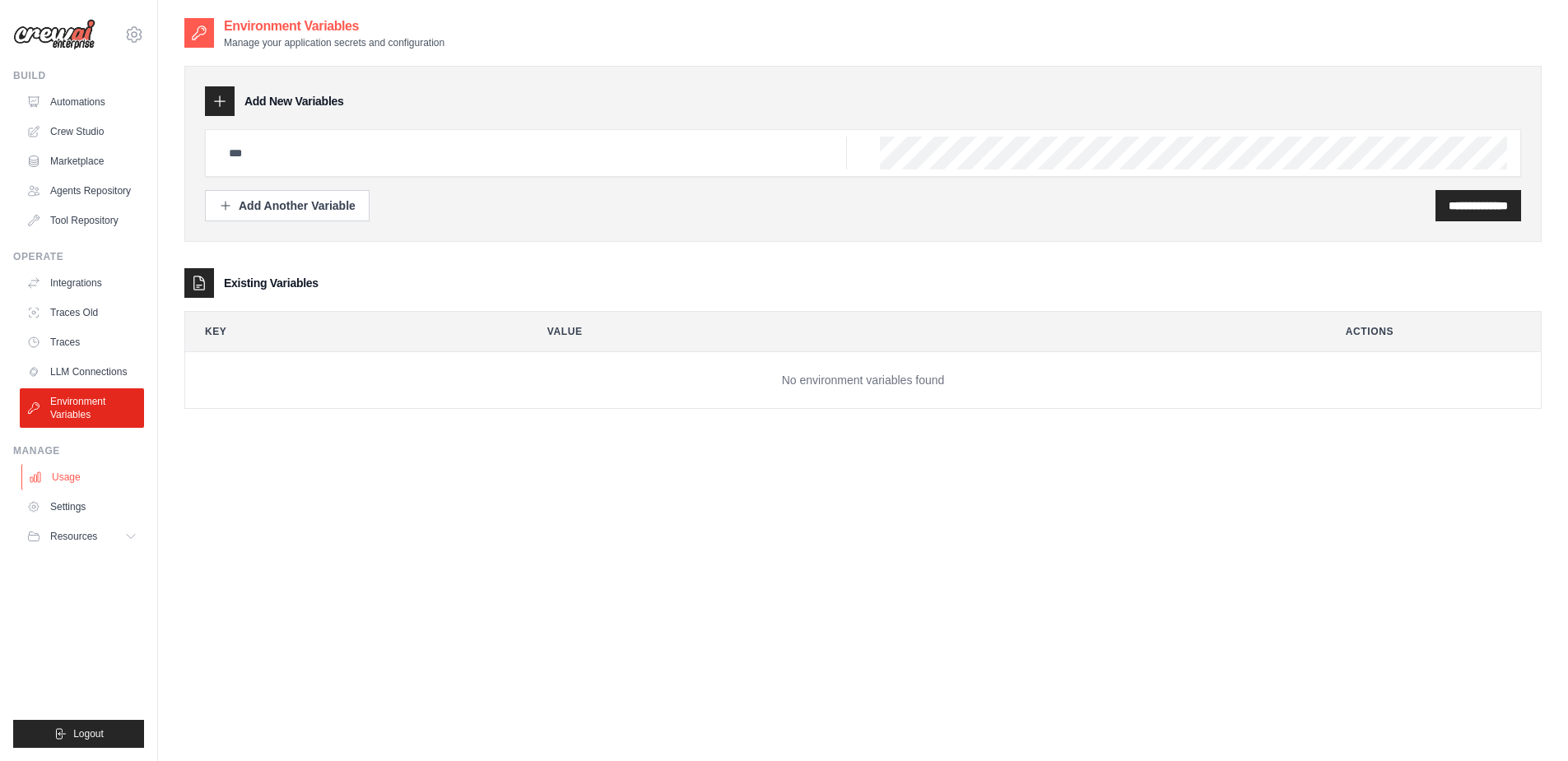
click at [61, 474] on link "Usage" at bounding box center [84, 477] width 124 height 26
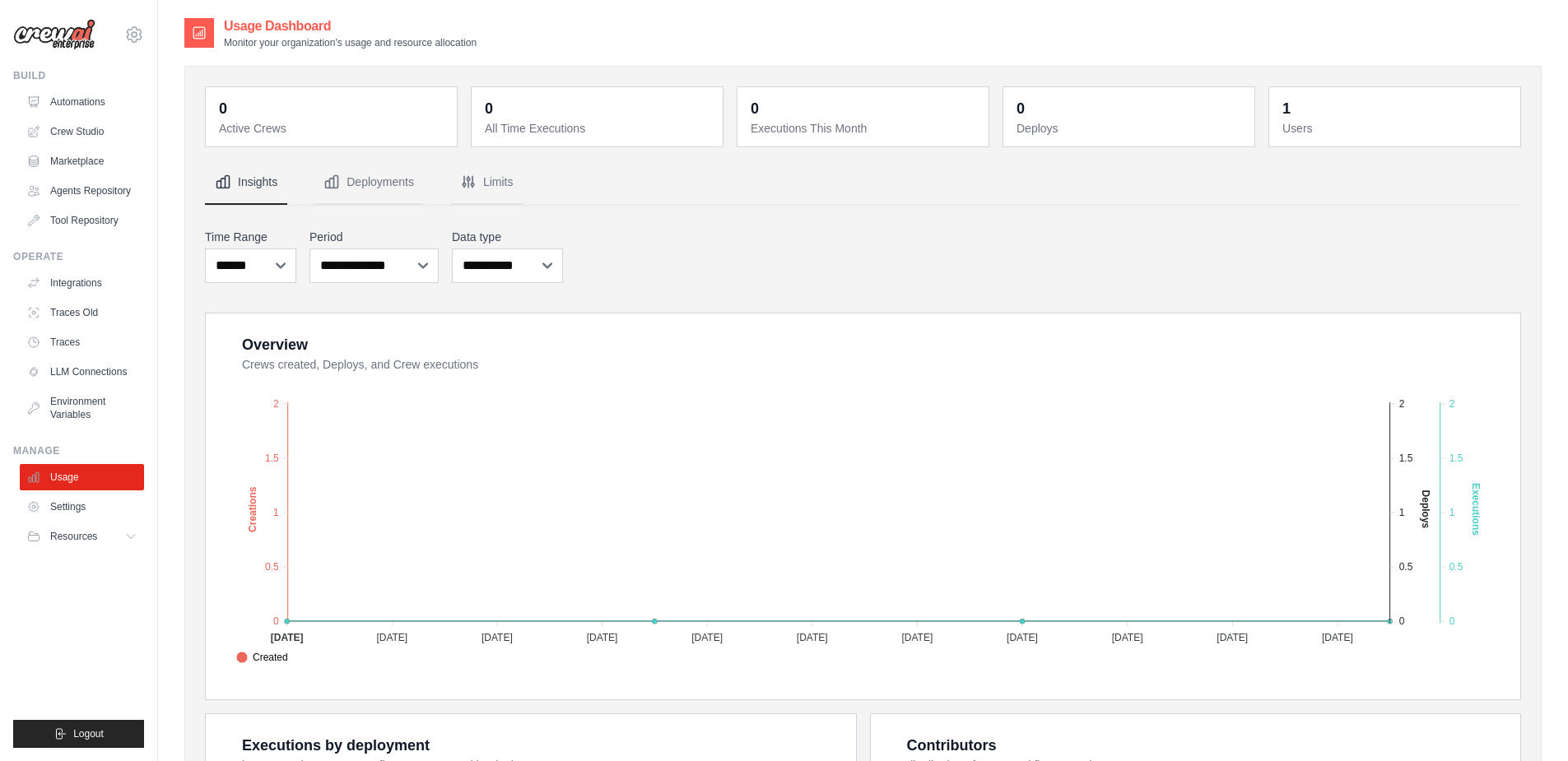
click at [1205, 263] on div "**********" at bounding box center [863, 256] width 1316 height 61
click at [72, 314] on link "Traces Old" at bounding box center [84, 313] width 124 height 26
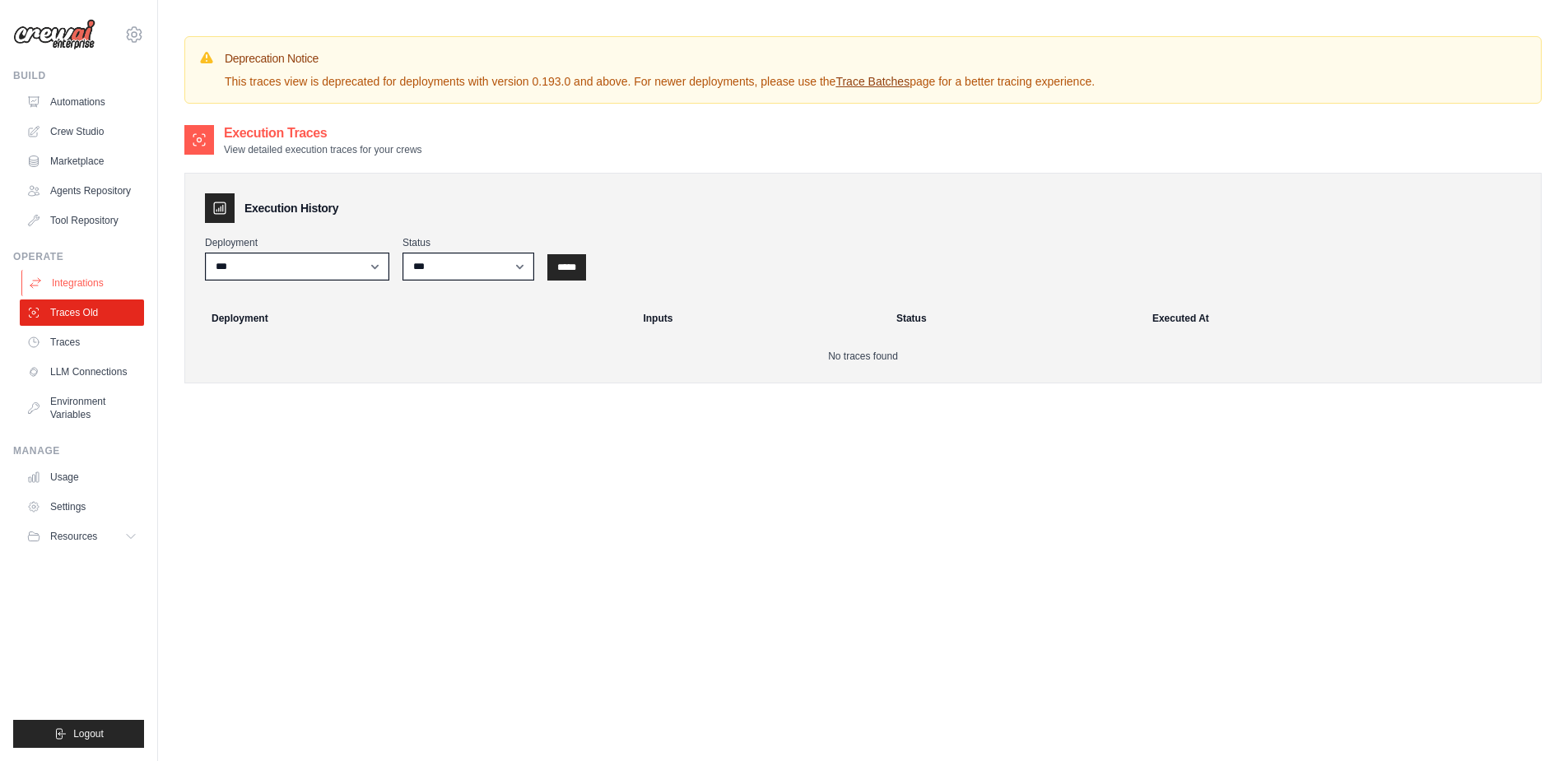
click at [99, 277] on link "Integrations" at bounding box center [84, 283] width 124 height 26
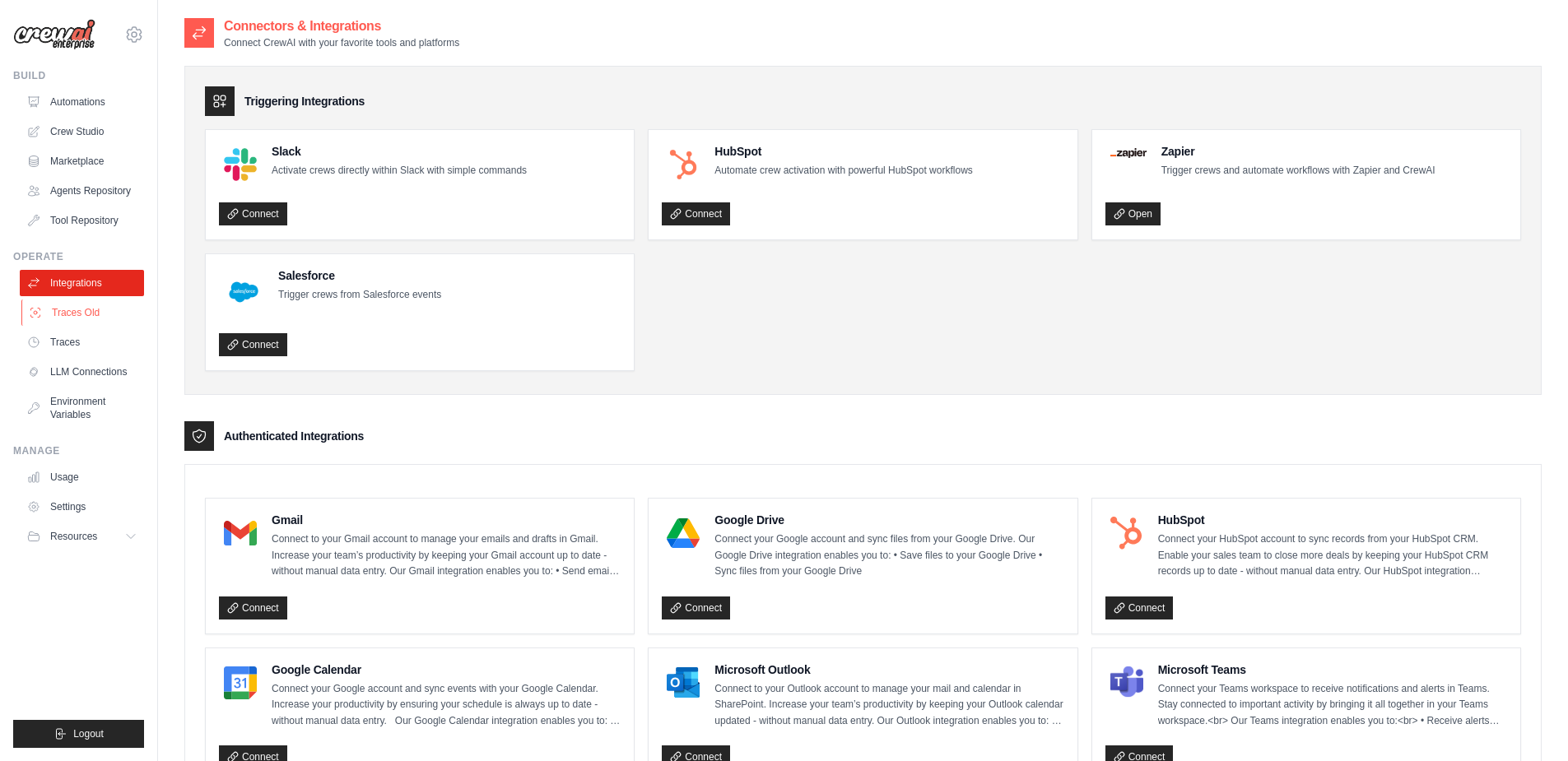
click at [98, 309] on link "Traces Old" at bounding box center [84, 313] width 124 height 26
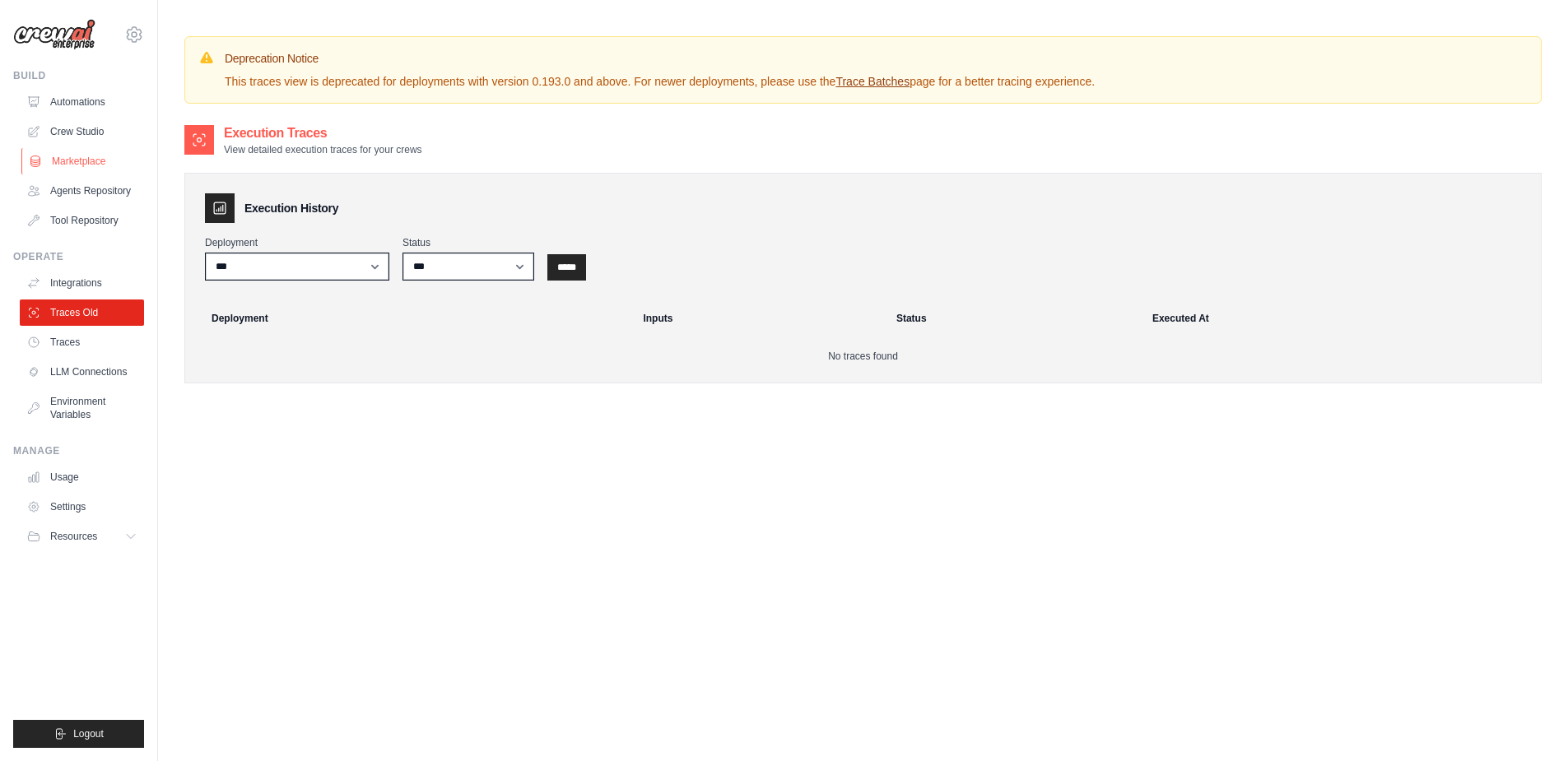
click at [83, 164] on link "Marketplace" at bounding box center [84, 162] width 124 height 26
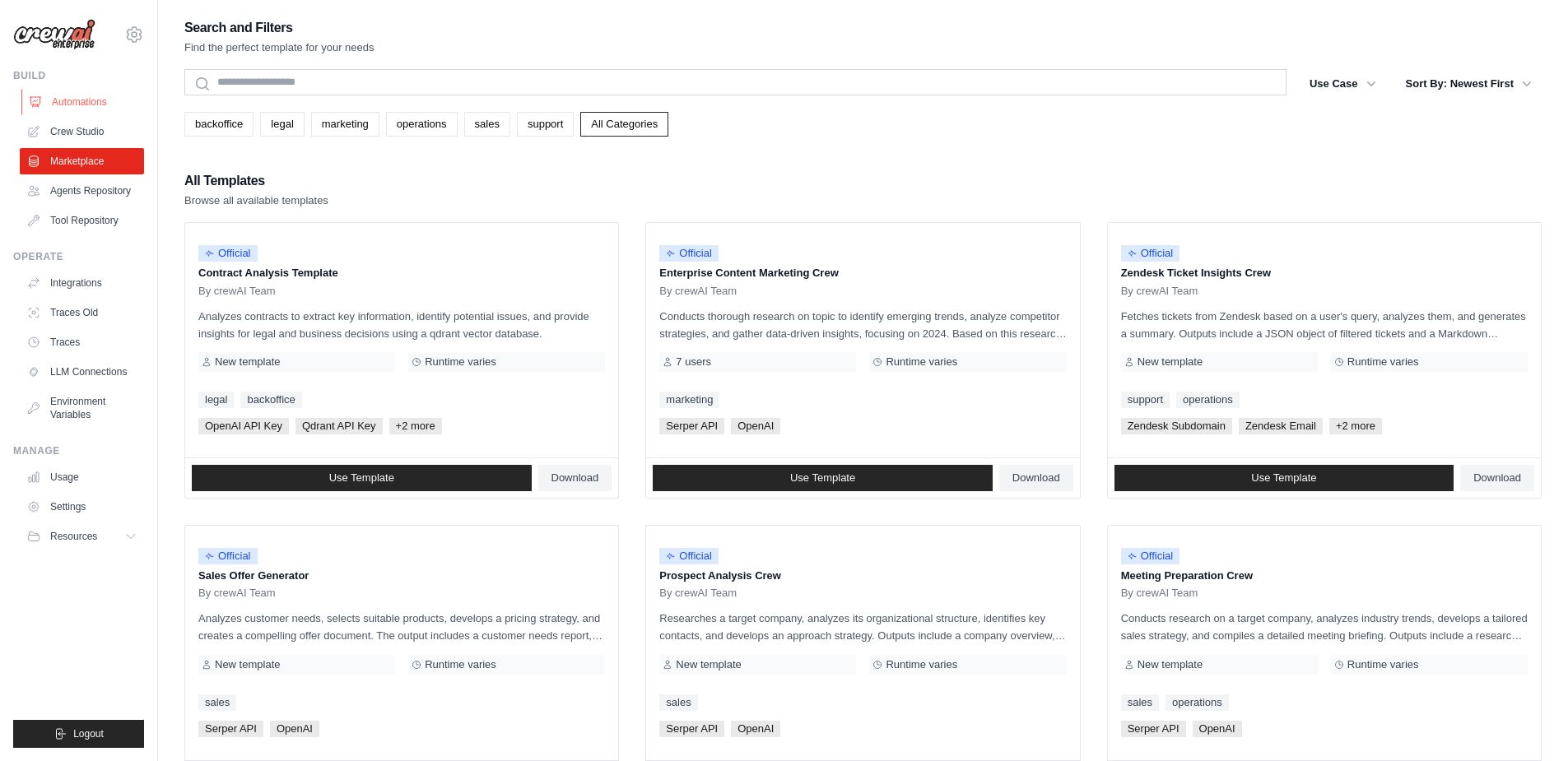
click at [98, 97] on link "Automations" at bounding box center [84, 102] width 124 height 26
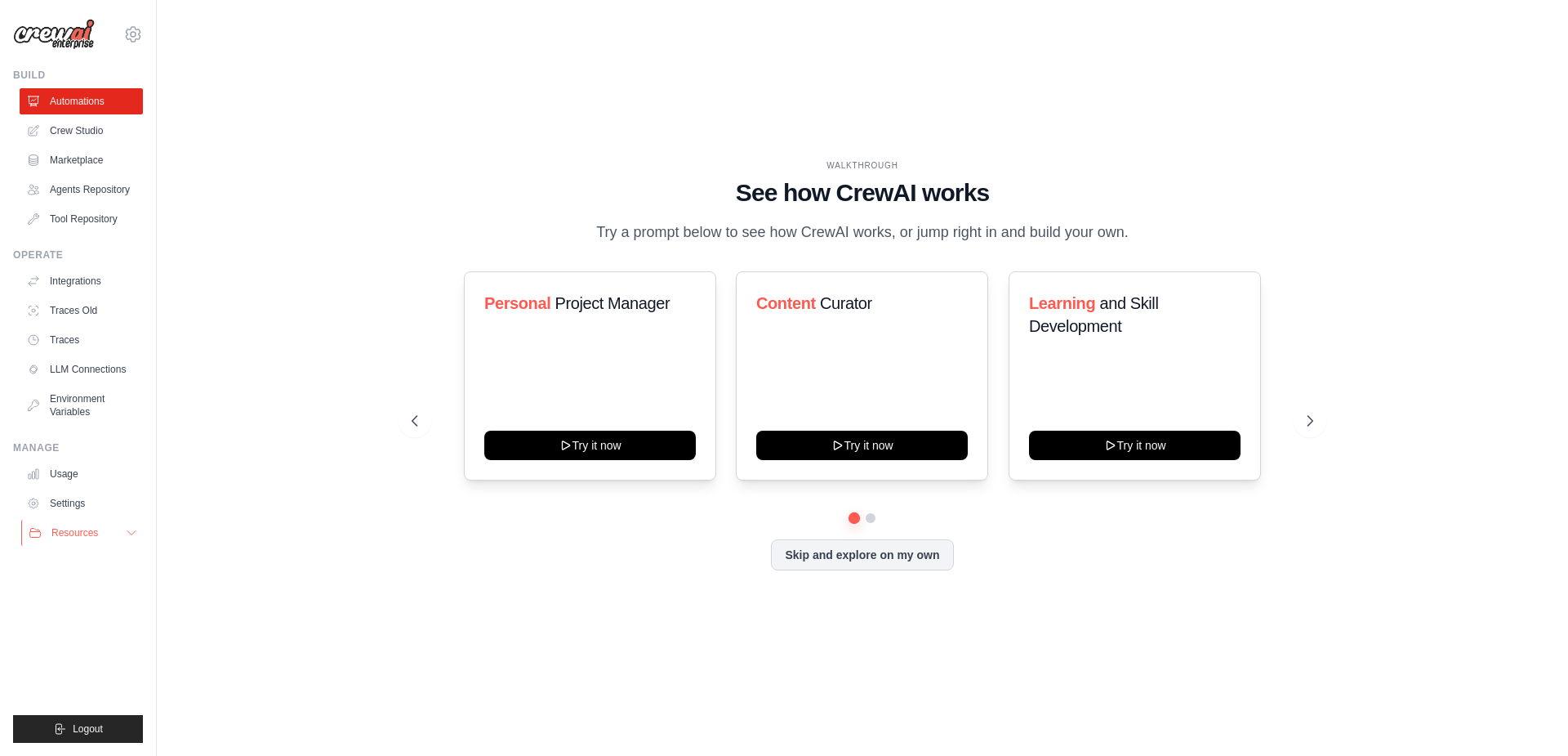
click at [129, 535] on icon at bounding box center [132, 533] width 13 height 13
click at [1317, 422] on icon at bounding box center [1311, 421] width 17 height 17
click at [406, 419] on icon at bounding box center [413, 421] width 17 height 17
click at [1321, 418] on button at bounding box center [1310, 420] width 33 height 33
